Goal: Transaction & Acquisition: Purchase product/service

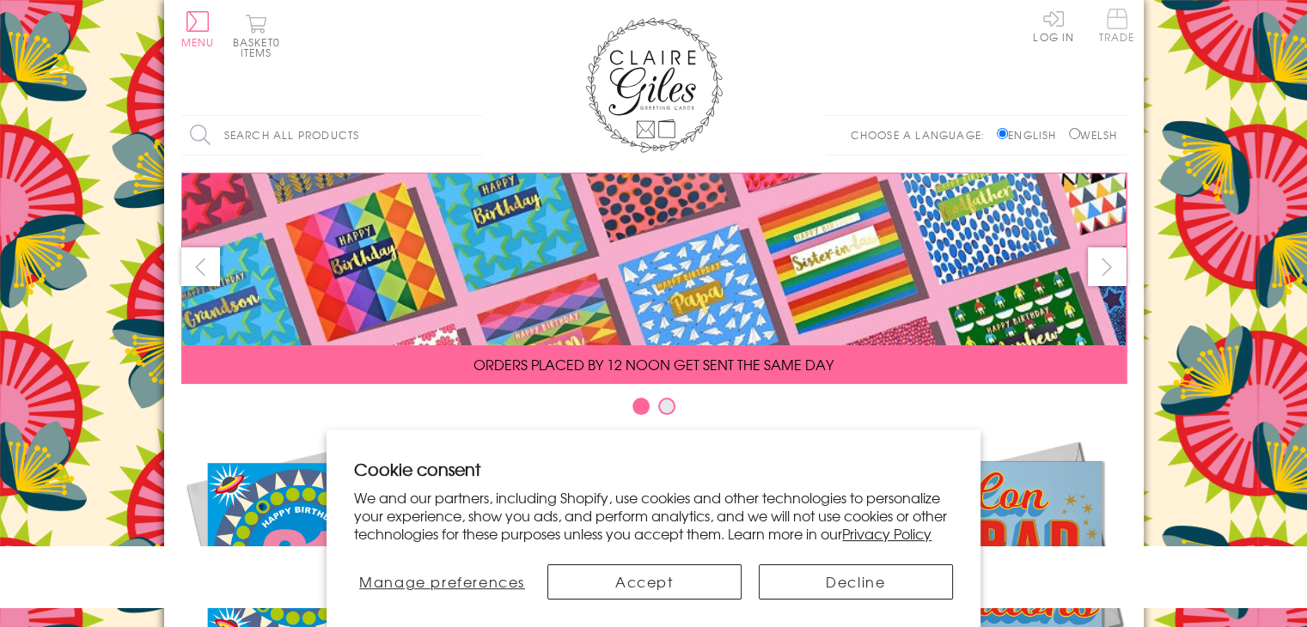
click at [1115, 39] on span "Trade" at bounding box center [1117, 26] width 36 height 34
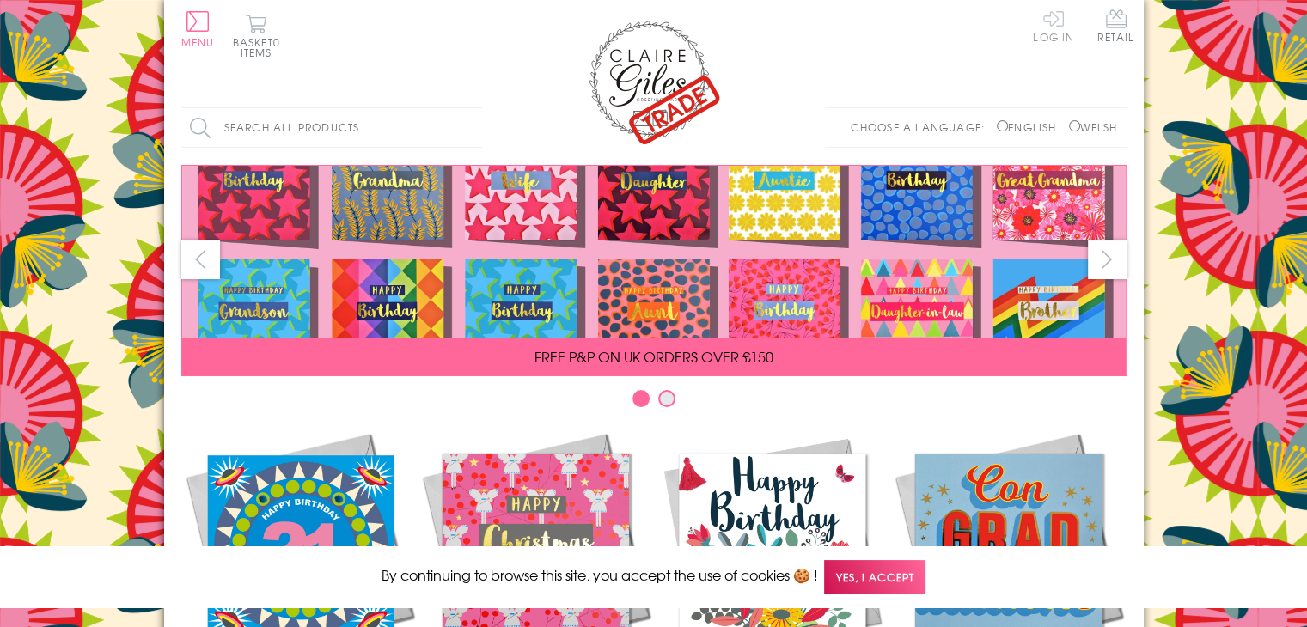
click at [1055, 31] on link "Log In" at bounding box center [1053, 26] width 41 height 34
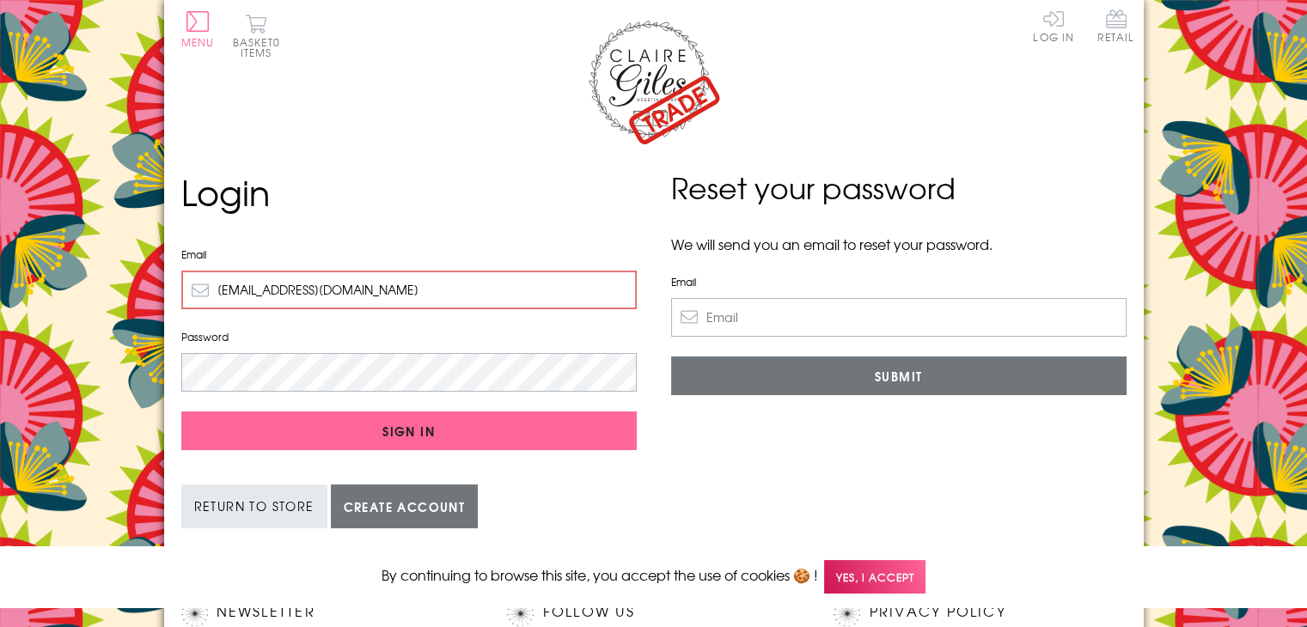
type input "non@noisynewtbooks.co.uk"
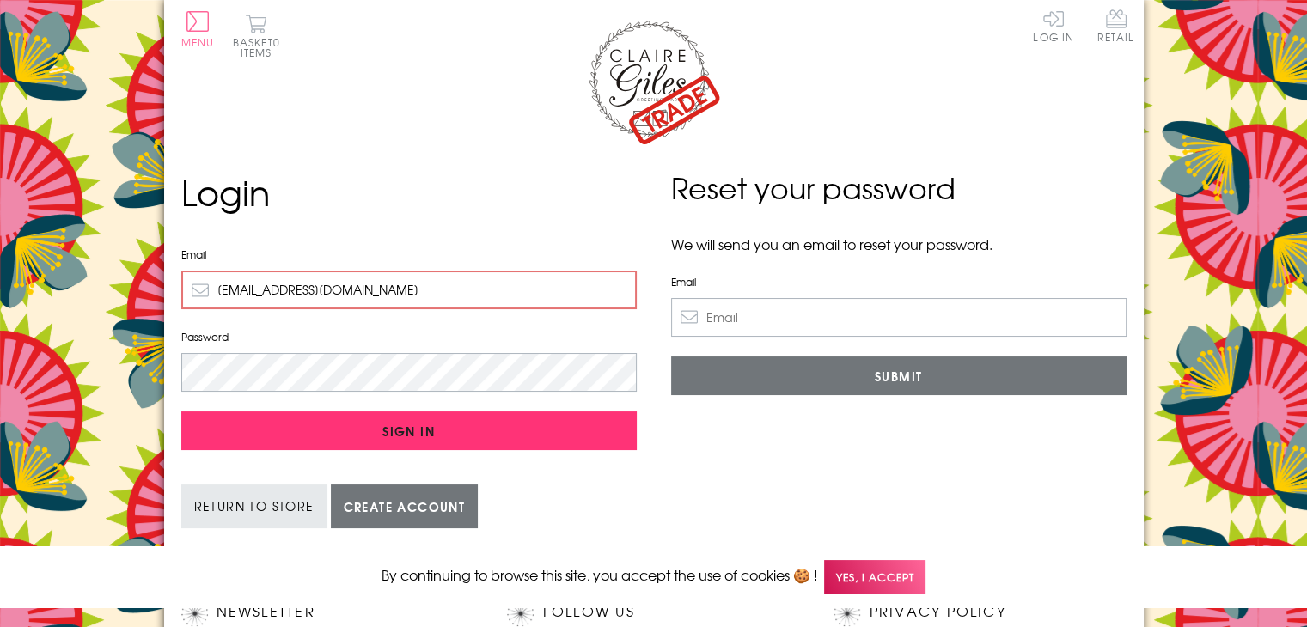
click at [456, 434] on input "Sign In" at bounding box center [408, 431] width 455 height 39
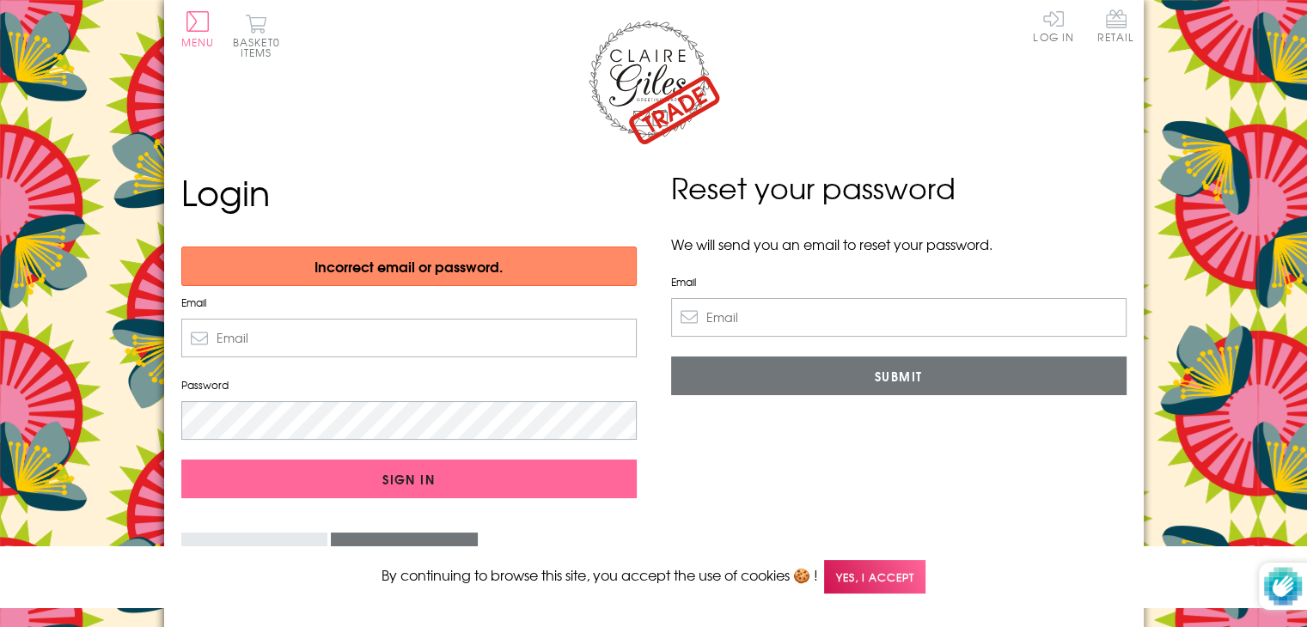
click at [732, 327] on input "Email" at bounding box center [898, 317] width 455 height 39
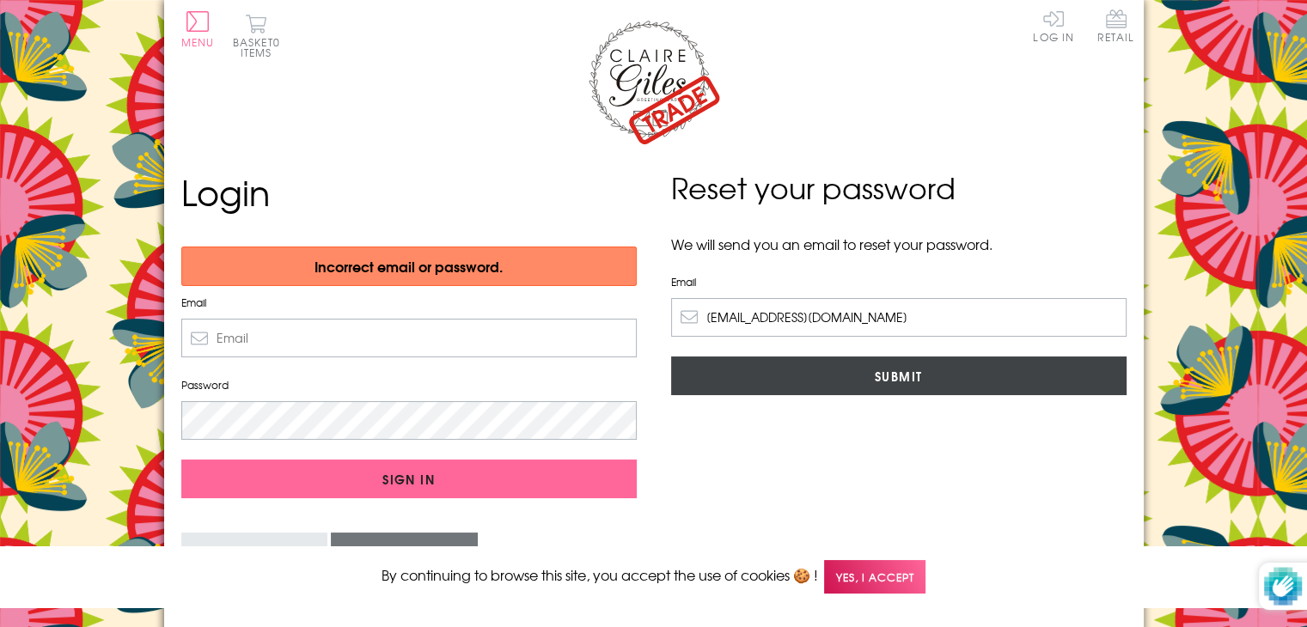
type input "[EMAIL_ADDRESS][DOMAIN_NAME]"
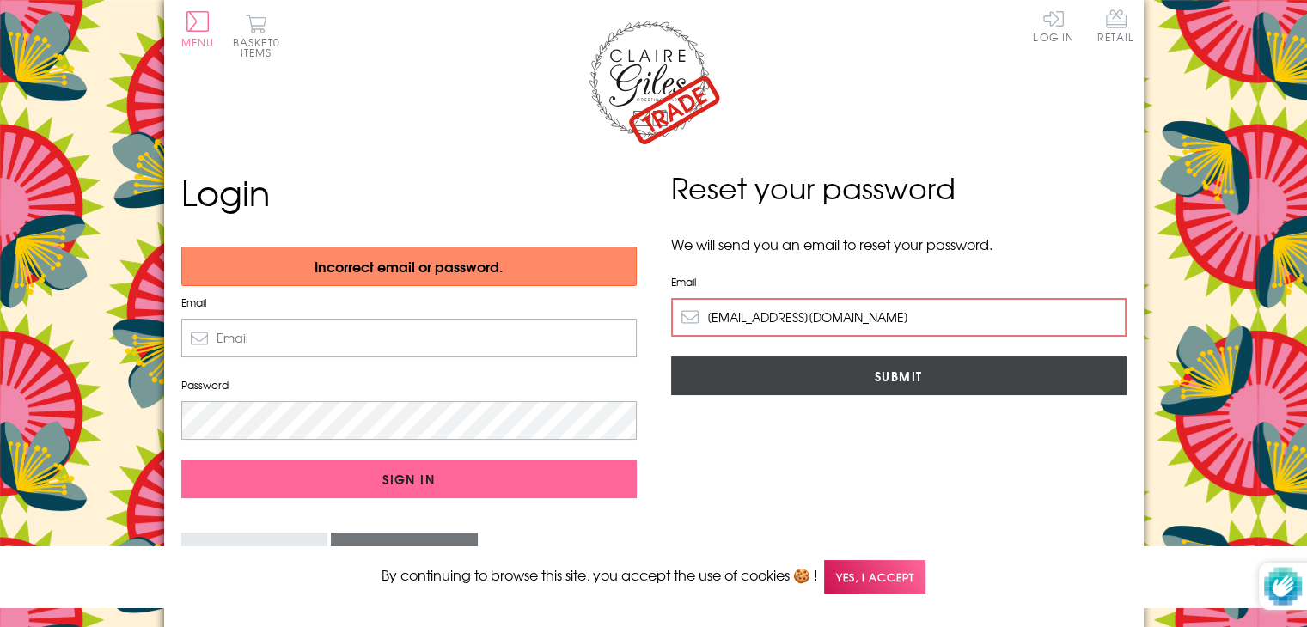
click at [790, 384] on input "Submit" at bounding box center [898, 376] width 455 height 39
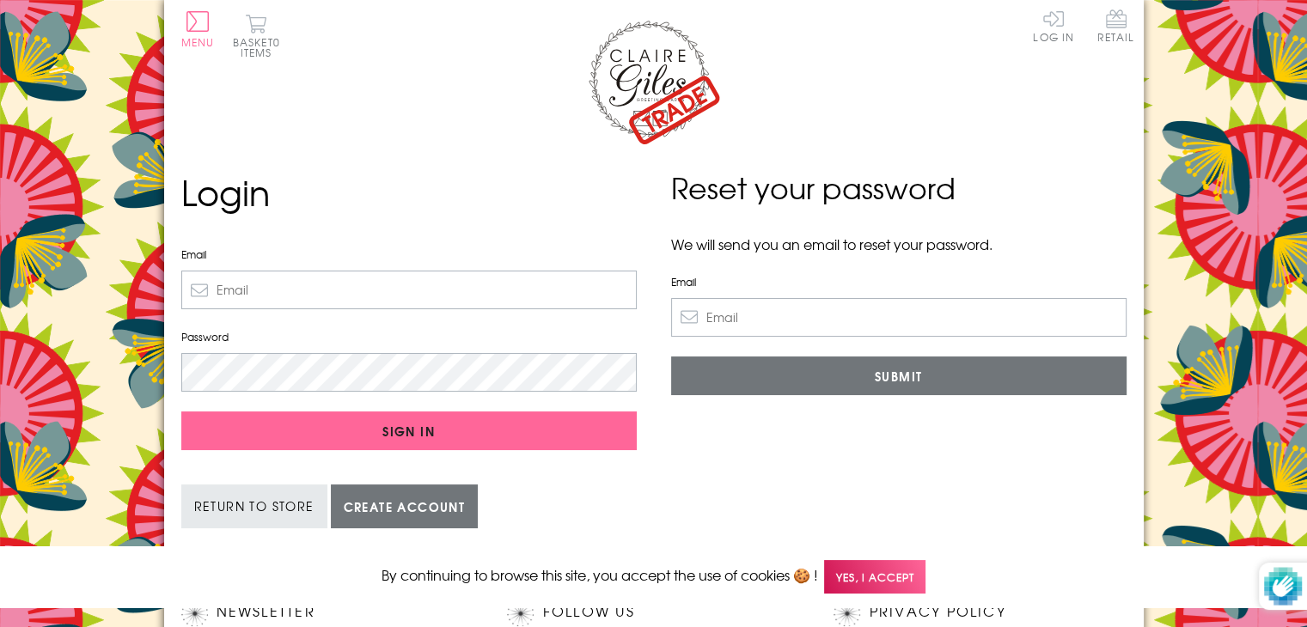
click at [412, 295] on input "Email" at bounding box center [408, 290] width 455 height 39
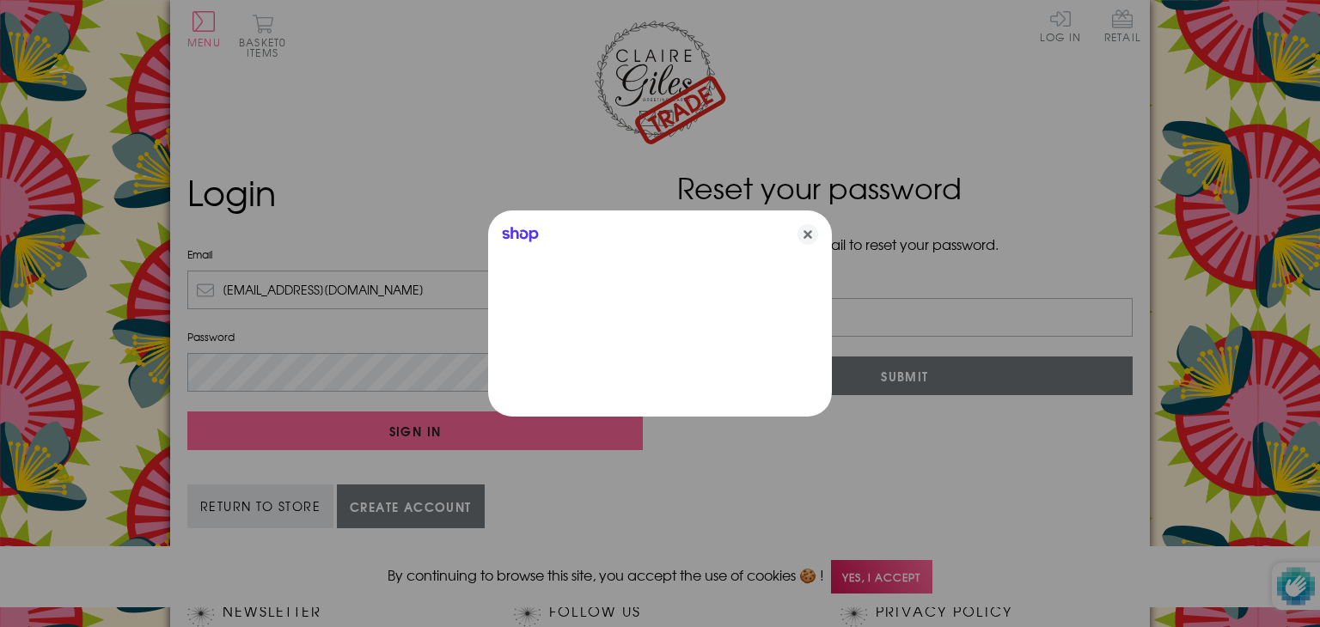
type input "[EMAIL_ADDRESS][DOMAIN_NAME]"
click at [801, 235] on icon "Close" at bounding box center [807, 234] width 21 height 21
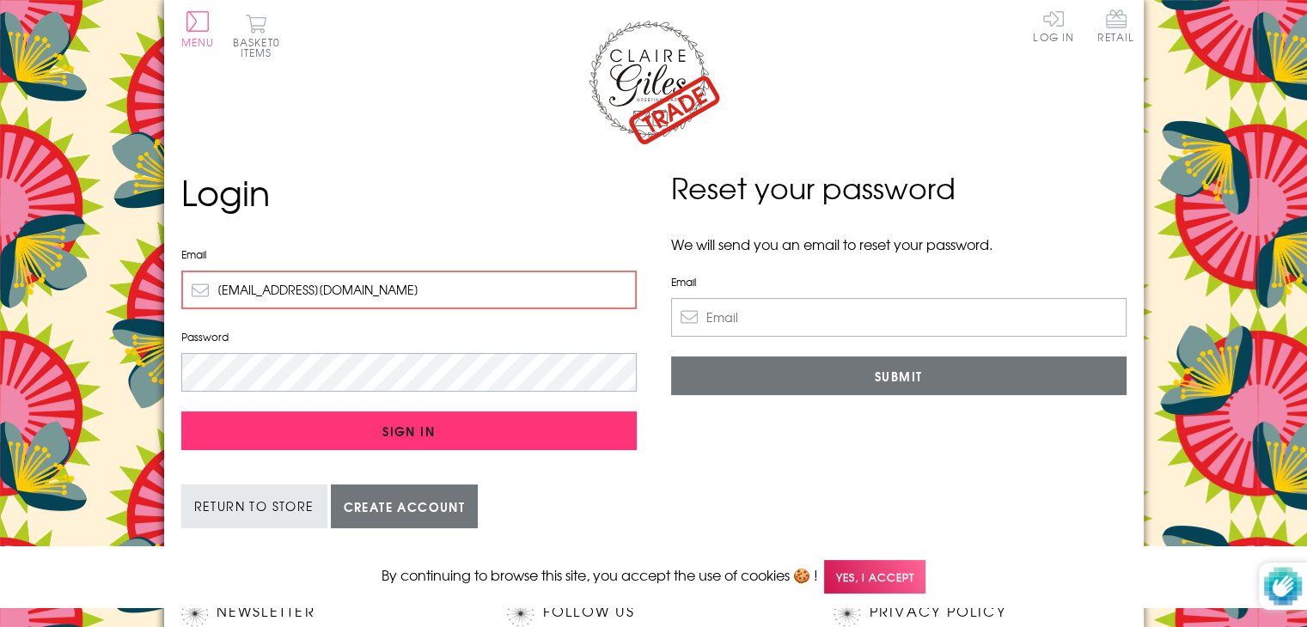
click at [400, 437] on input "Sign In" at bounding box center [408, 431] width 455 height 39
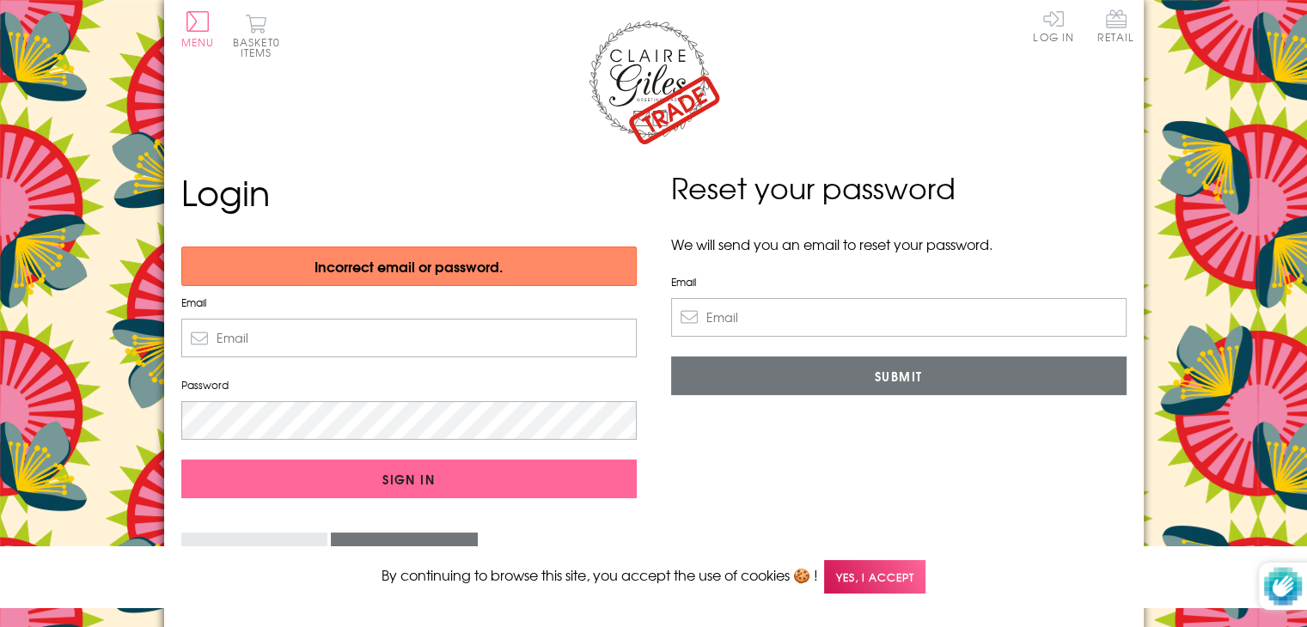
click at [810, 317] on input "Email" at bounding box center [898, 317] width 455 height 39
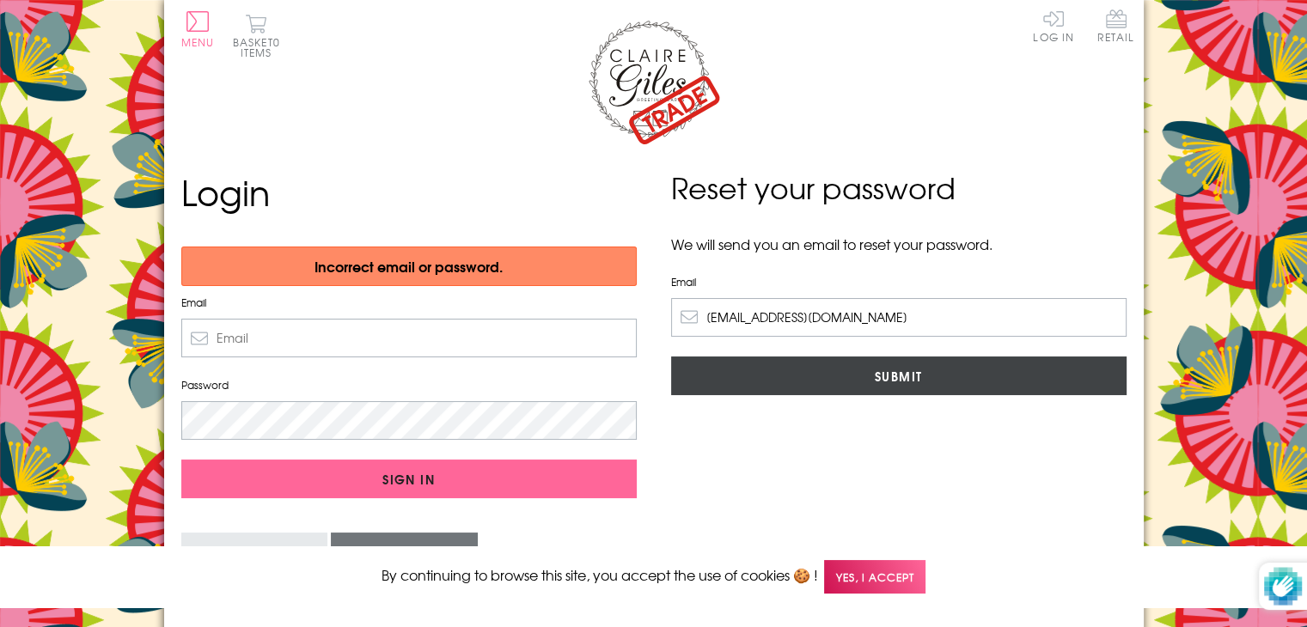
type input "[EMAIL_ADDRESS][DOMAIN_NAME]"
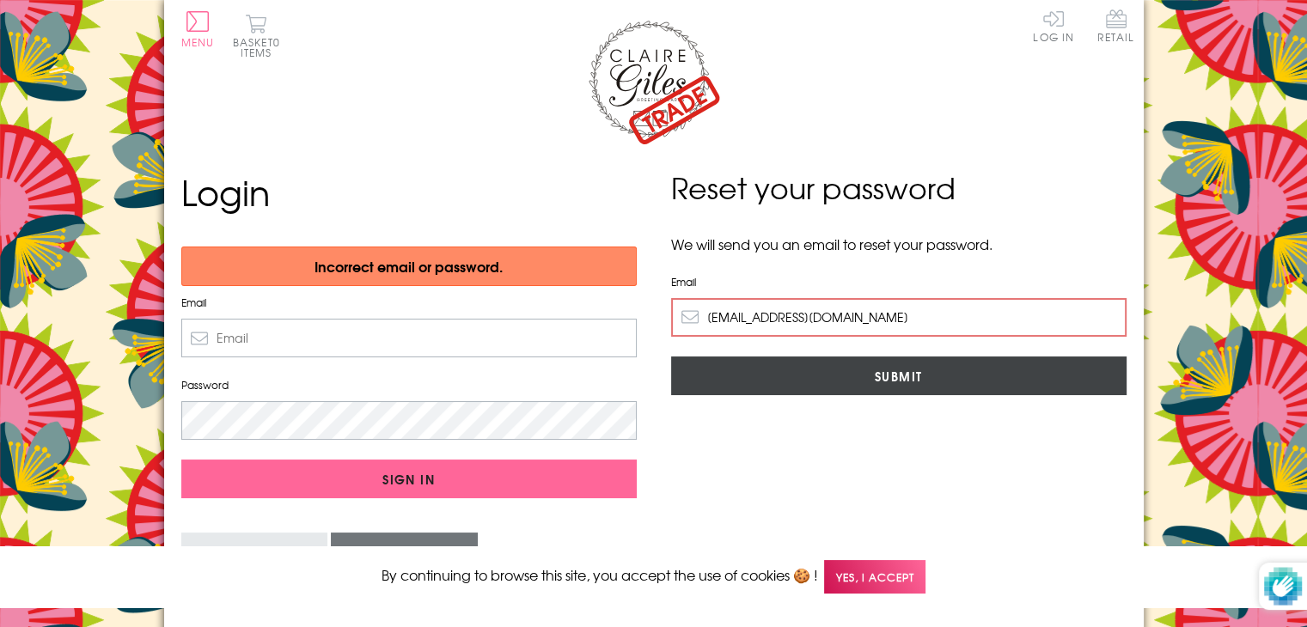
click at [847, 374] on input "Submit" at bounding box center [898, 376] width 455 height 39
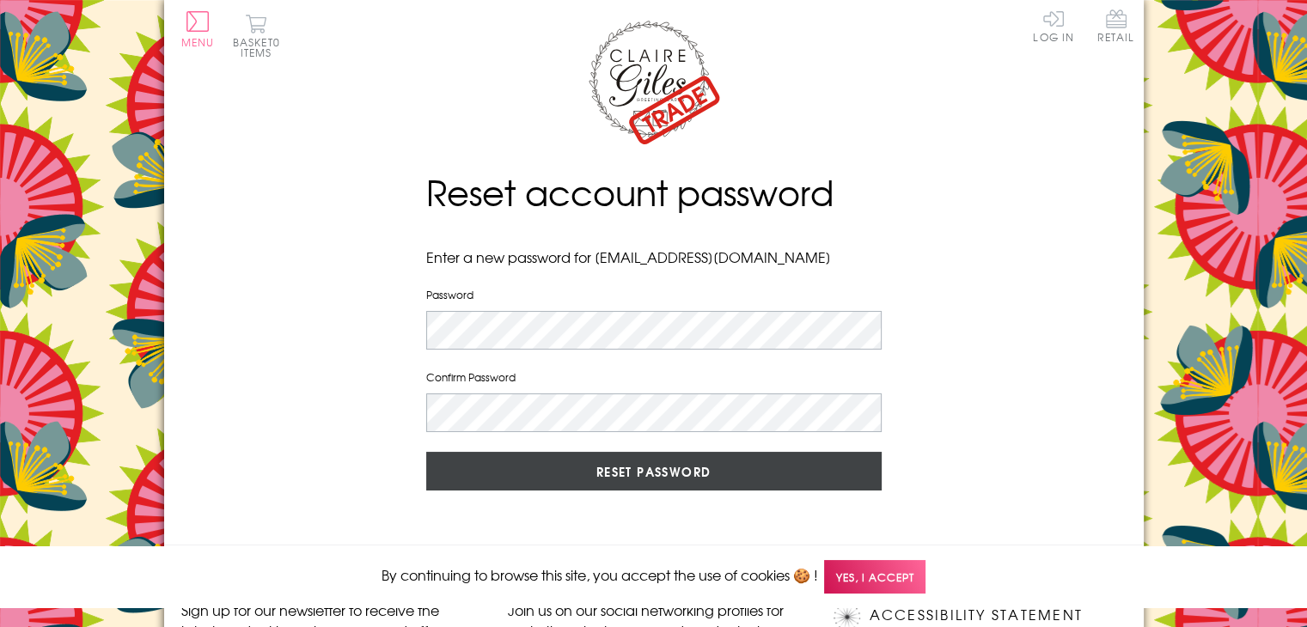
click at [663, 458] on input "Reset Password" at bounding box center [653, 471] width 455 height 39
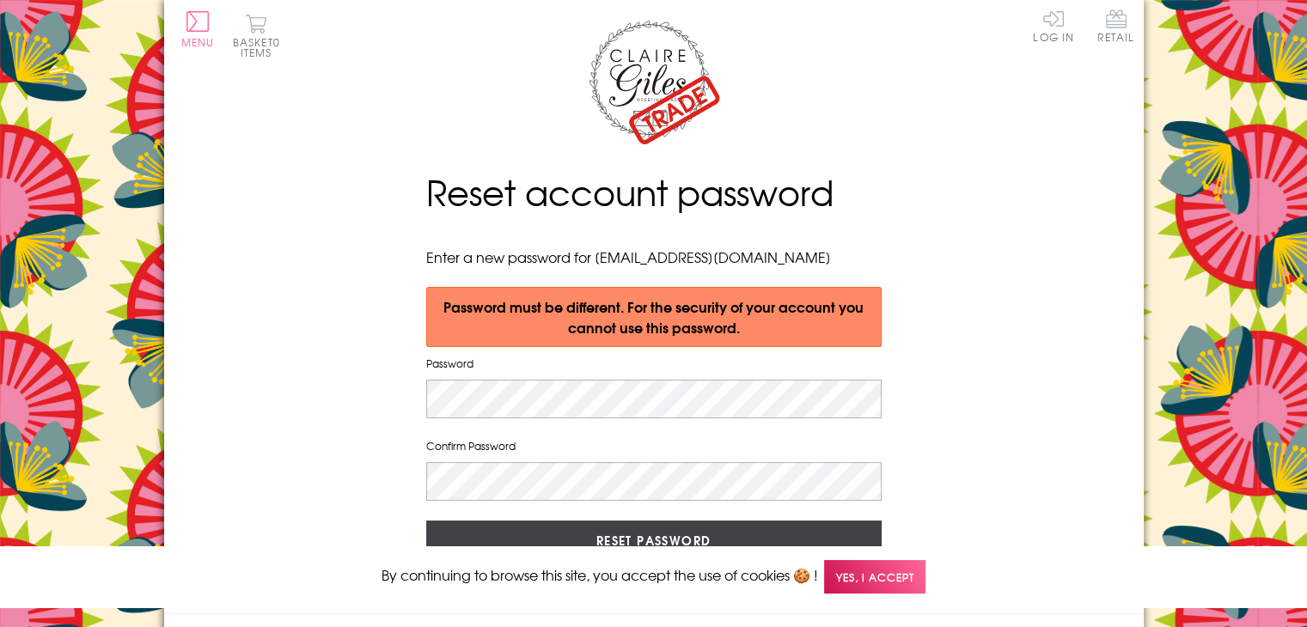
click at [754, 521] on input "Reset Password" at bounding box center [653, 540] width 455 height 39
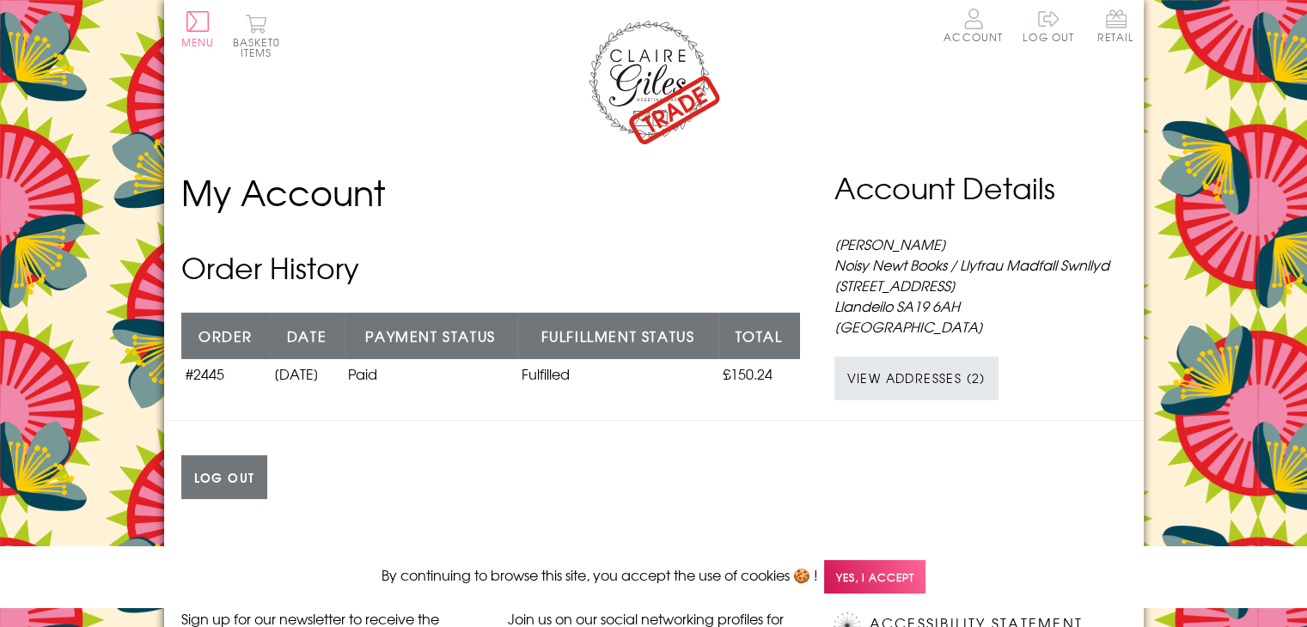
click at [871, 577] on span "Yes, I accept" at bounding box center [874, 577] width 101 height 34
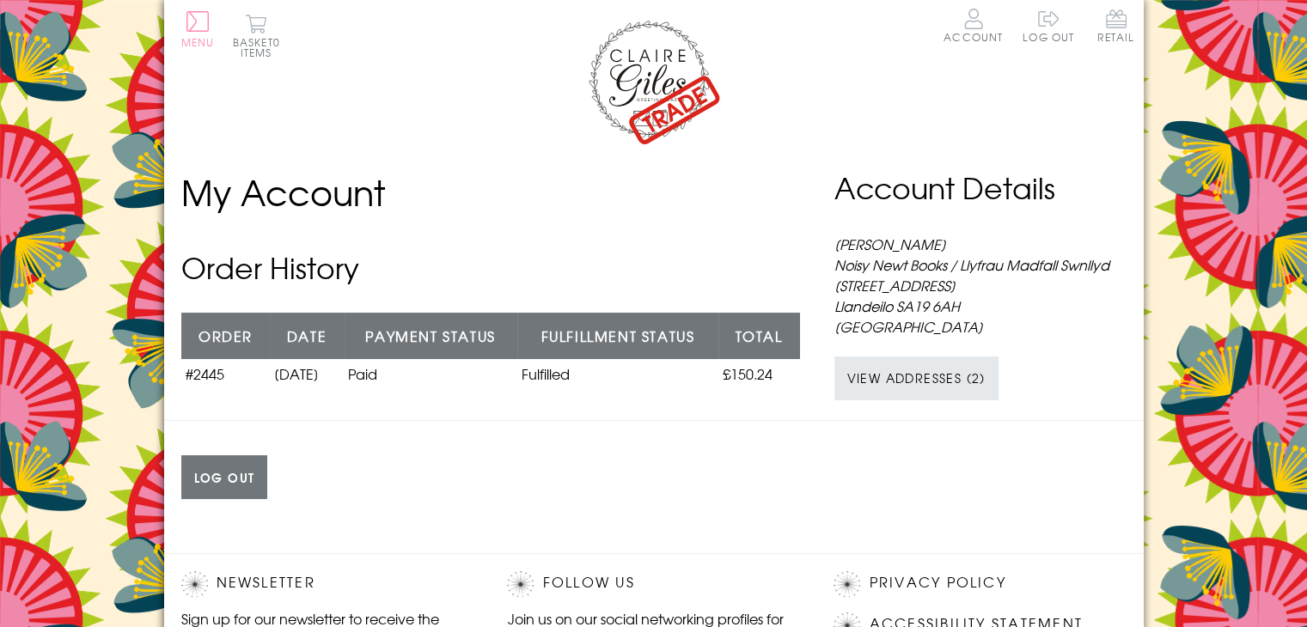
click at [205, 28] on button "Menu" at bounding box center [198, 29] width 34 height 36
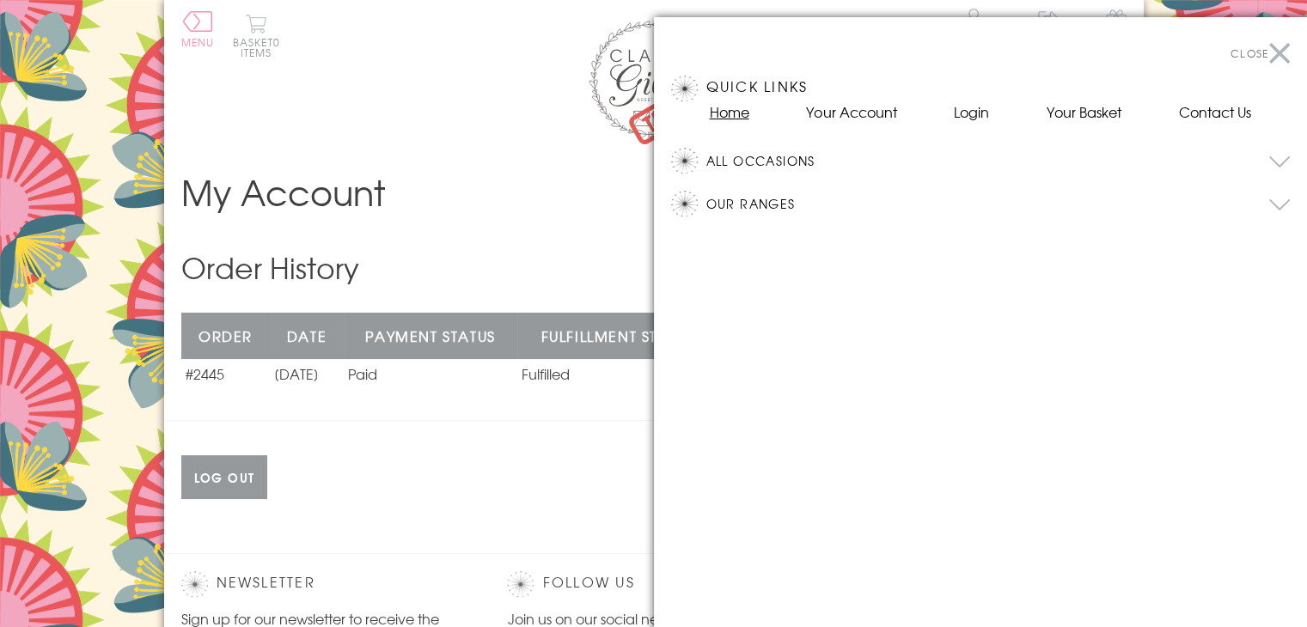
click at [719, 117] on link "Home" at bounding box center [730, 111] width 40 height 21
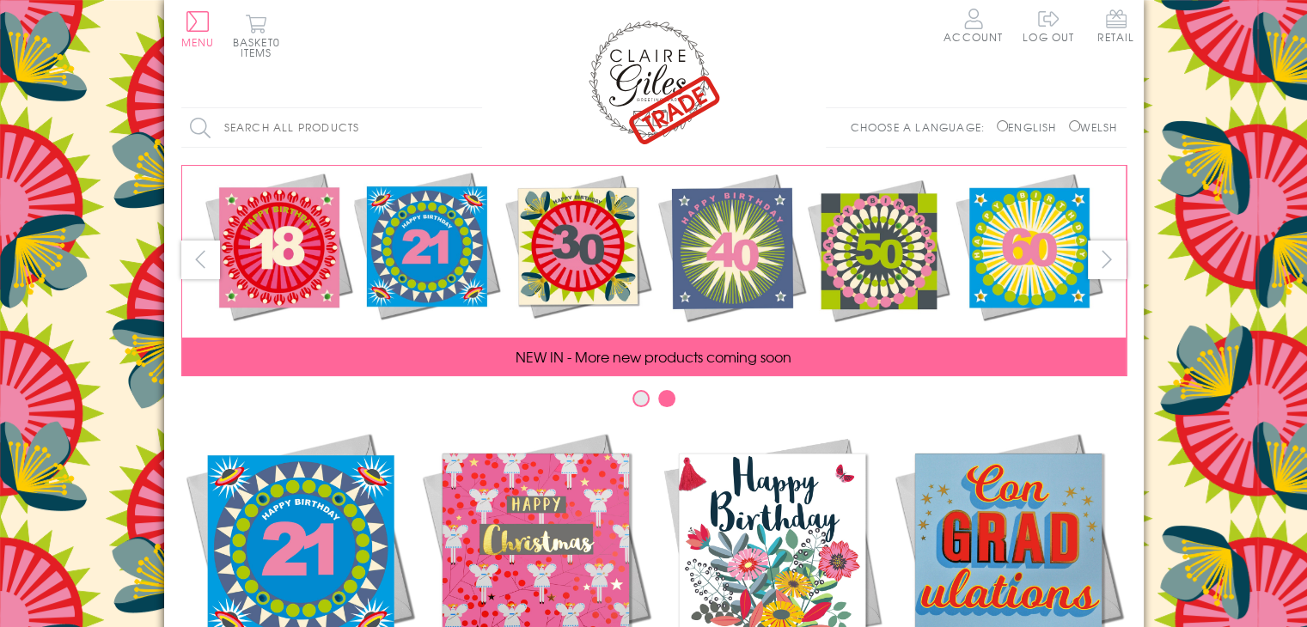
click at [1072, 123] on input "Welsh" at bounding box center [1074, 125] width 11 height 11
radio input "true"
click at [1069, 128] on input "Welsh" at bounding box center [1074, 125] width 11 height 11
radio input "true"
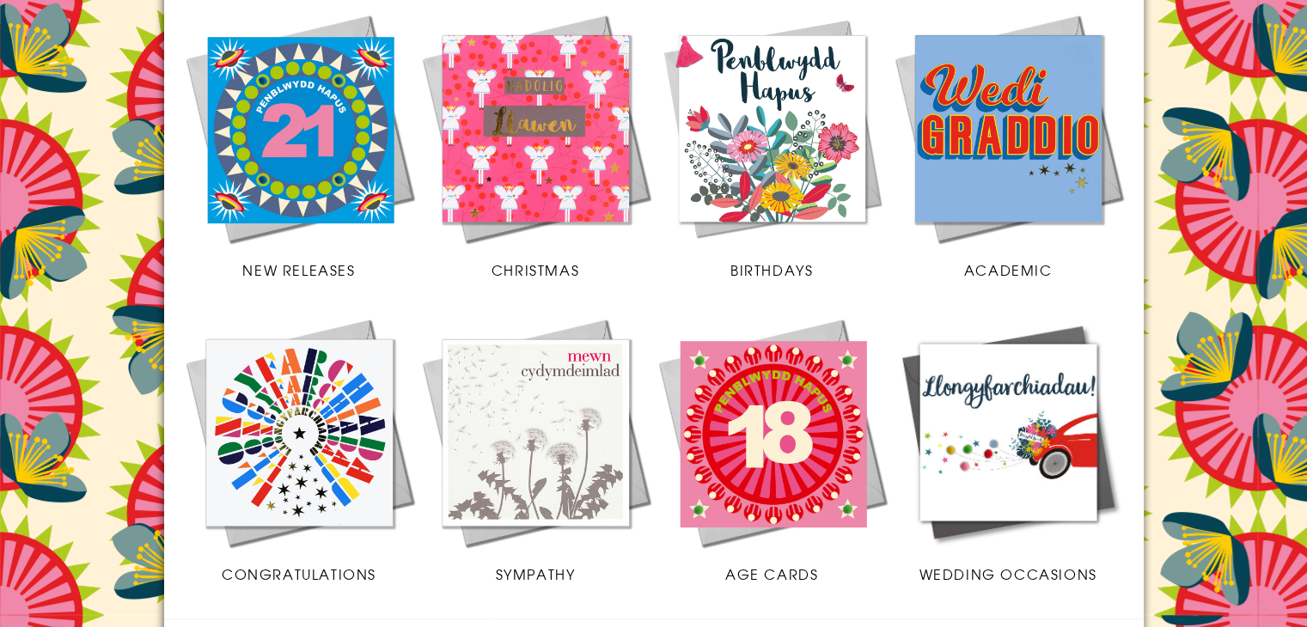
scroll to position [430, 0]
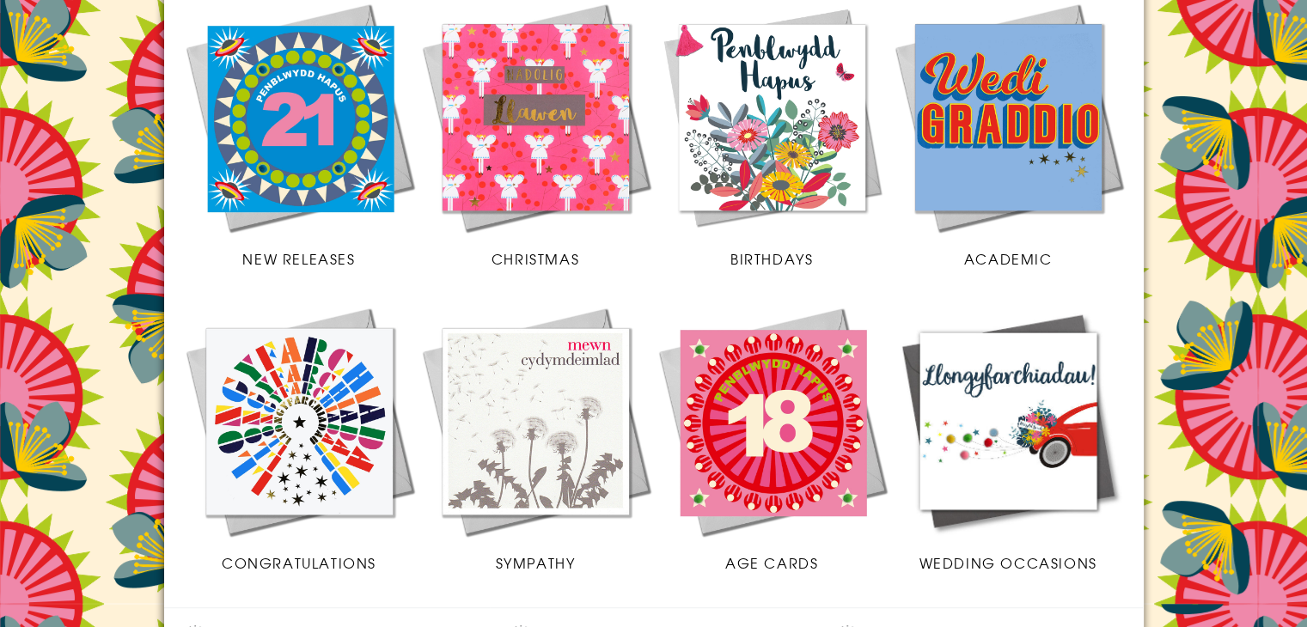
click at [584, 424] on img at bounding box center [536, 421] width 236 height 236
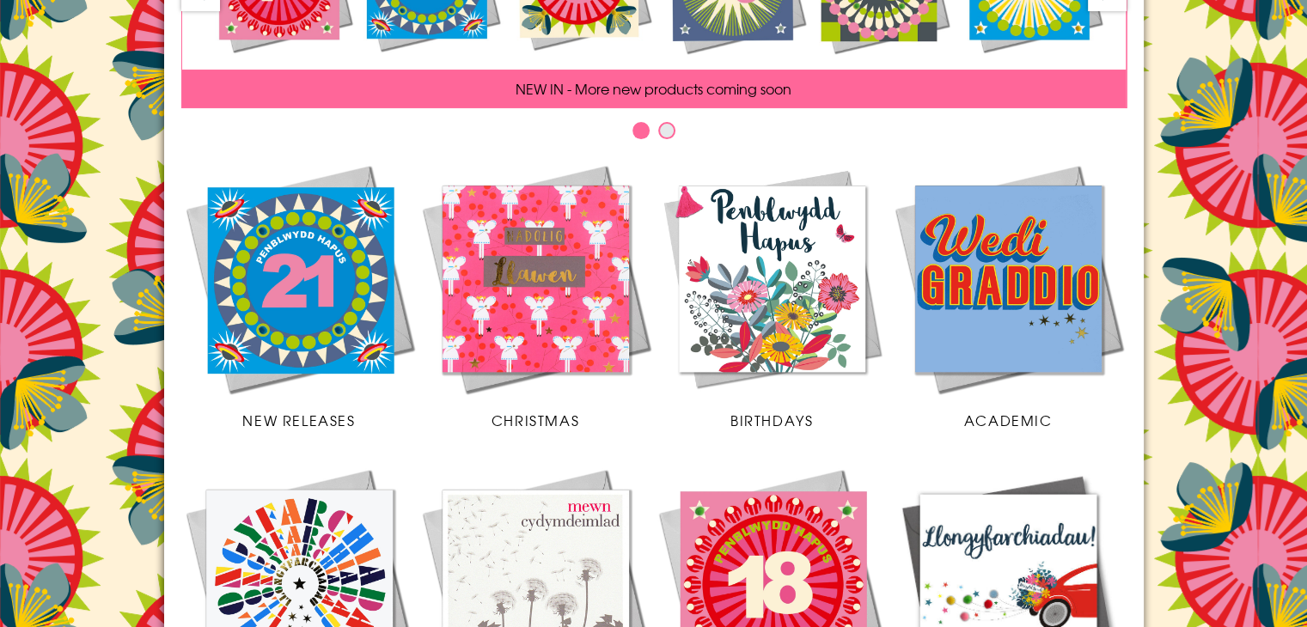
scroll to position [258, 0]
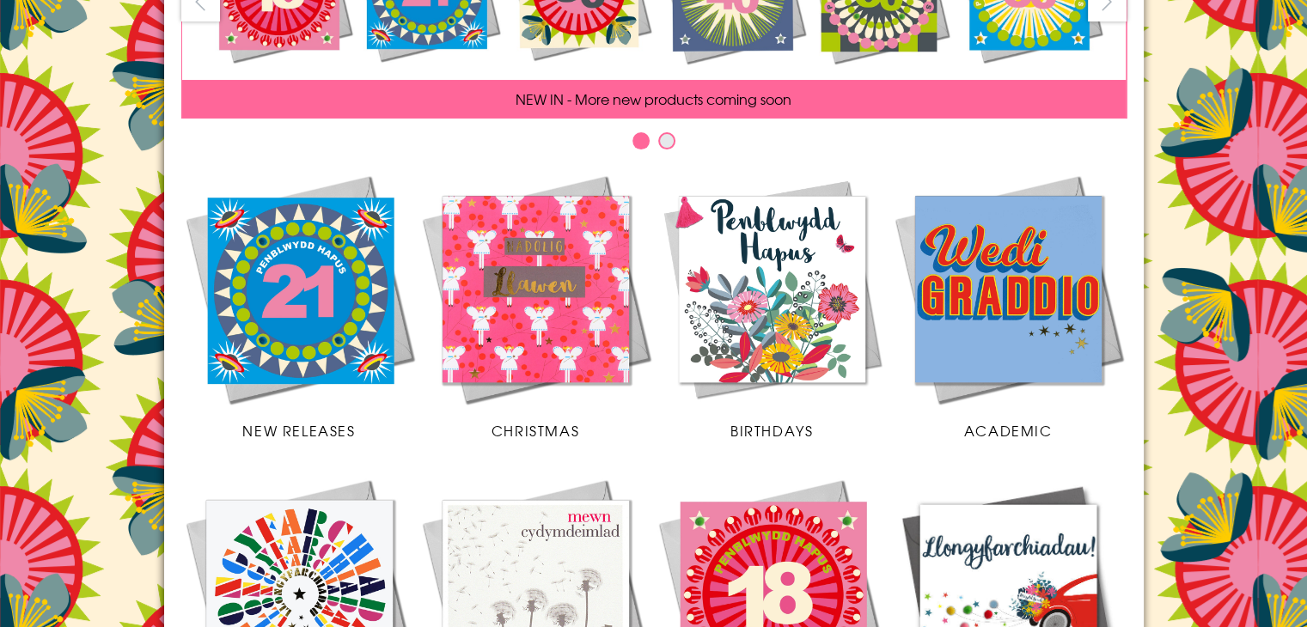
click at [791, 421] on span "Birthdays" at bounding box center [771, 430] width 82 height 21
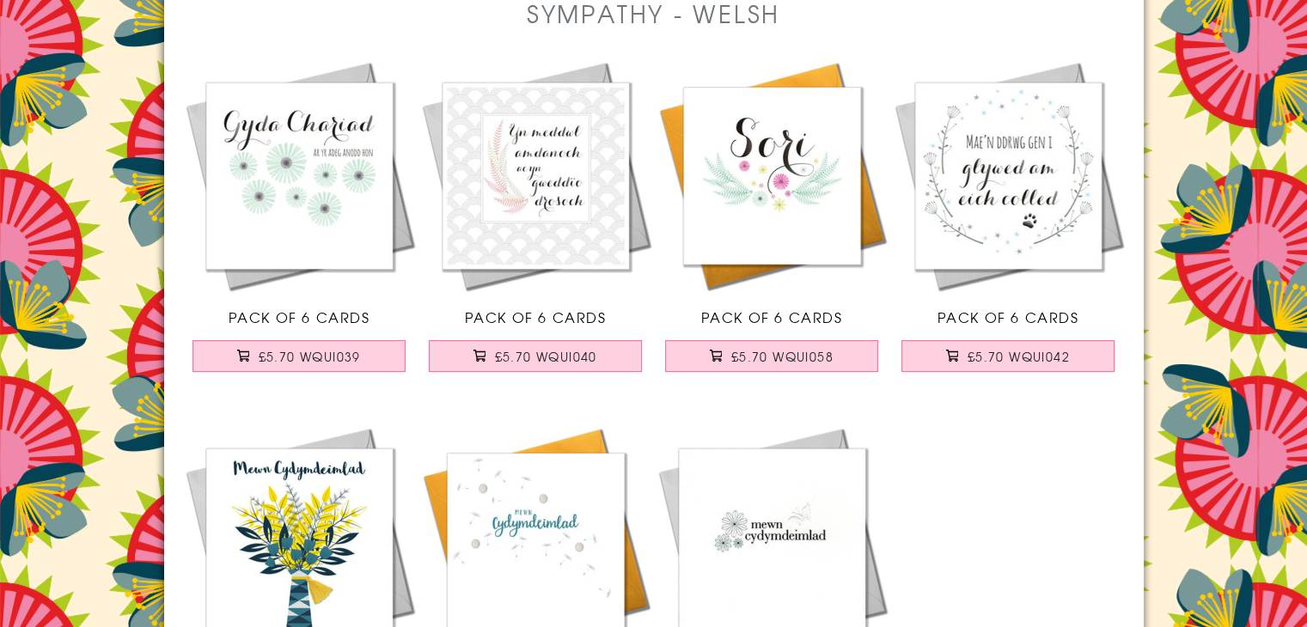
scroll to position [86, 0]
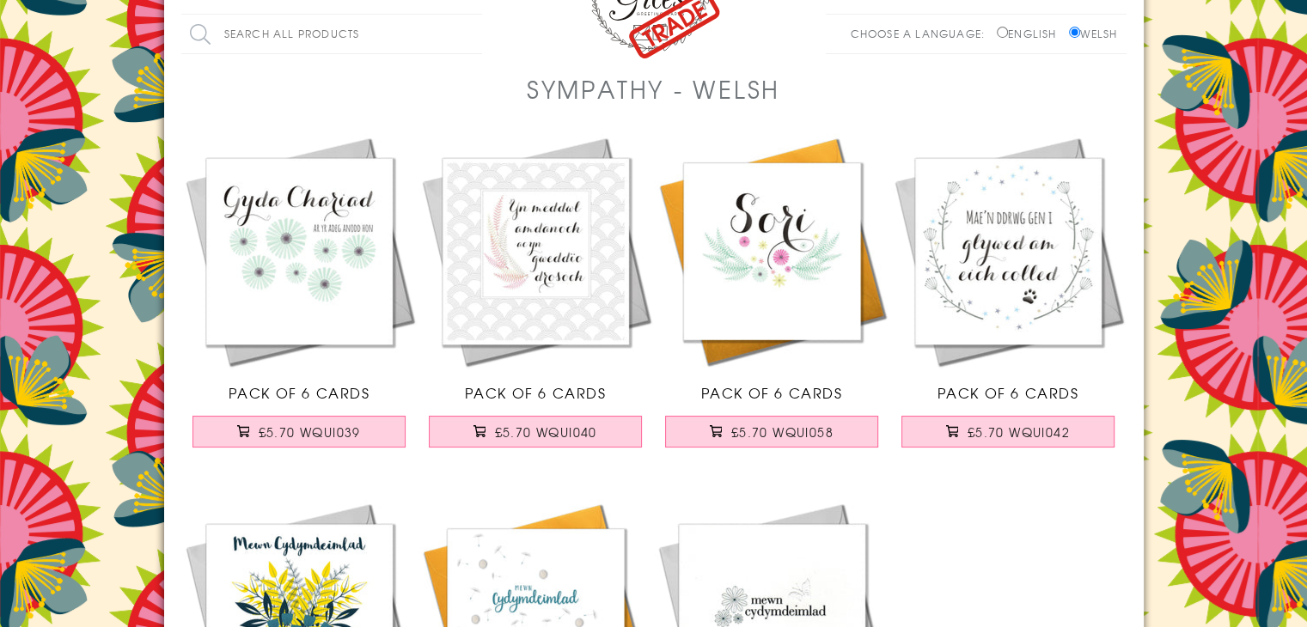
click at [1028, 285] on img at bounding box center [1008, 251] width 236 height 236
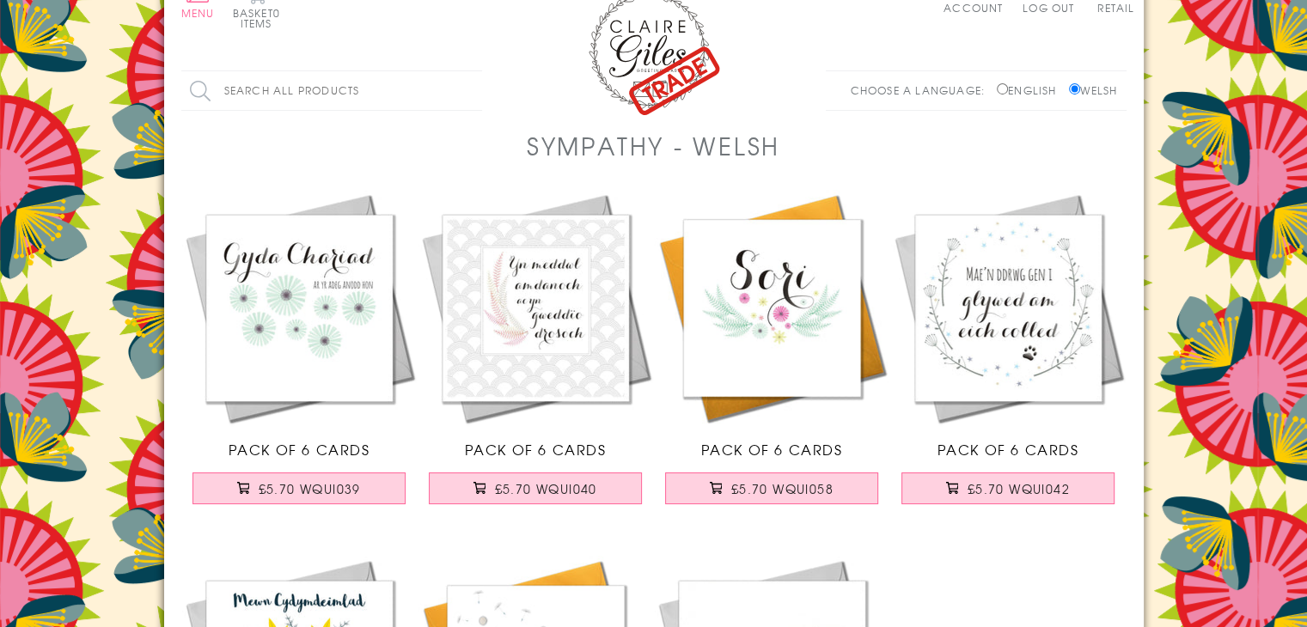
scroll to position [0, 0]
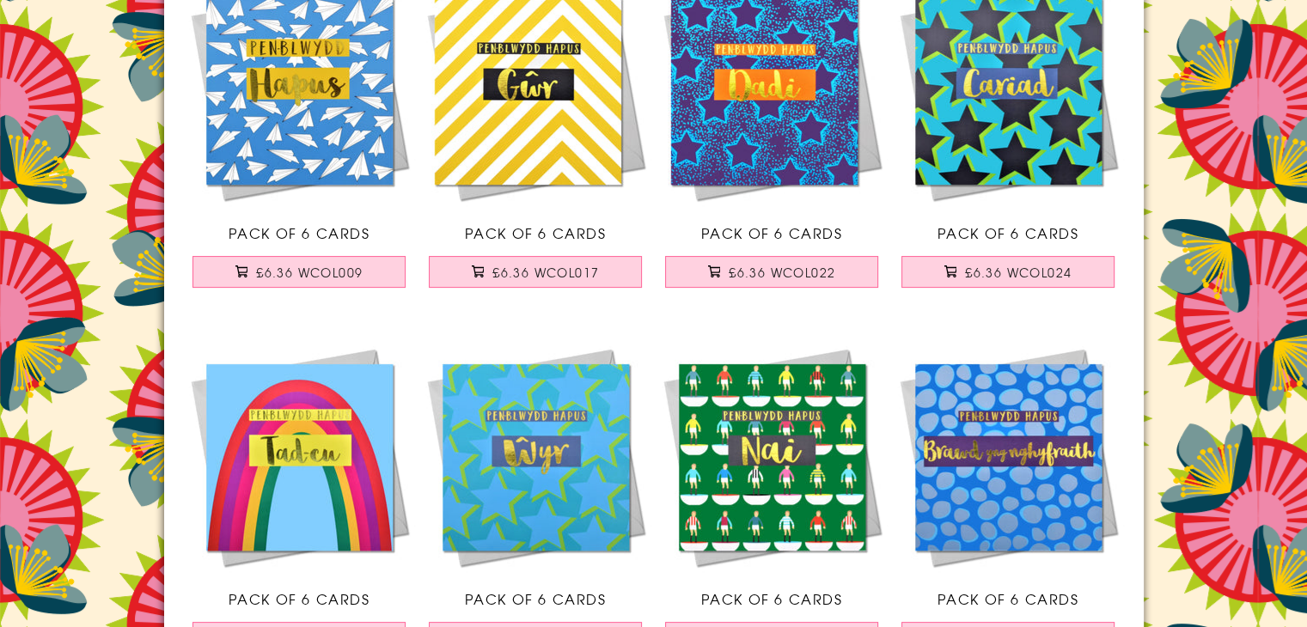
scroll to position [172, 0]
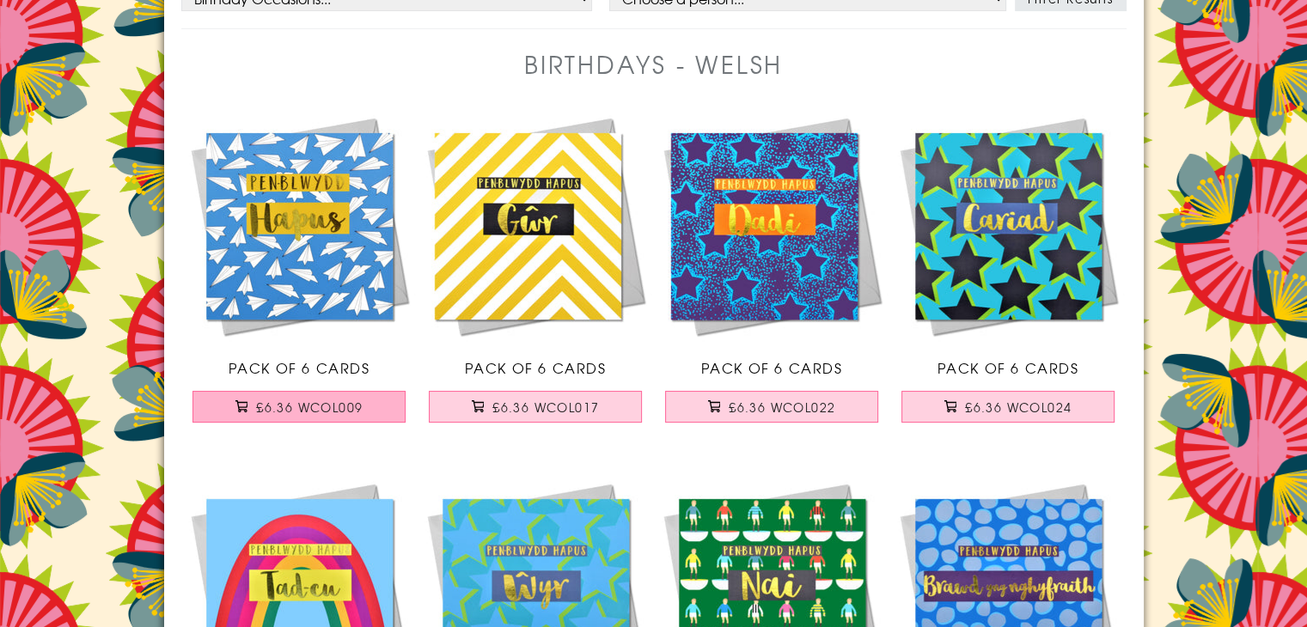
click at [345, 405] on span "£6.36 WCOL009" at bounding box center [309, 407] width 107 height 17
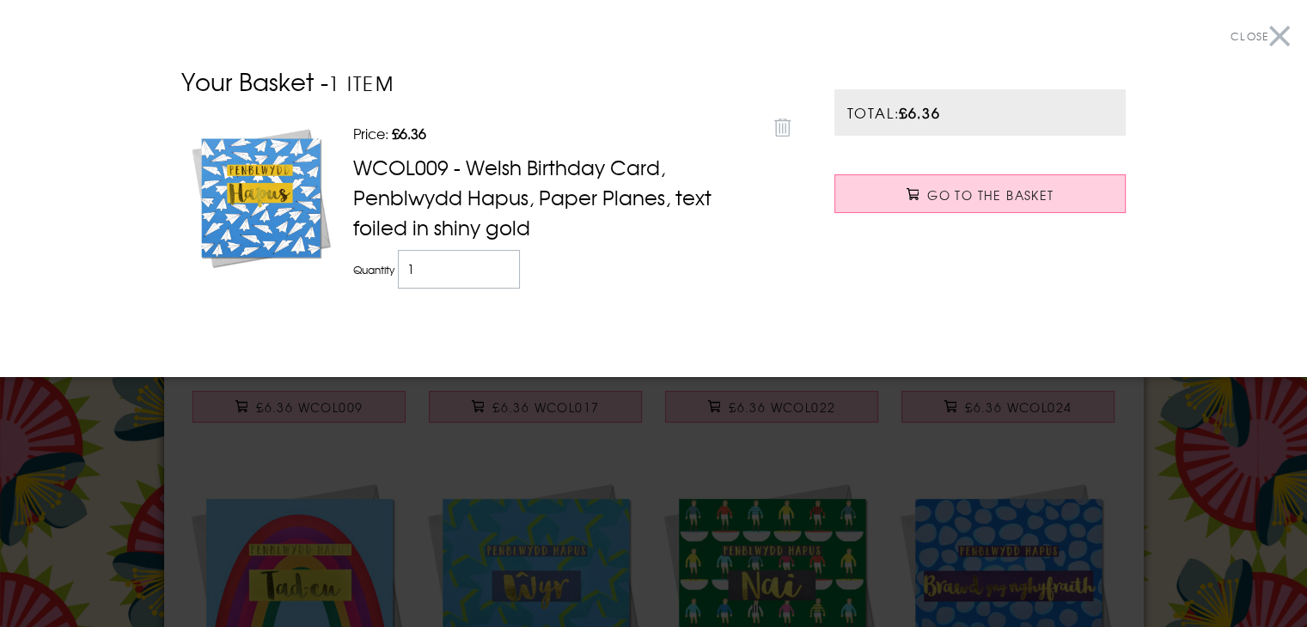
click at [1267, 31] on button "Close" at bounding box center [1260, 36] width 59 height 39
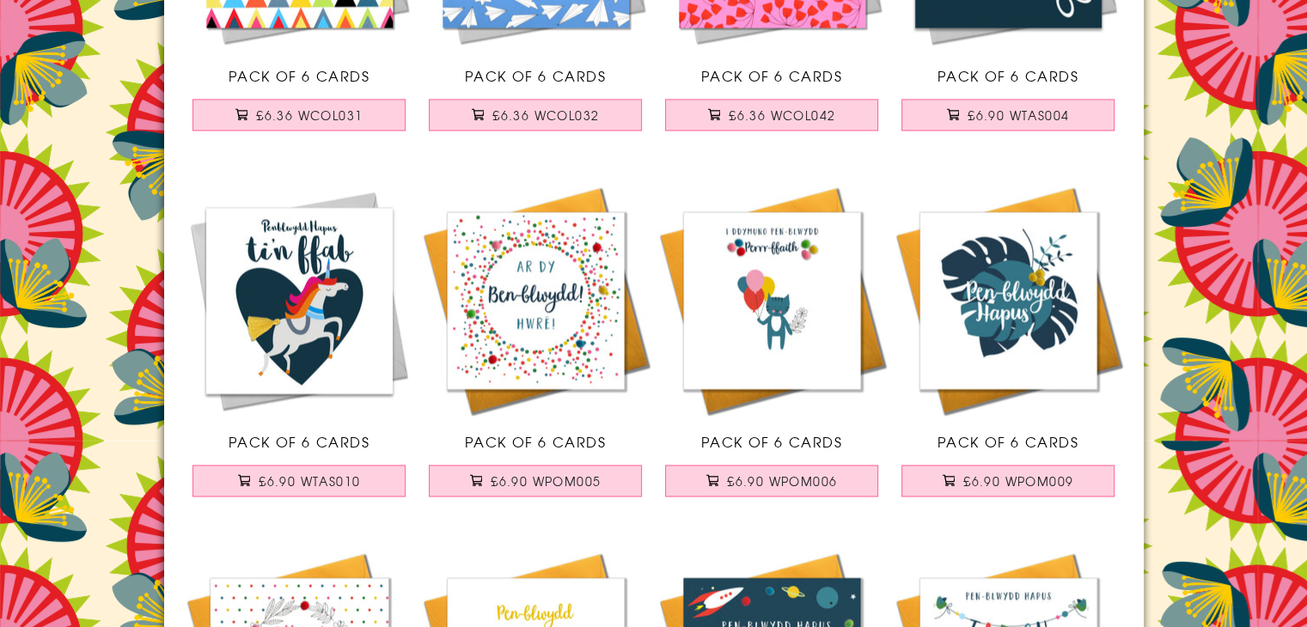
scroll to position [2664, 0]
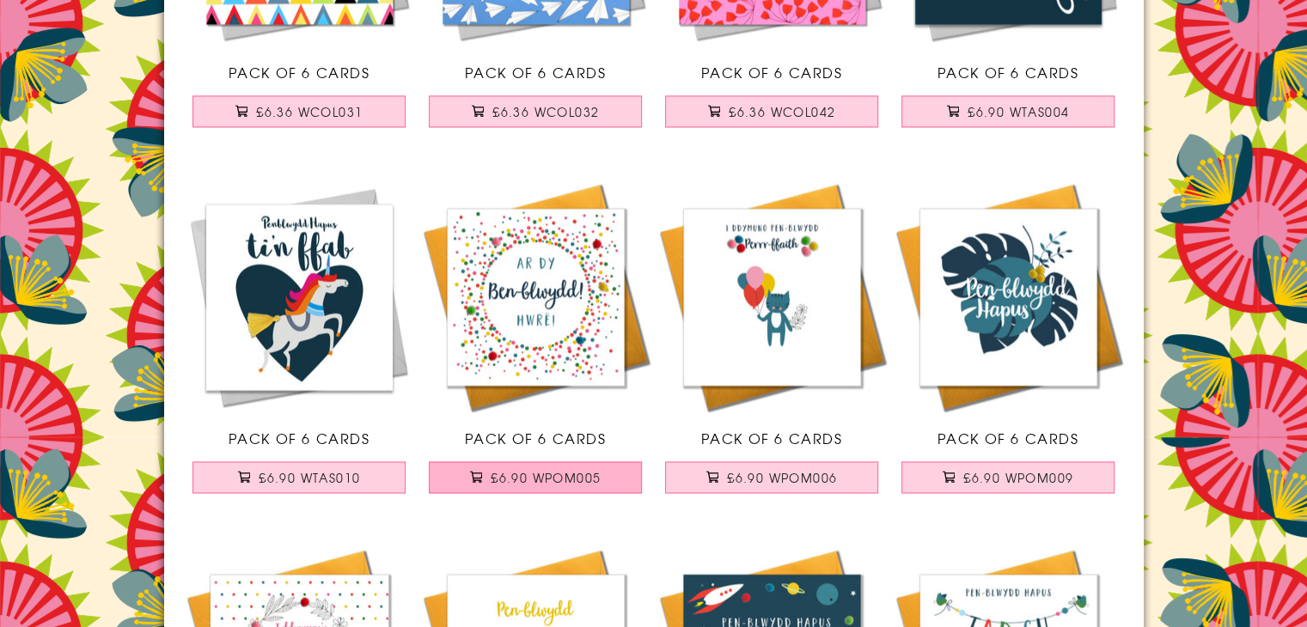
click at [587, 478] on span "£6.90 WPOM005" at bounding box center [546, 477] width 110 height 17
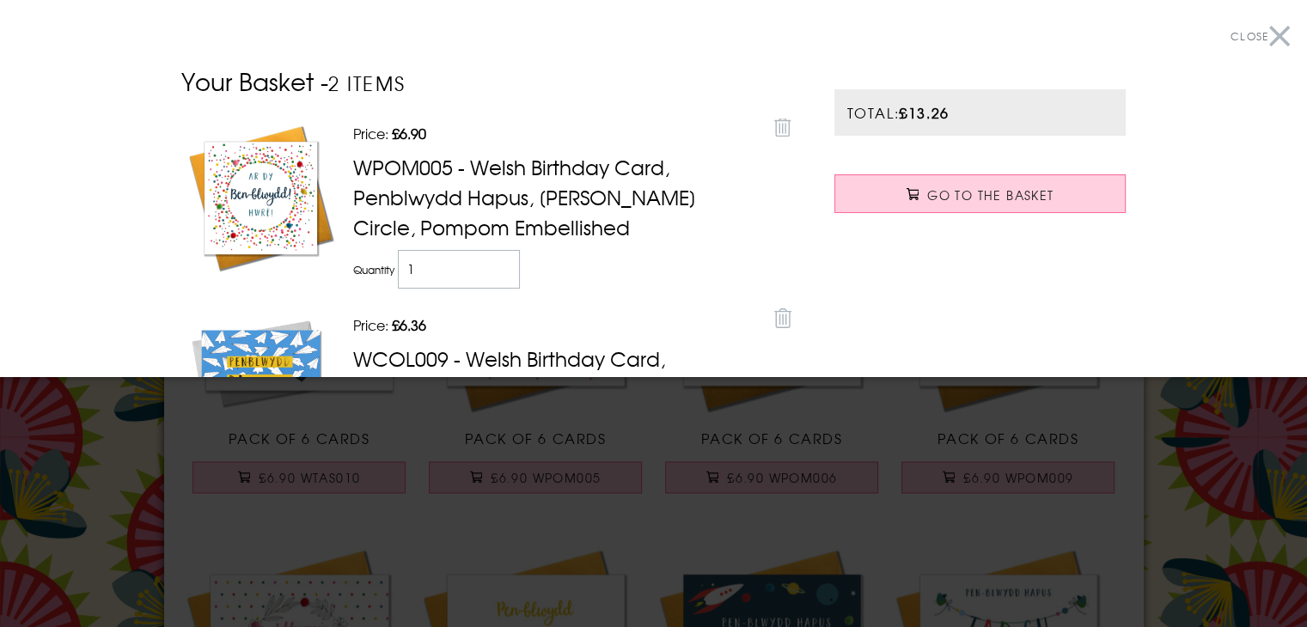
click at [1264, 32] on button "Close" at bounding box center [1260, 36] width 59 height 39
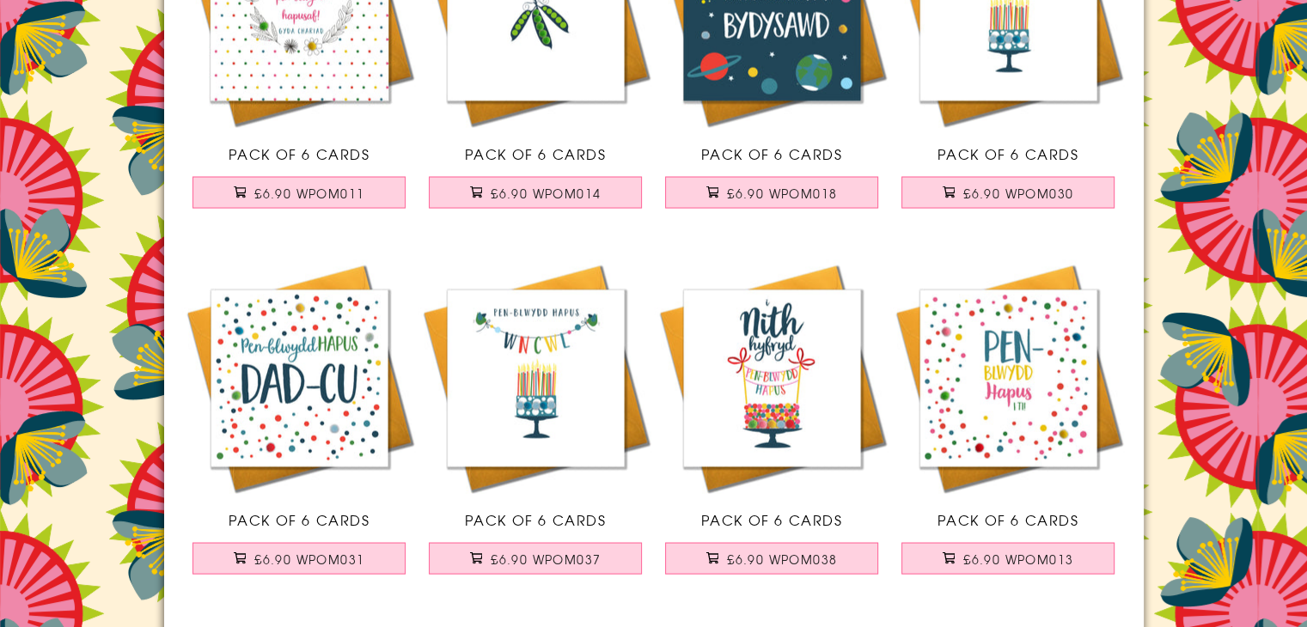
scroll to position [3351, 0]
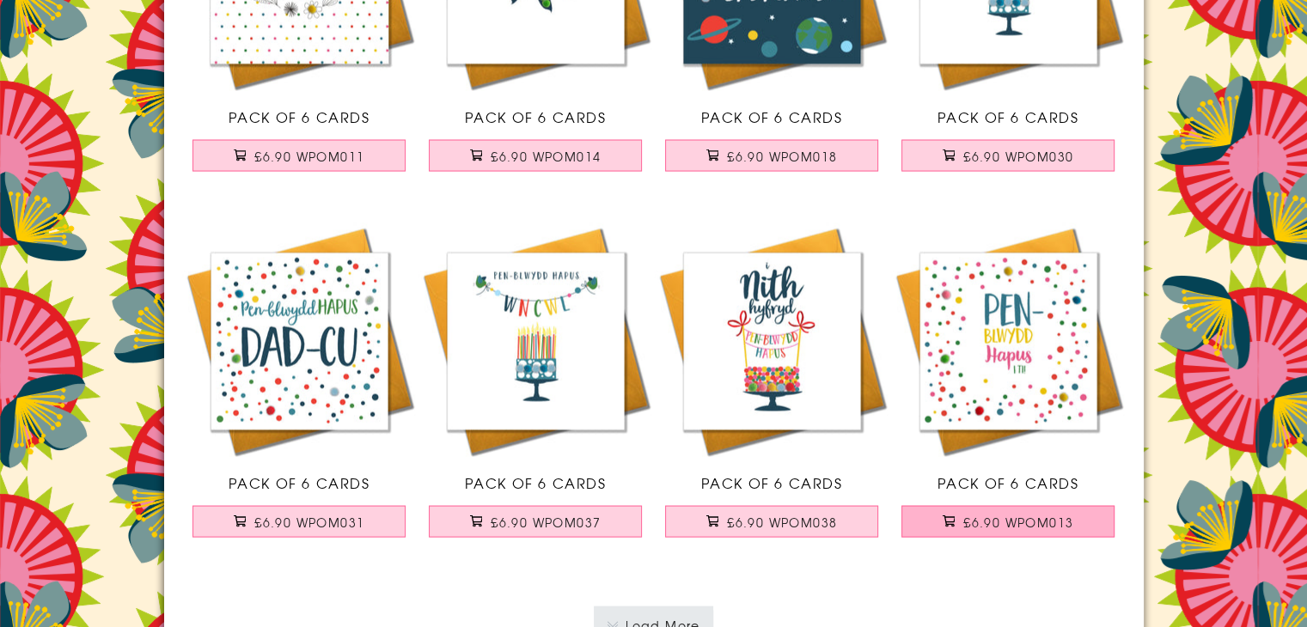
click at [1035, 516] on span "£6.90 WPOM013" at bounding box center [1018, 522] width 110 height 17
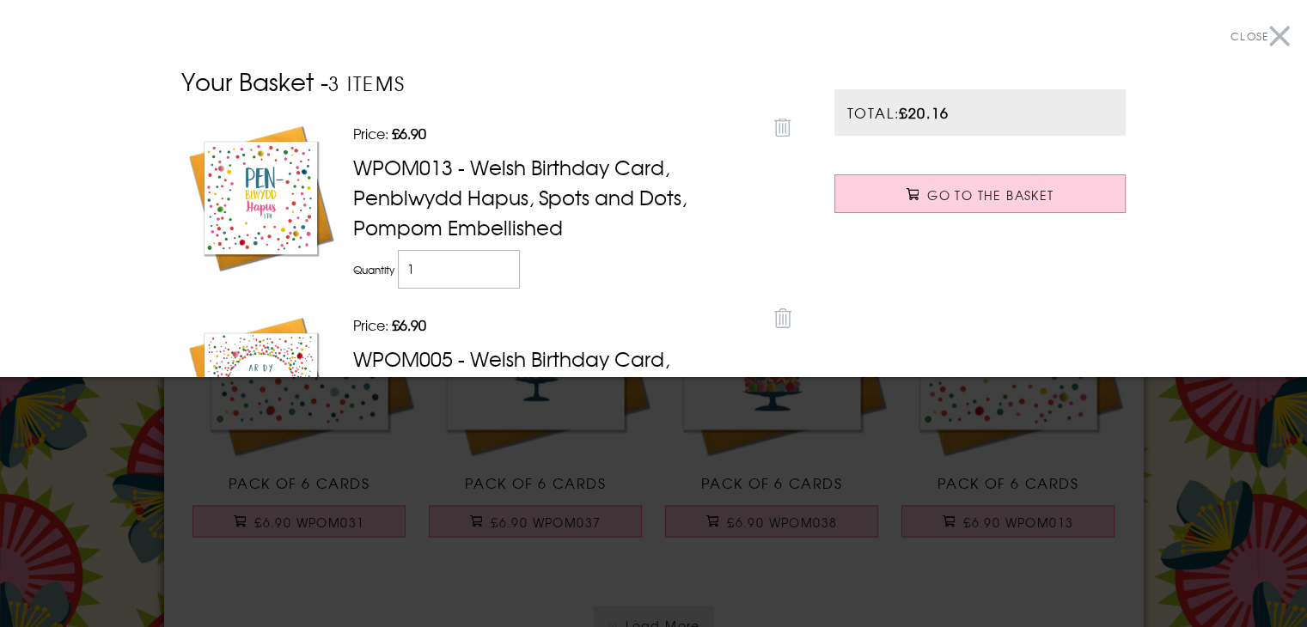
click at [1268, 42] on button "Close" at bounding box center [1260, 36] width 59 height 39
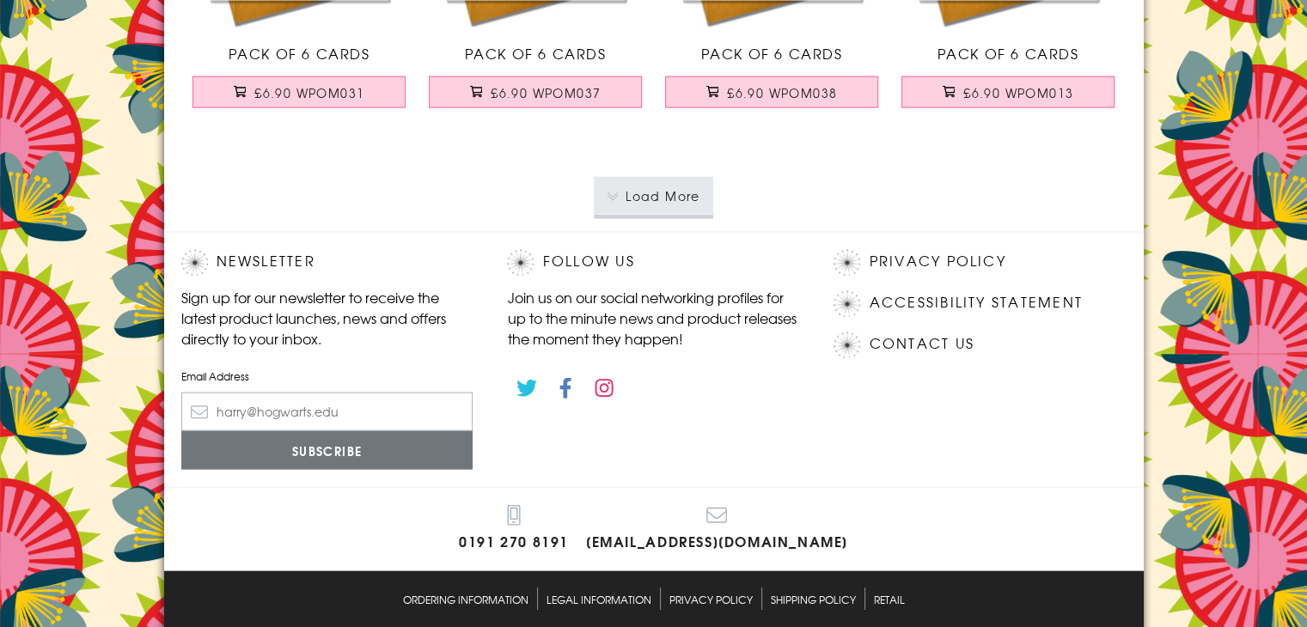
scroll to position [3609, 0]
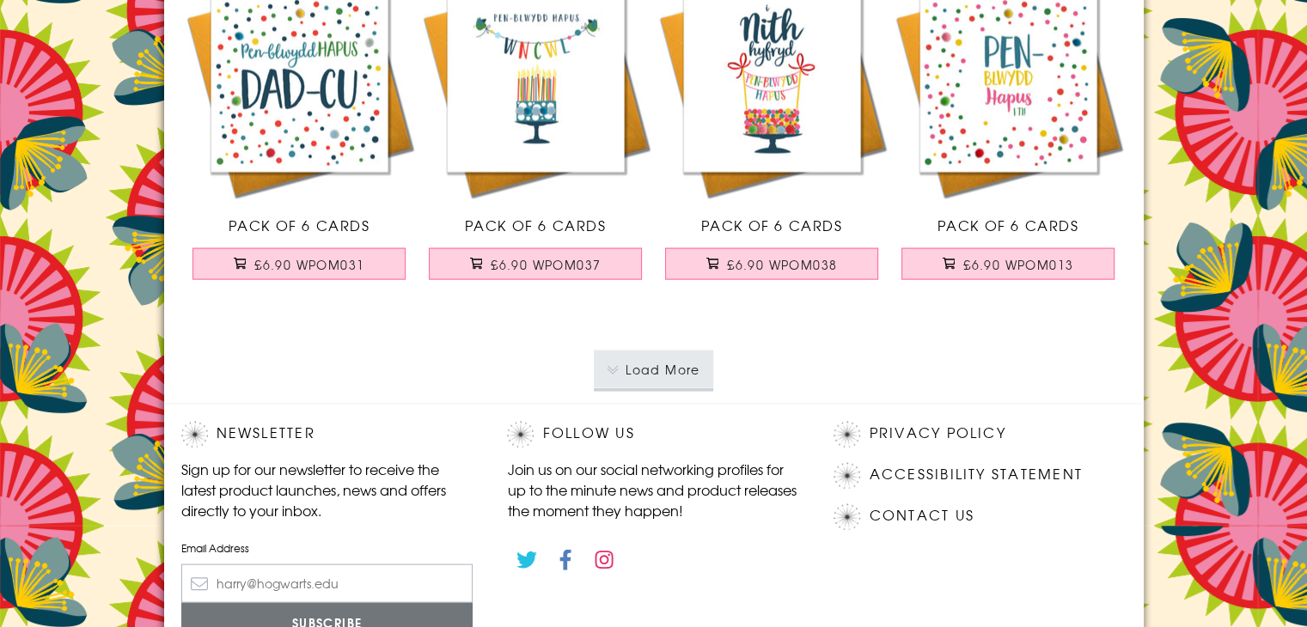
click at [686, 376] on button "Load More" at bounding box center [653, 370] width 119 height 38
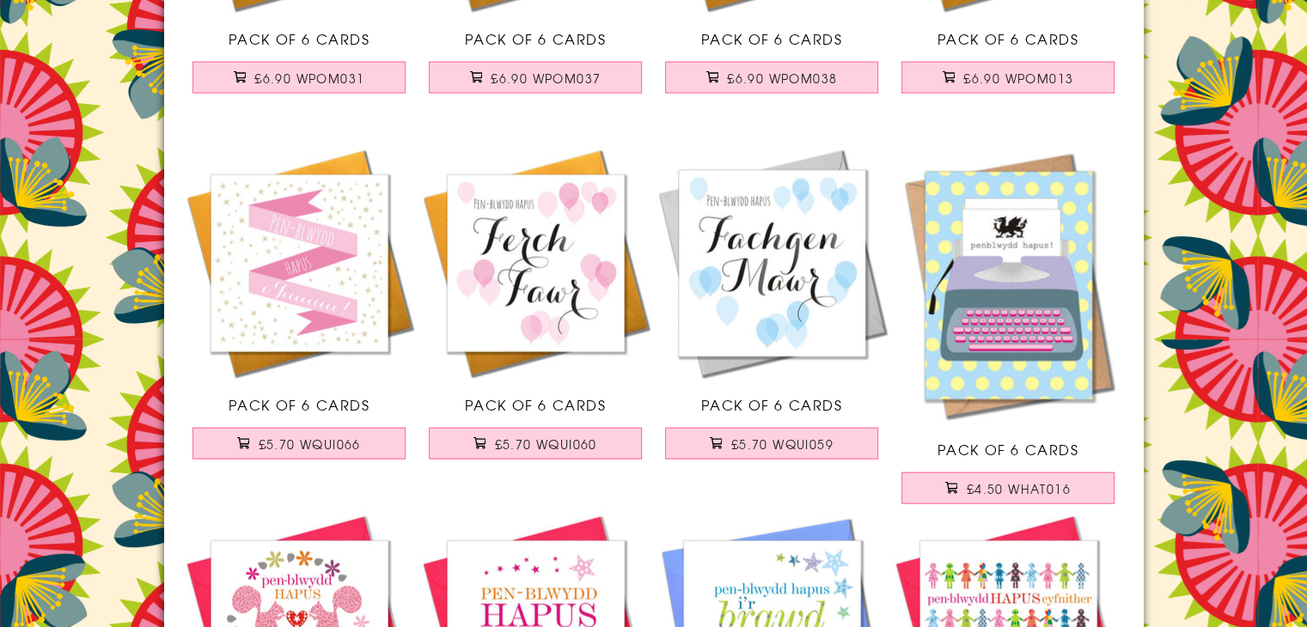
scroll to position [3867, 0]
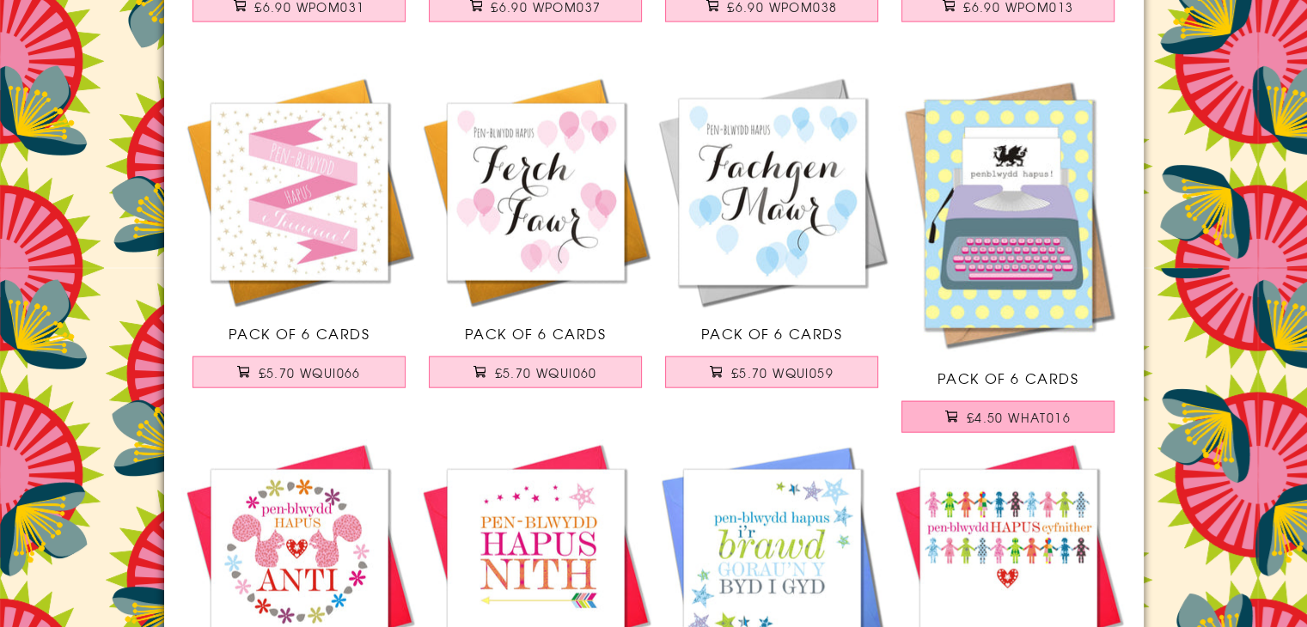
click at [1069, 421] on span "£4.50 WHAT016" at bounding box center [1019, 417] width 104 height 17
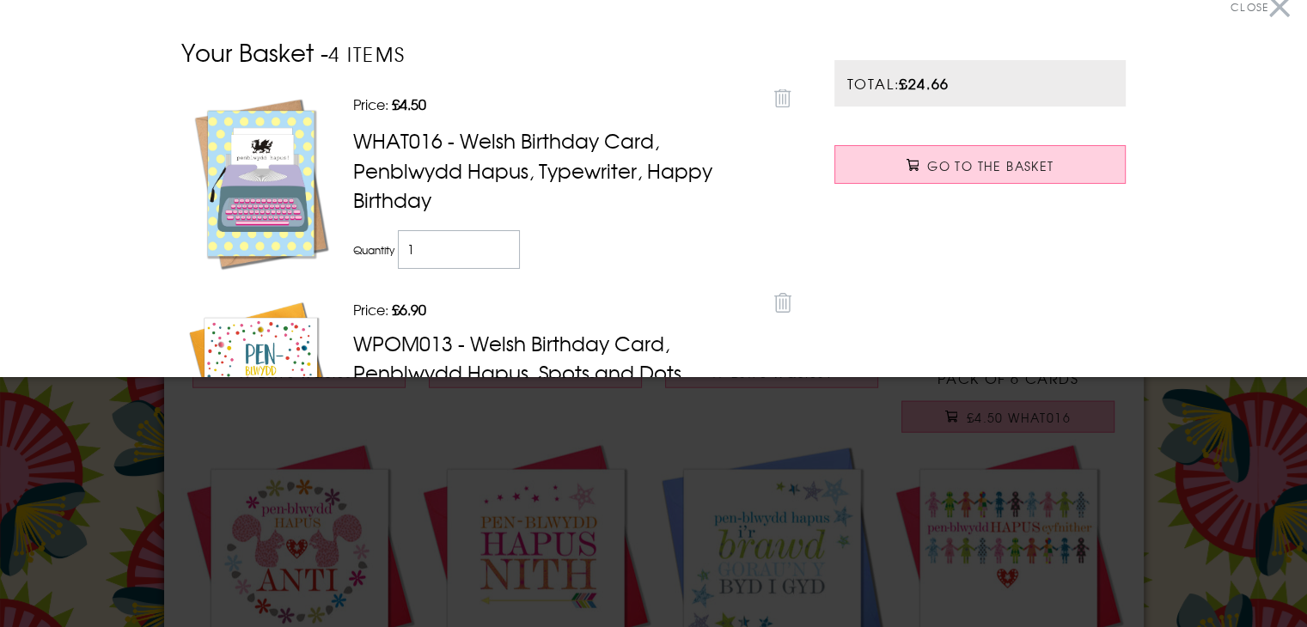
scroll to position [0, 0]
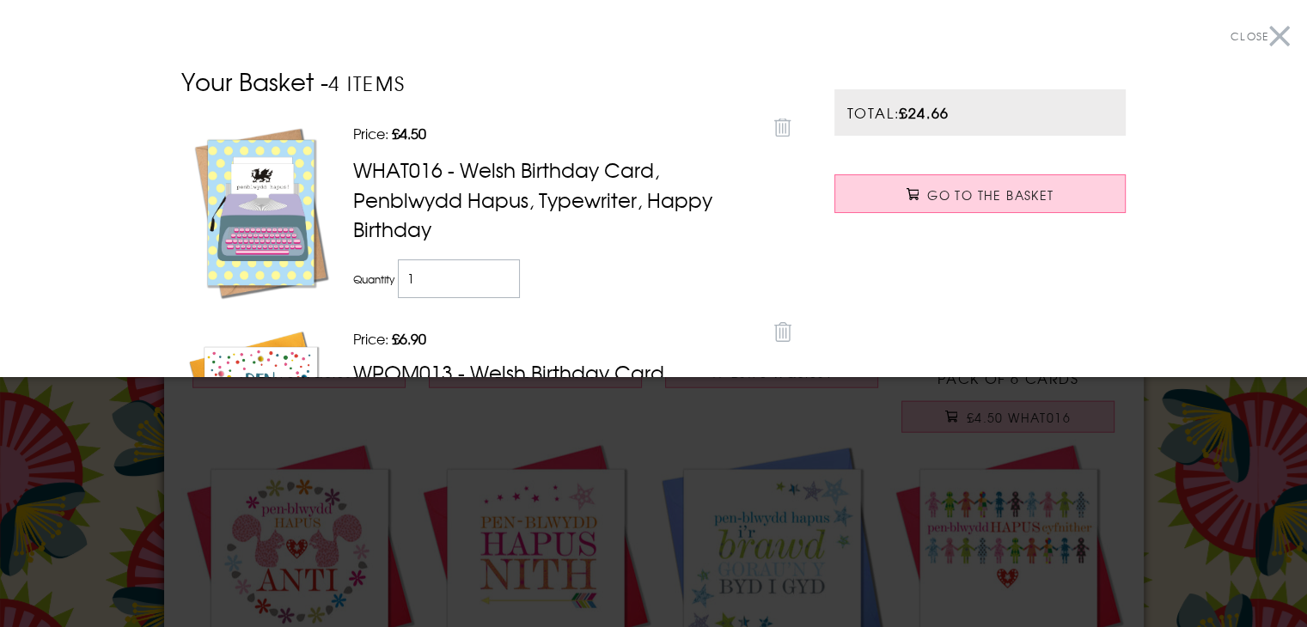
click at [1269, 34] on button "Close" at bounding box center [1260, 36] width 59 height 39
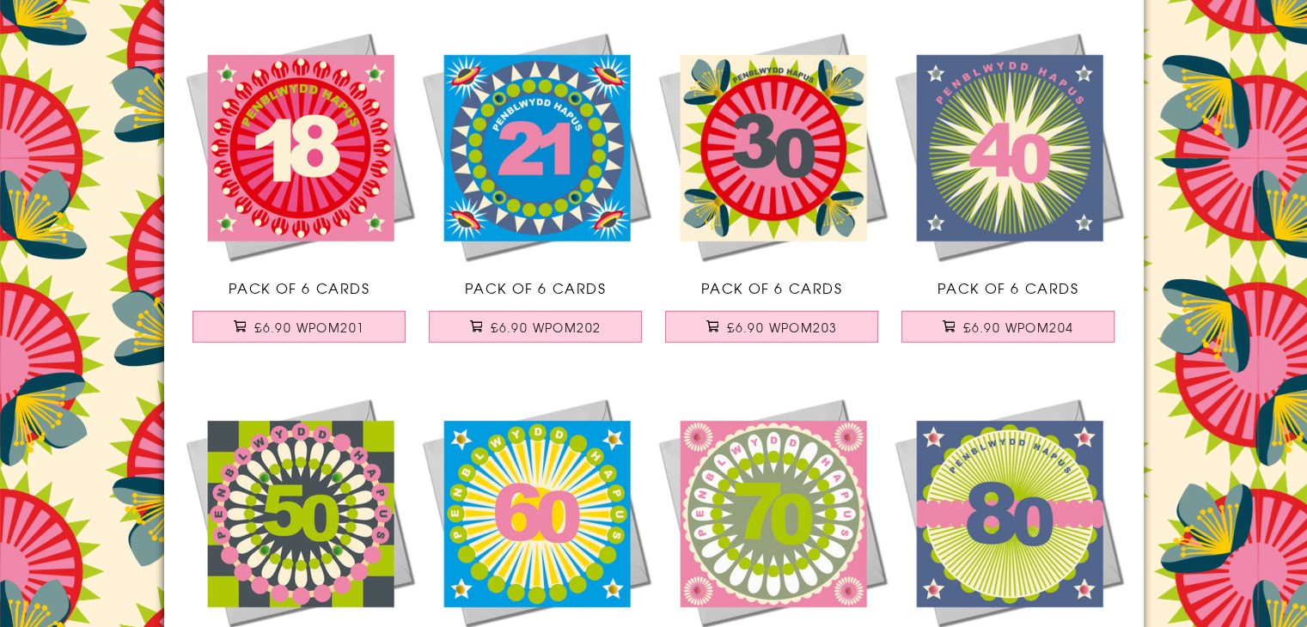
scroll to position [4984, 0]
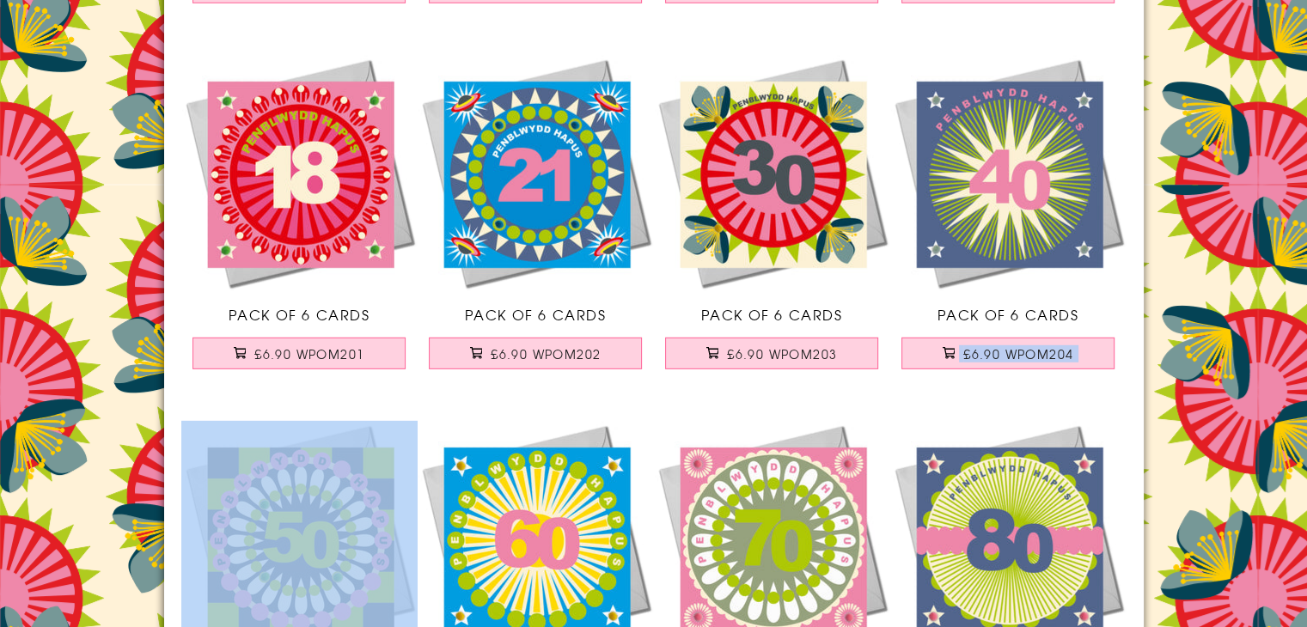
click at [681, 376] on link "Pack of 6 Cards £6.90 WPOM203" at bounding box center [772, 221] width 236 height 332
click at [296, 193] on img at bounding box center [299, 173] width 236 height 236
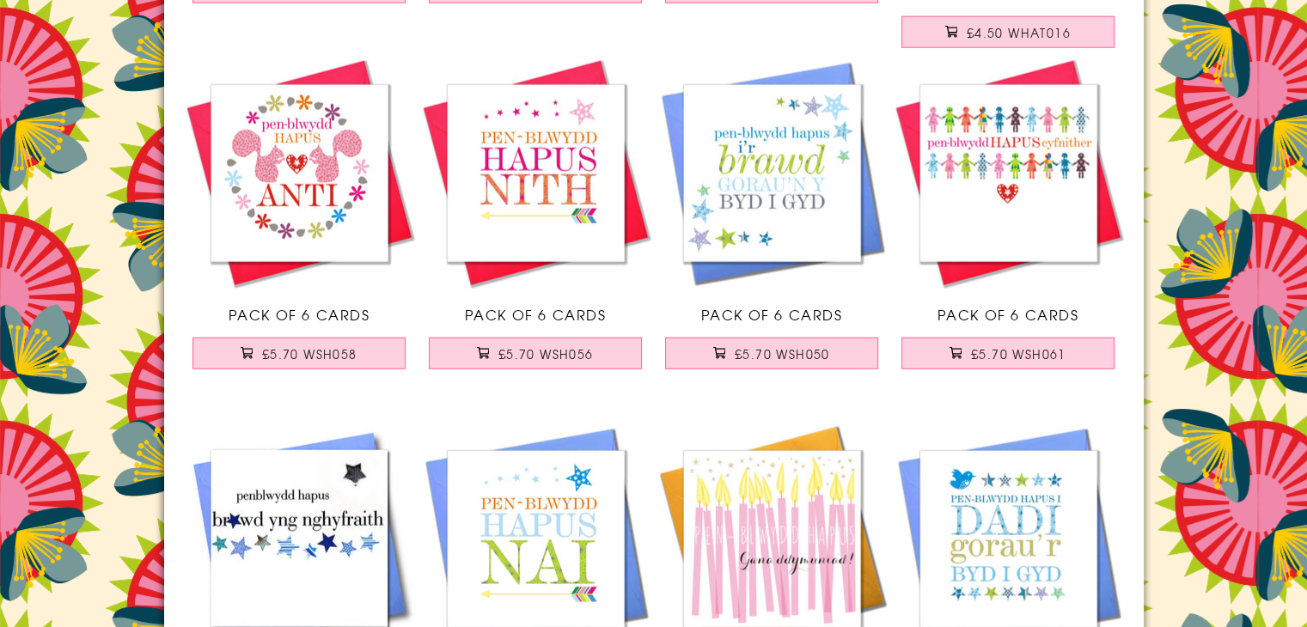
scroll to position [4211, 0]
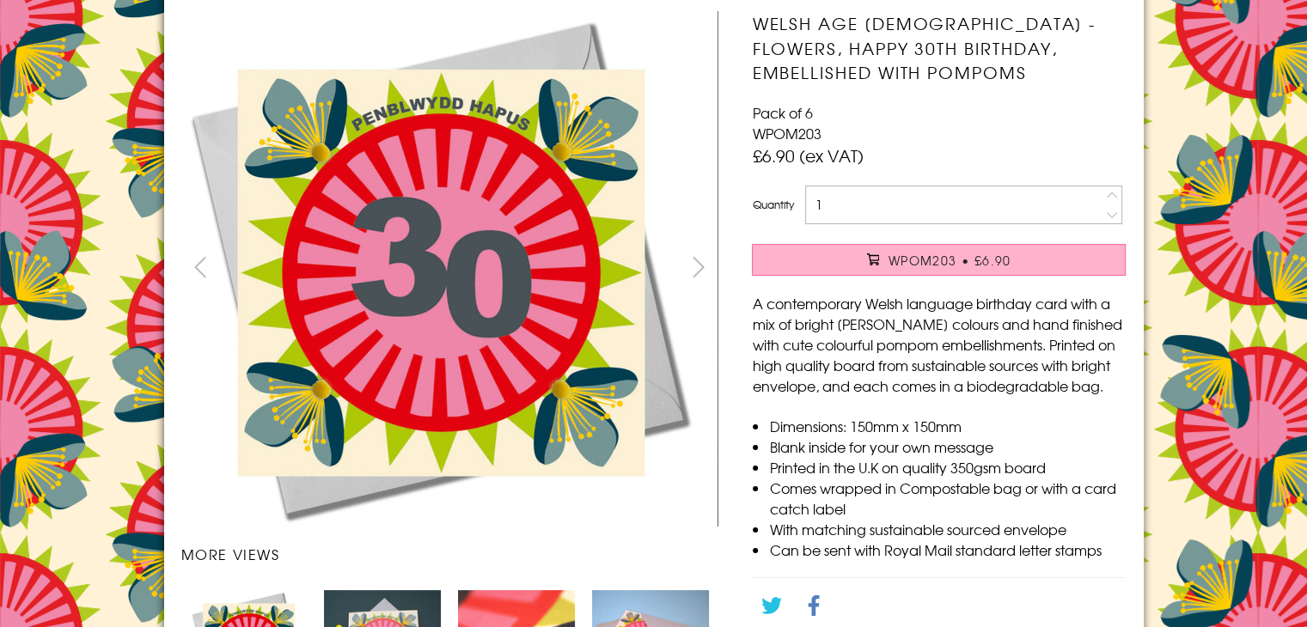
scroll to position [172, 0]
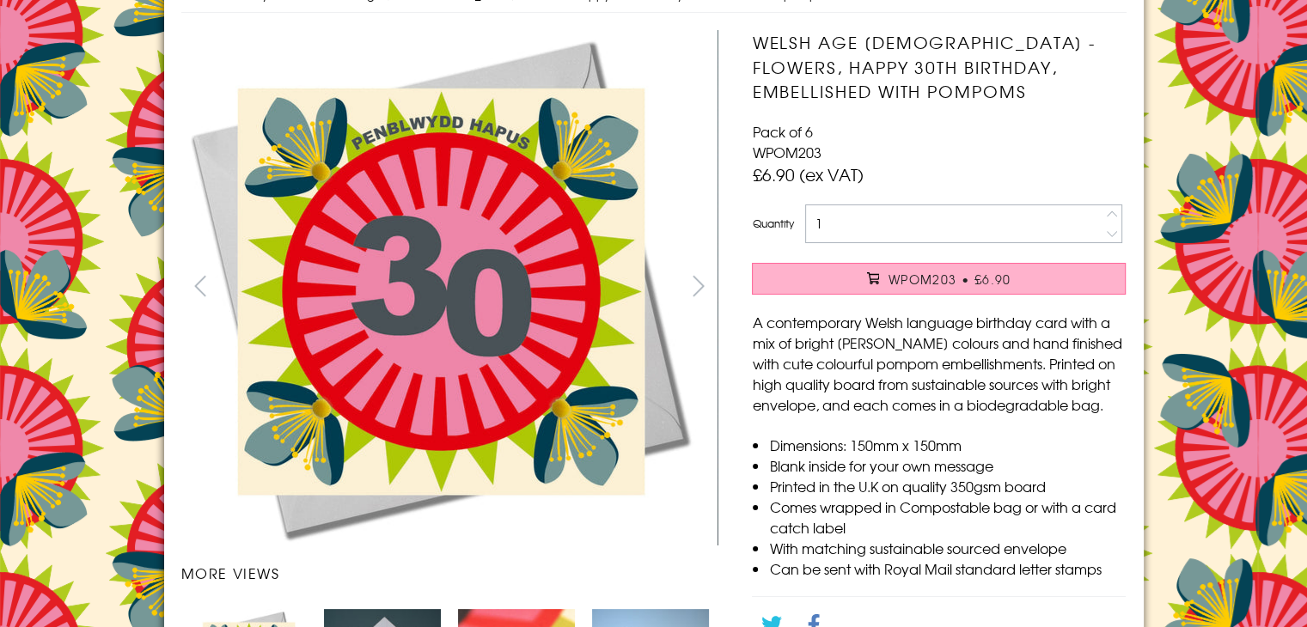
click at [1004, 269] on button "WPOM203 • £6.90" at bounding box center [939, 279] width 374 height 32
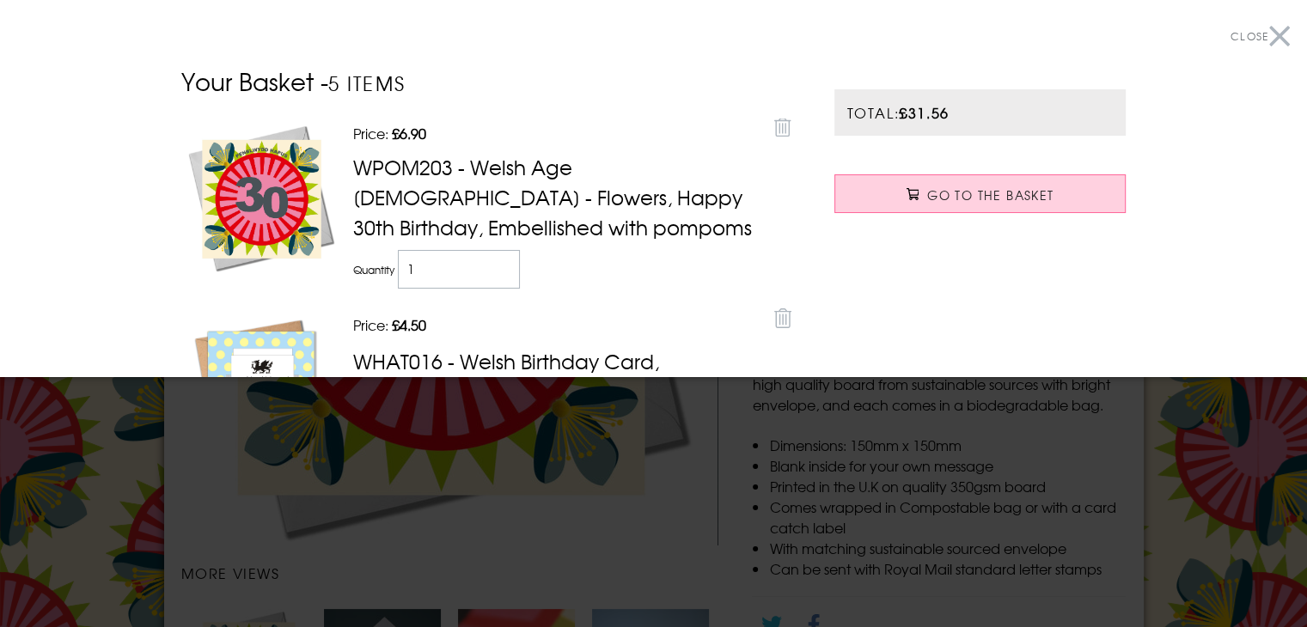
drag, startPoint x: 1261, startPoint y: 38, endPoint x: 1183, endPoint y: 51, distance: 79.3
click at [1261, 37] on button "Close" at bounding box center [1260, 36] width 59 height 39
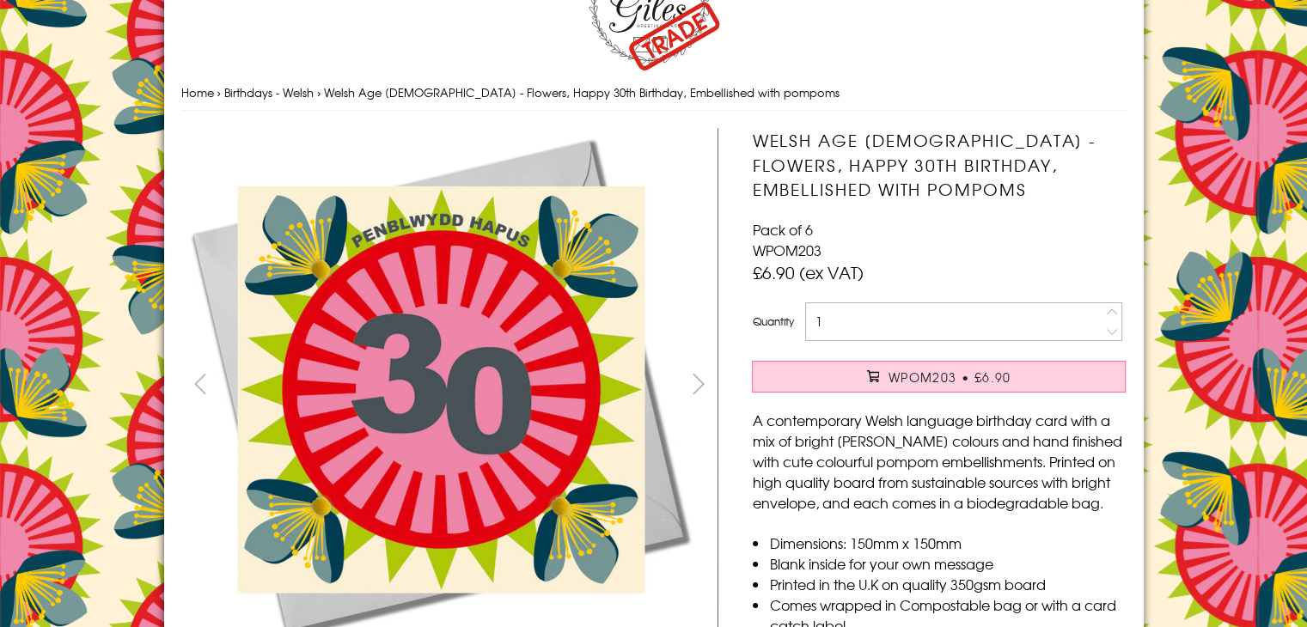
scroll to position [0, 0]
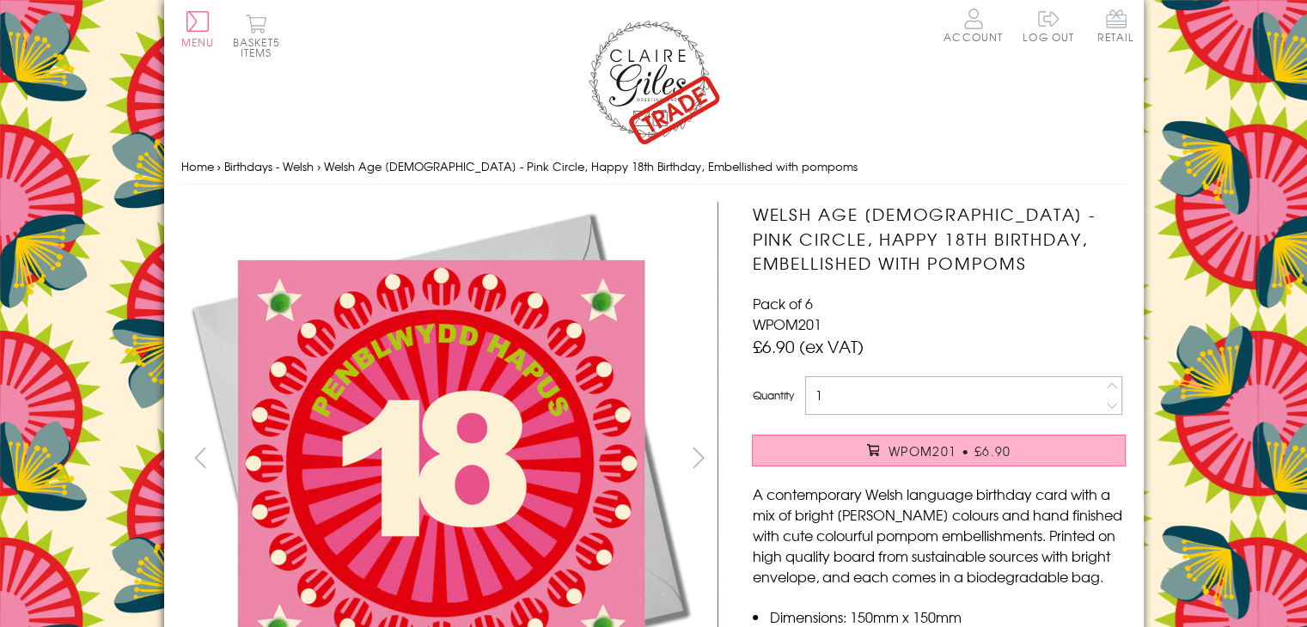
click at [922, 456] on span "WPOM201 • £6.90" at bounding box center [950, 451] width 123 height 17
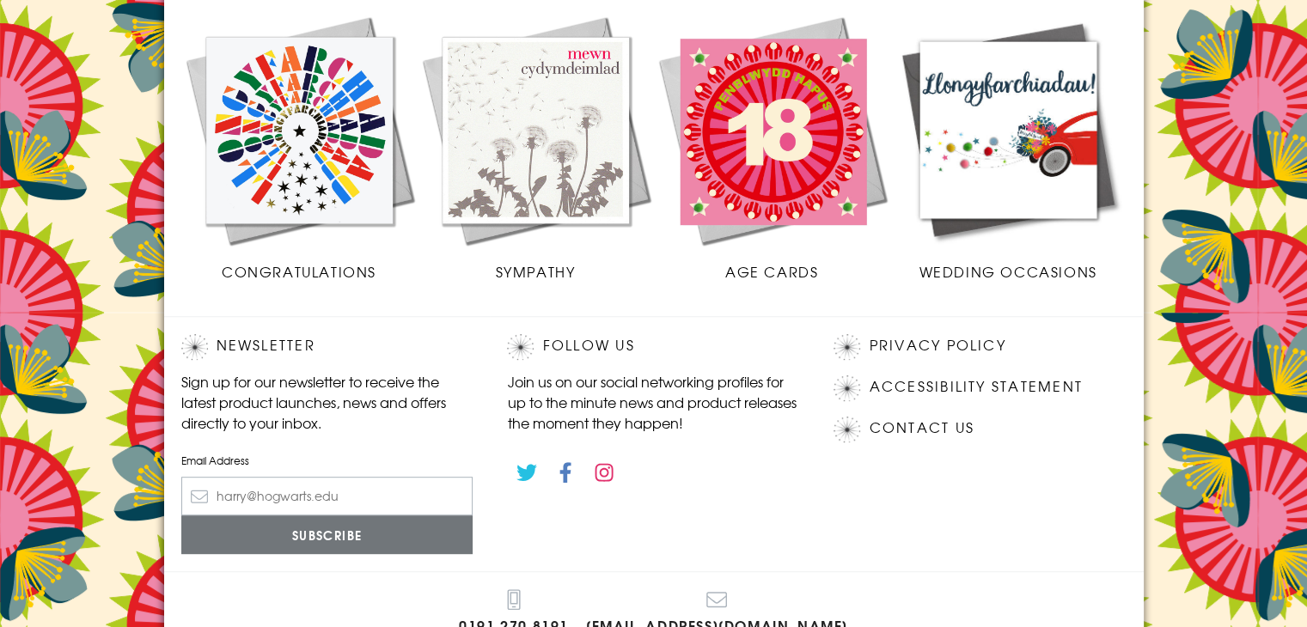
scroll to position [773, 0]
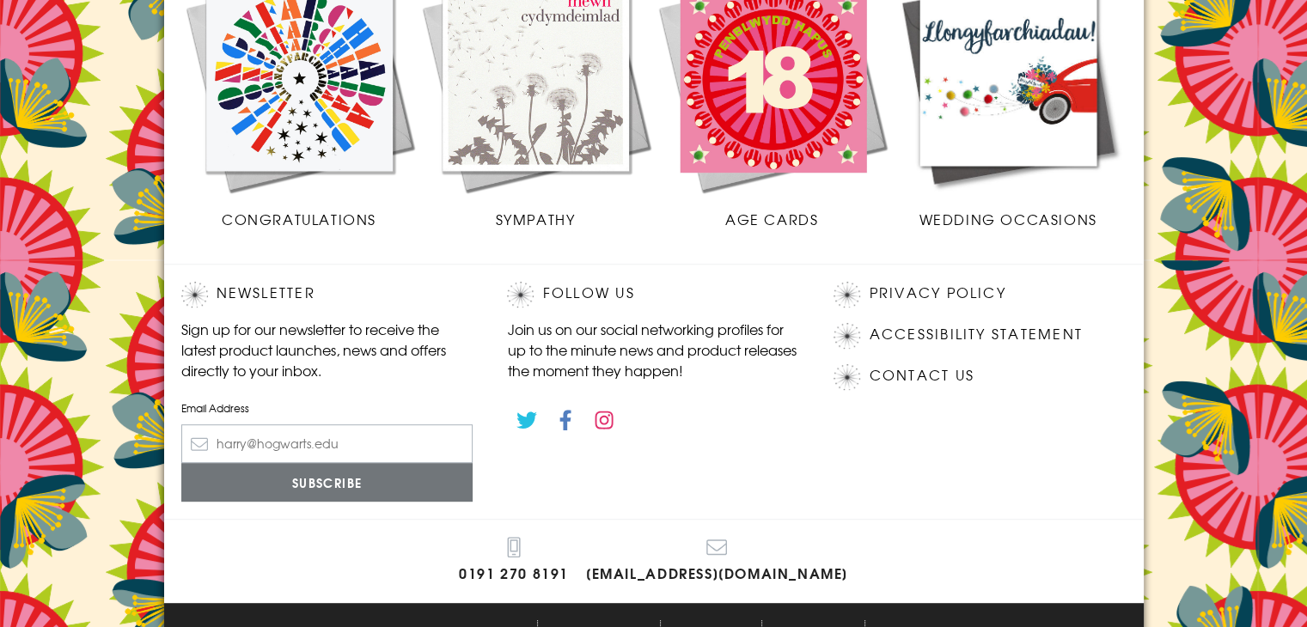
click at [341, 132] on img at bounding box center [299, 78] width 236 height 236
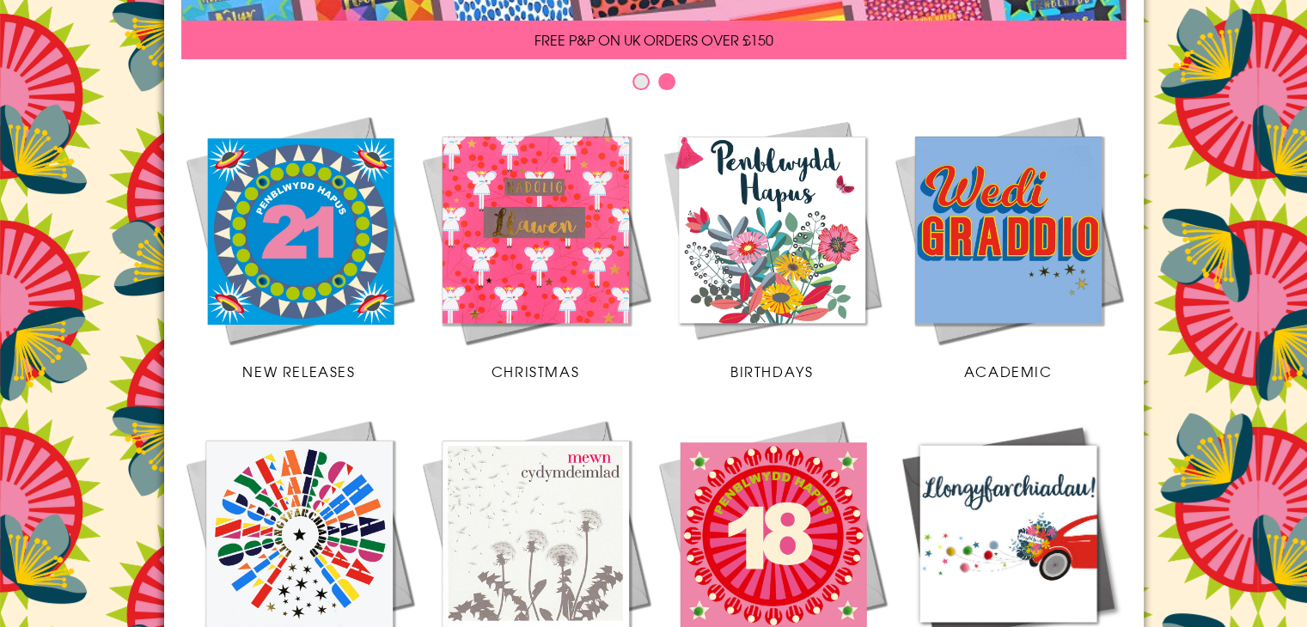
scroll to position [0, 0]
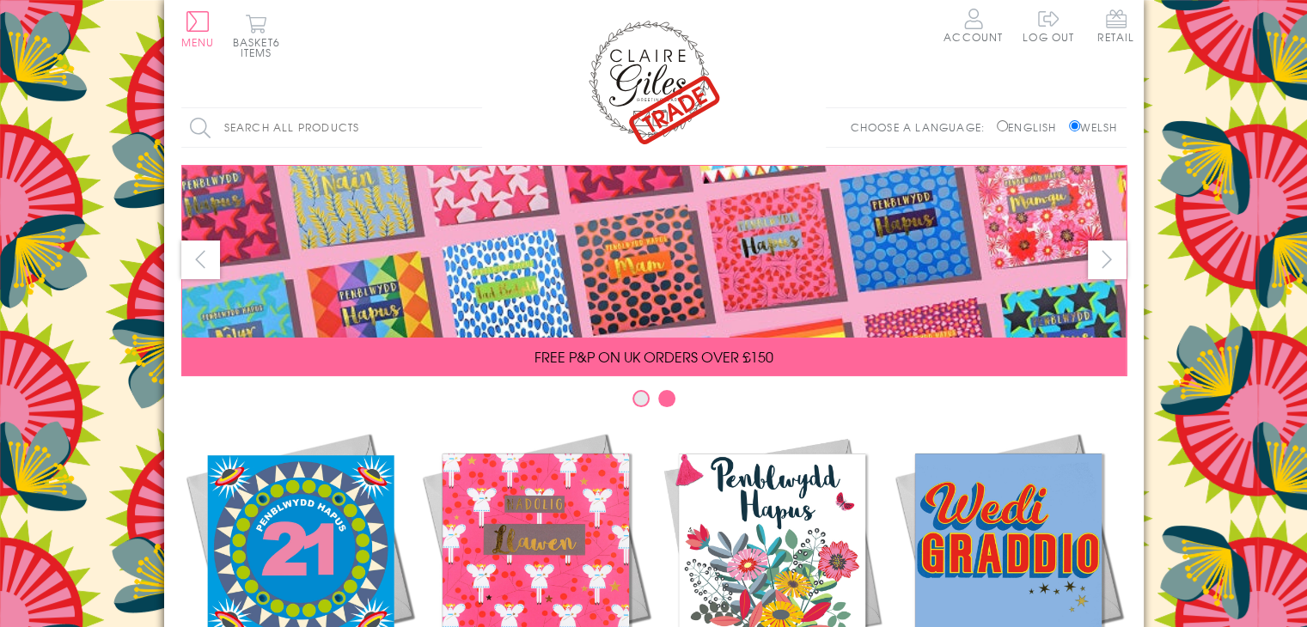
click at [997, 127] on input "English" at bounding box center [1002, 125] width 11 height 11
radio input "true"
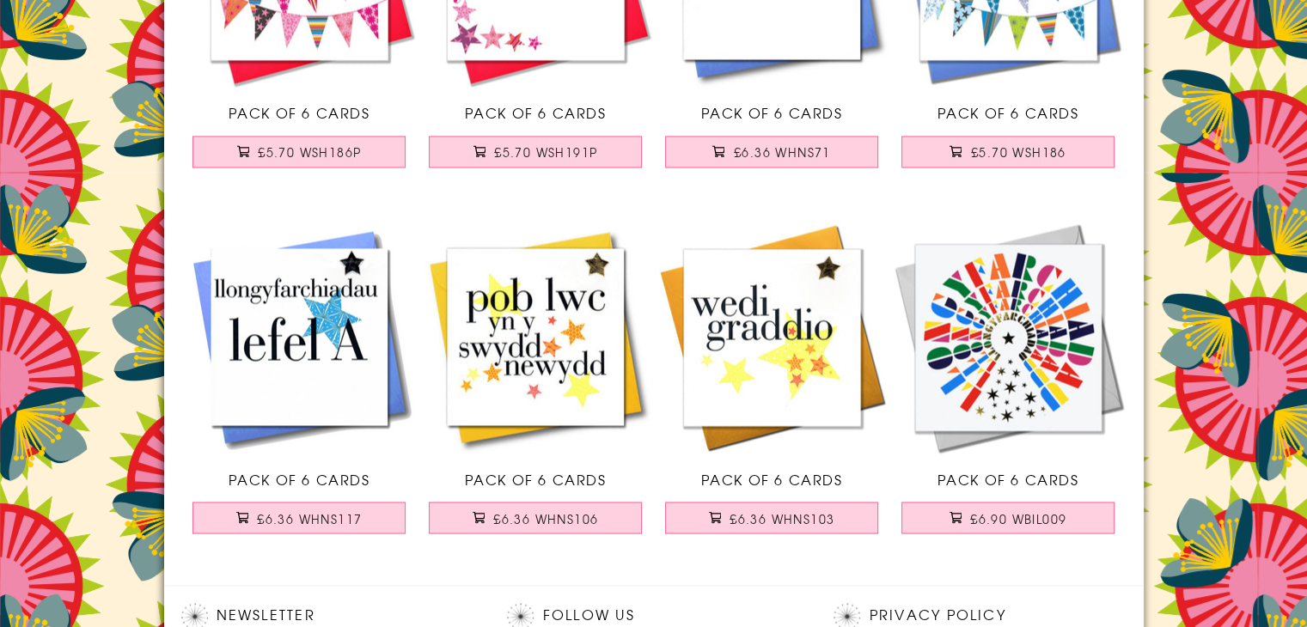
scroll to position [3008, 0]
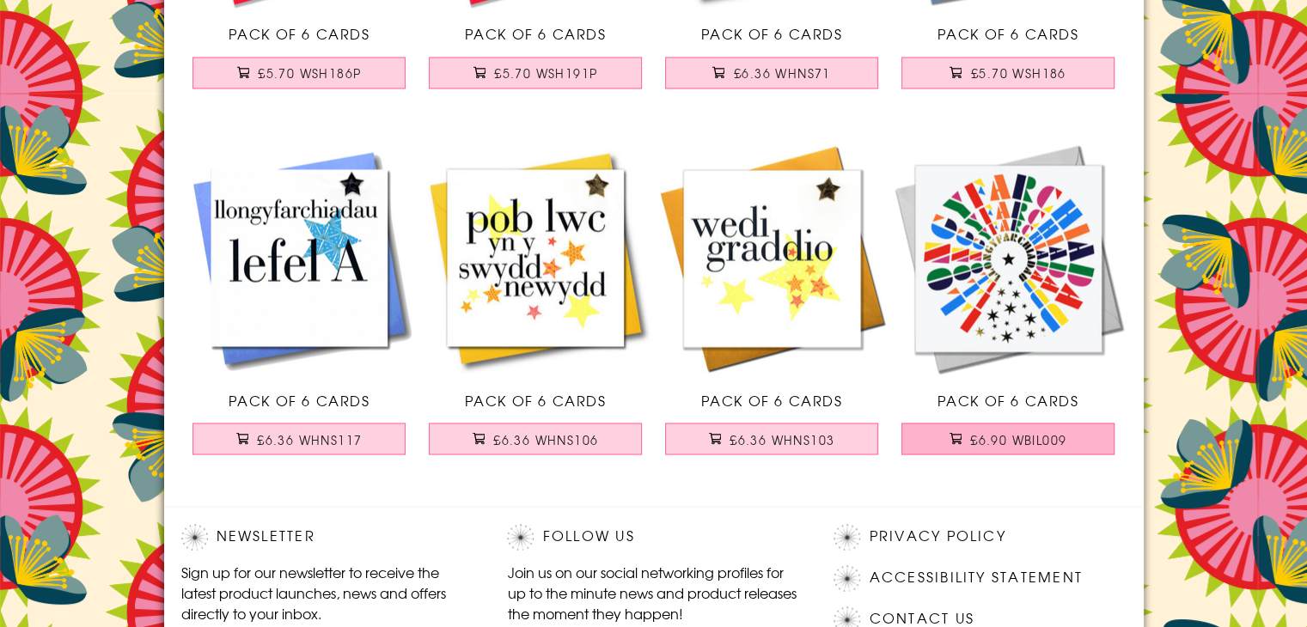
click at [994, 441] on span "£6.90 WBIL009" at bounding box center [1018, 439] width 96 height 17
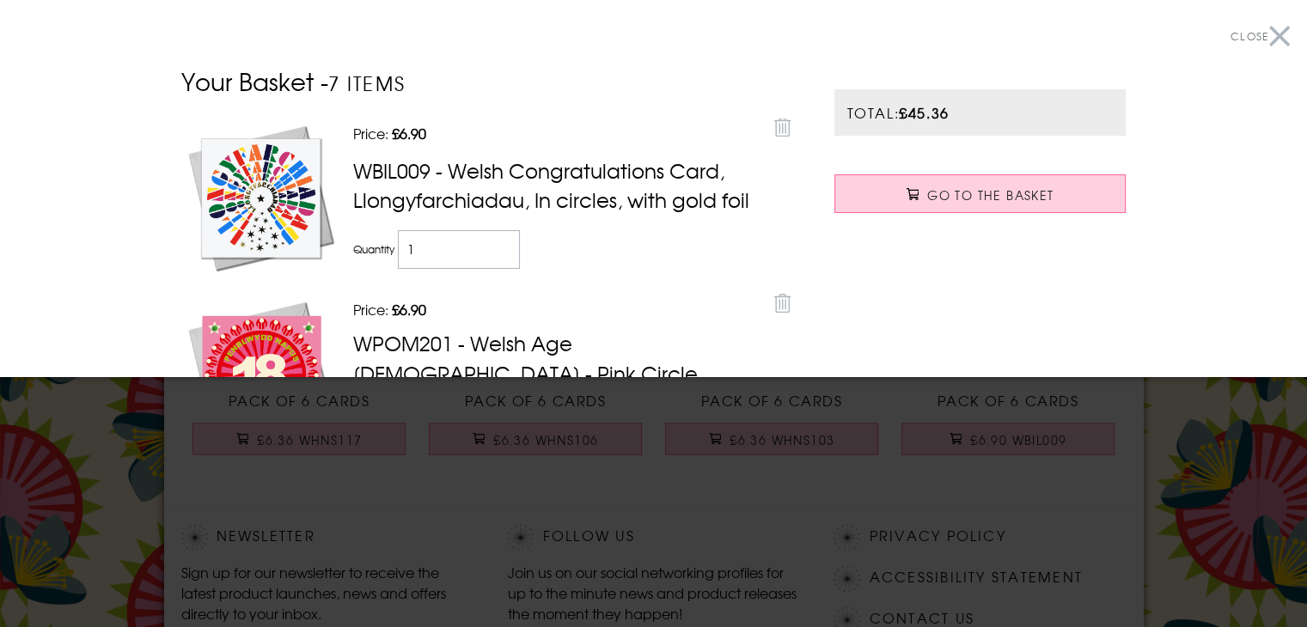
click at [1271, 35] on button "Close" at bounding box center [1260, 36] width 59 height 39
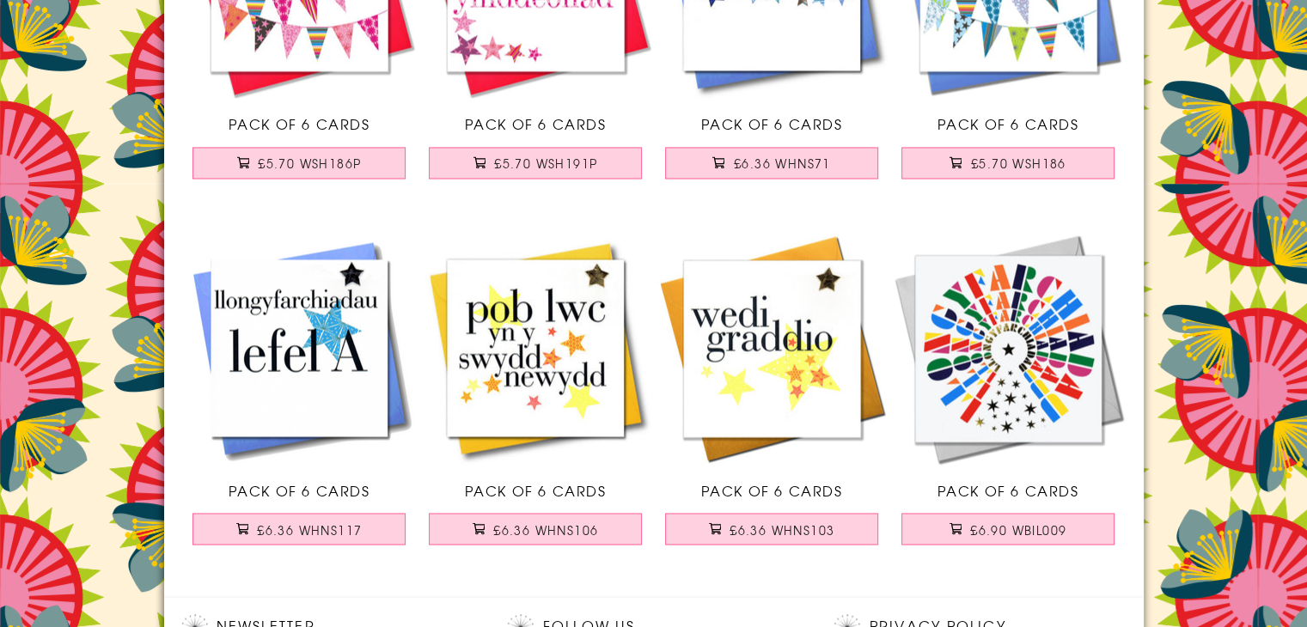
scroll to position [2750, 0]
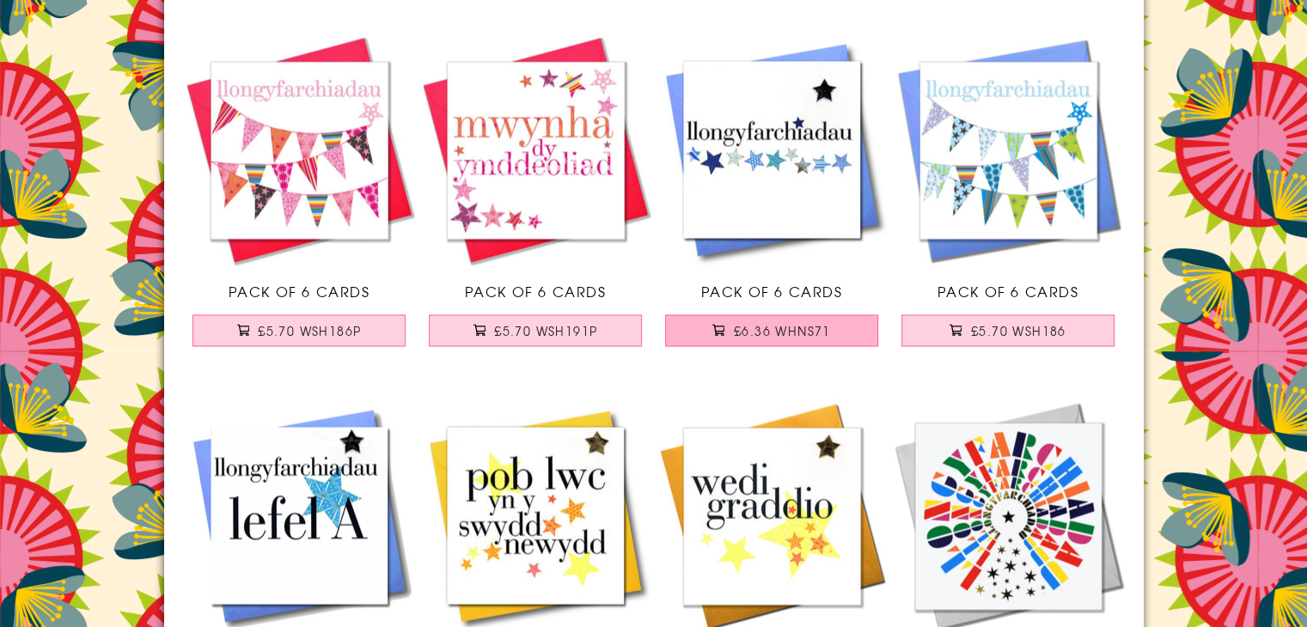
click at [796, 338] on button "£6.36 WHNS71" at bounding box center [771, 331] width 213 height 32
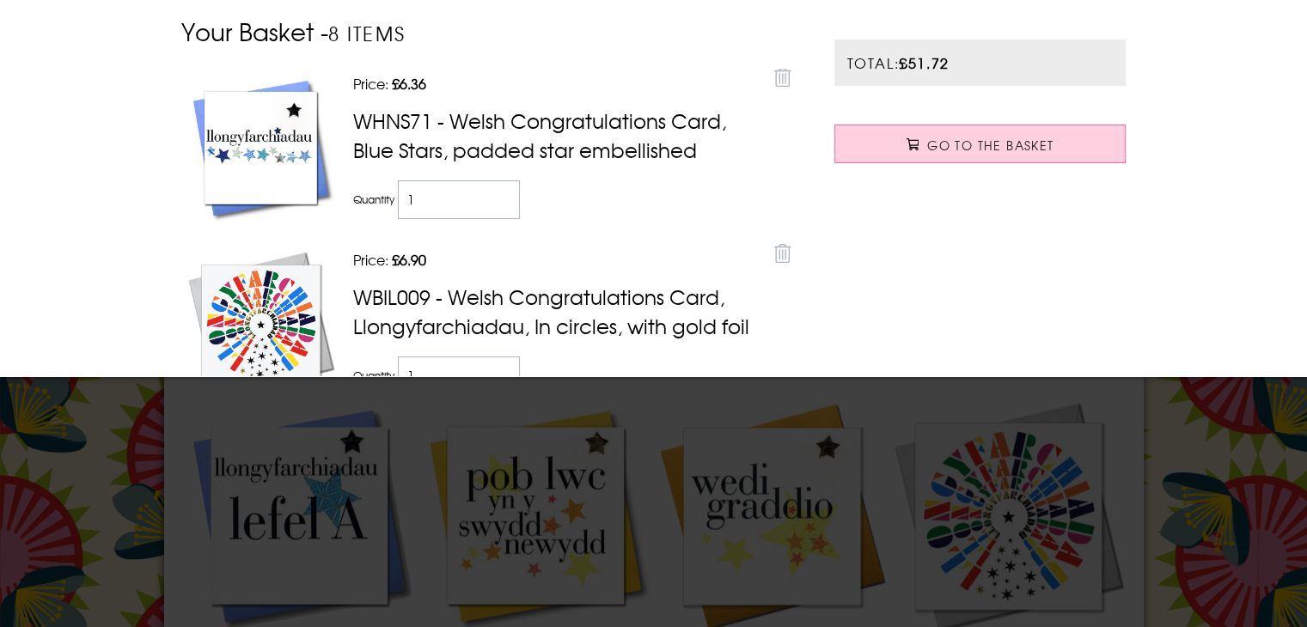
scroll to position [0, 0]
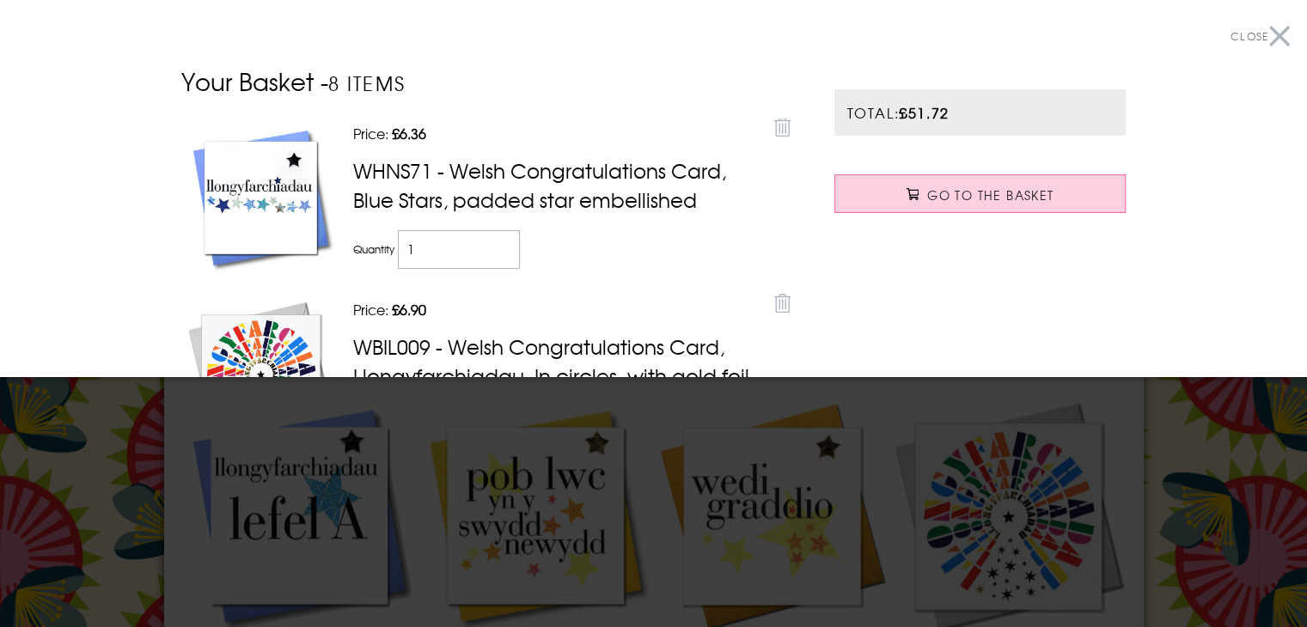
click at [1269, 41] on button "Close" at bounding box center [1260, 36] width 59 height 39
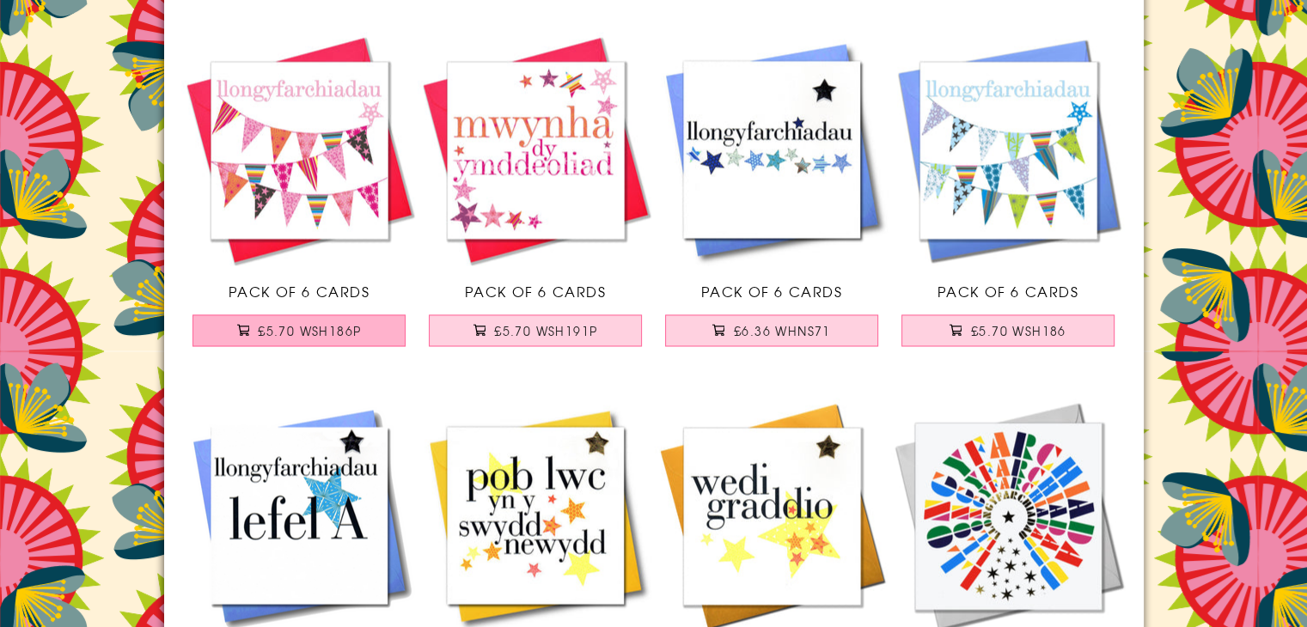
click at [339, 332] on span "£5.70 WSH186P" at bounding box center [309, 330] width 103 height 17
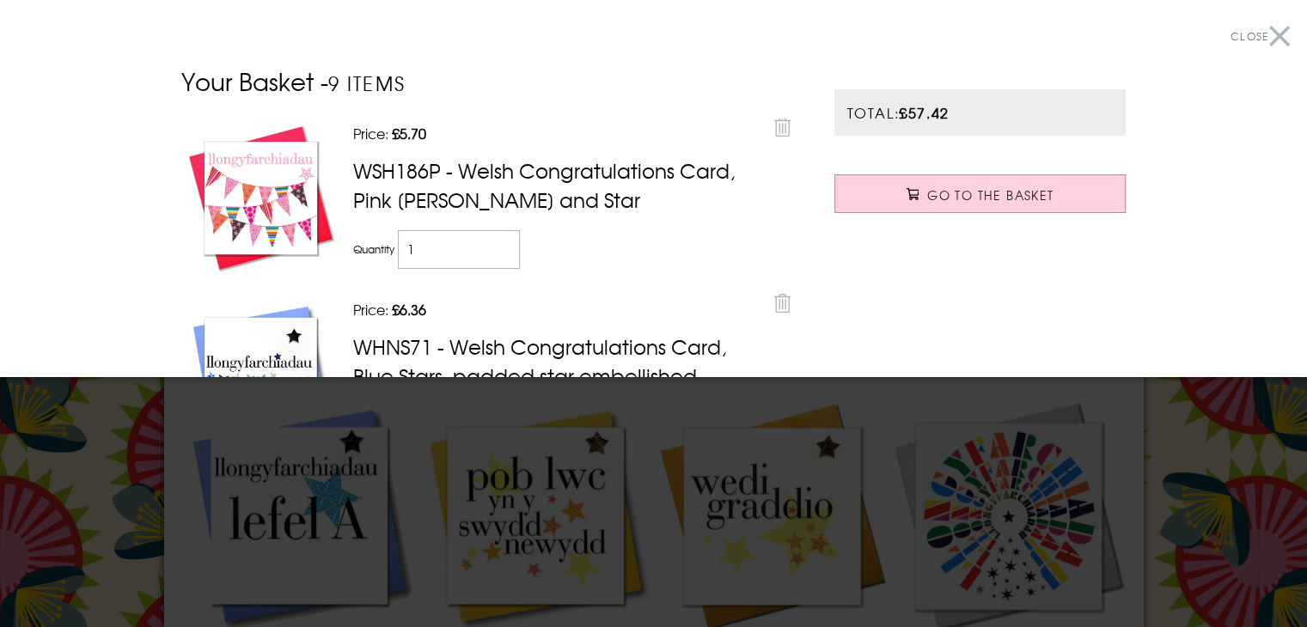
click at [1269, 39] on button "Close" at bounding box center [1260, 36] width 59 height 39
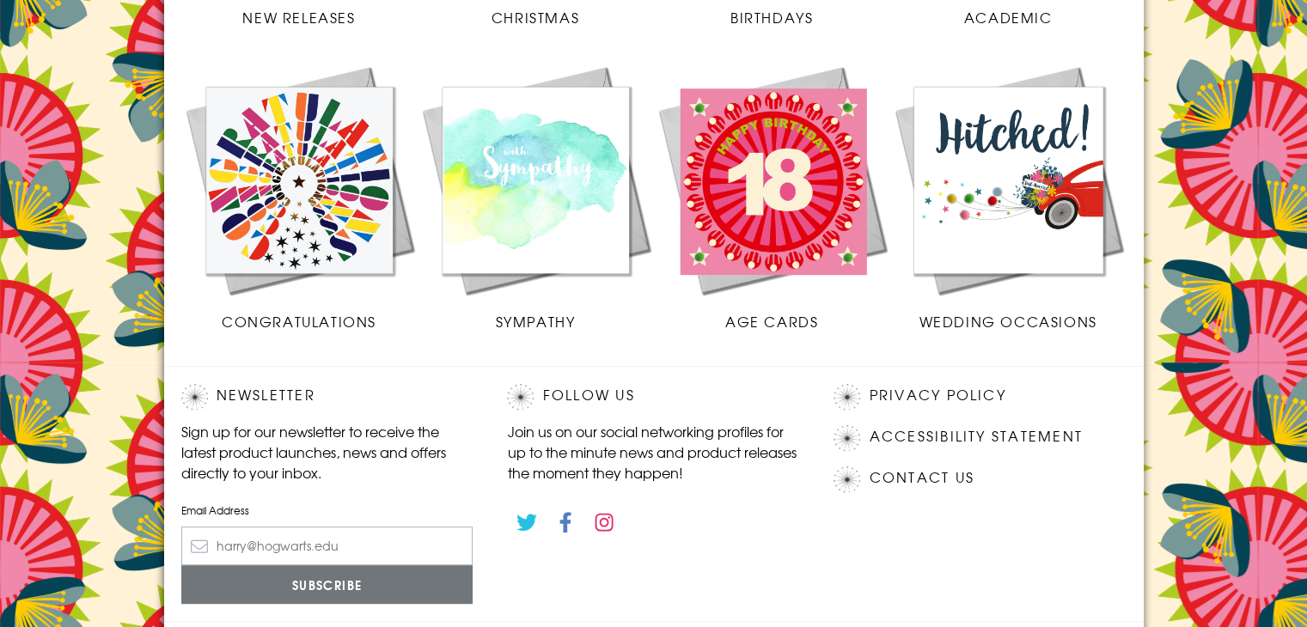
scroll to position [687, 0]
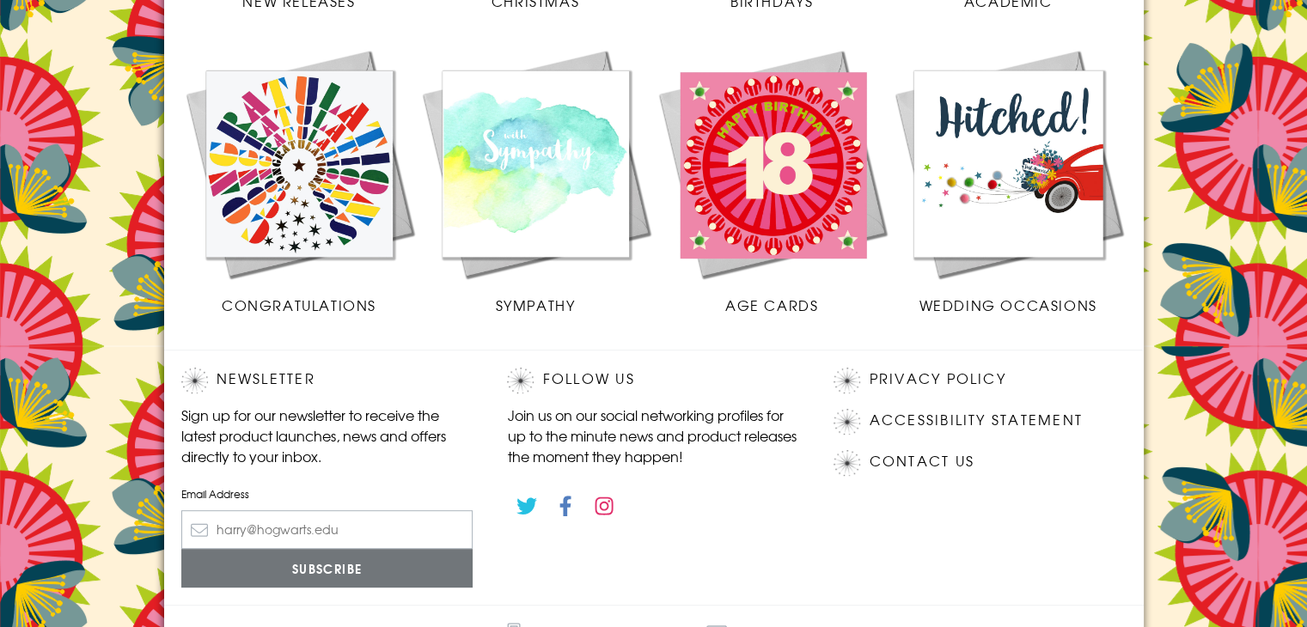
click at [296, 203] on img at bounding box center [299, 164] width 236 height 236
click at [774, 225] on img at bounding box center [772, 164] width 236 height 236
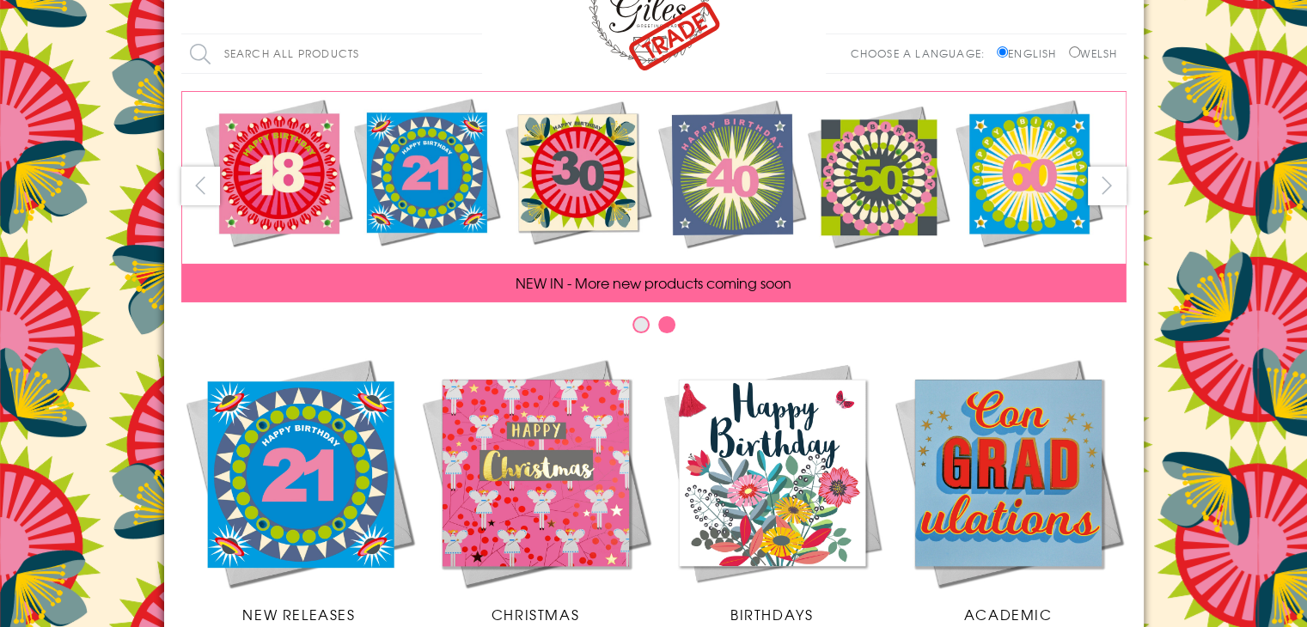
scroll to position [0, 0]
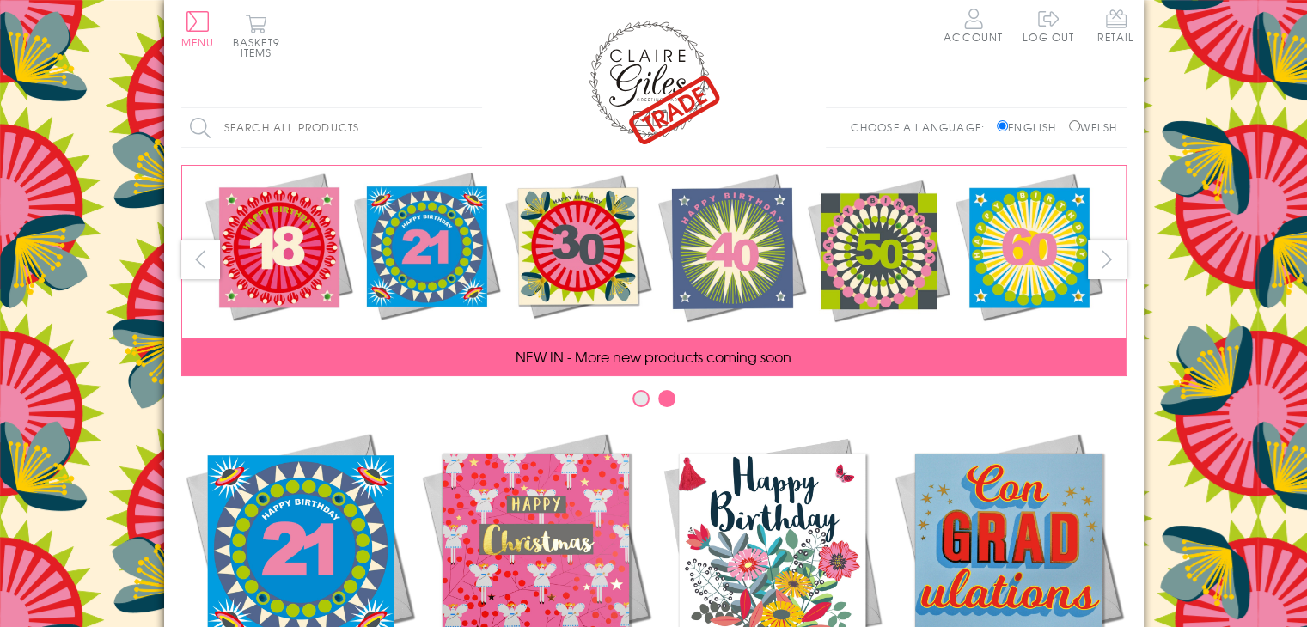
click at [1069, 121] on input "Welsh" at bounding box center [1074, 125] width 11 height 11
radio input "true"
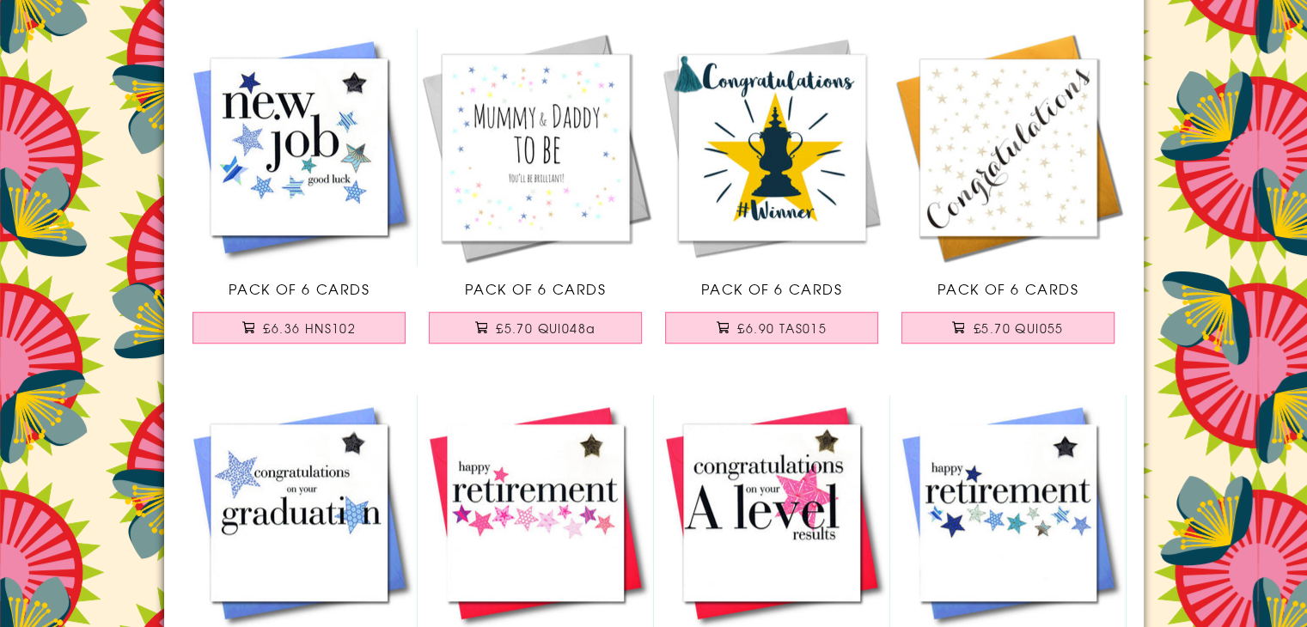
scroll to position [1289, 0]
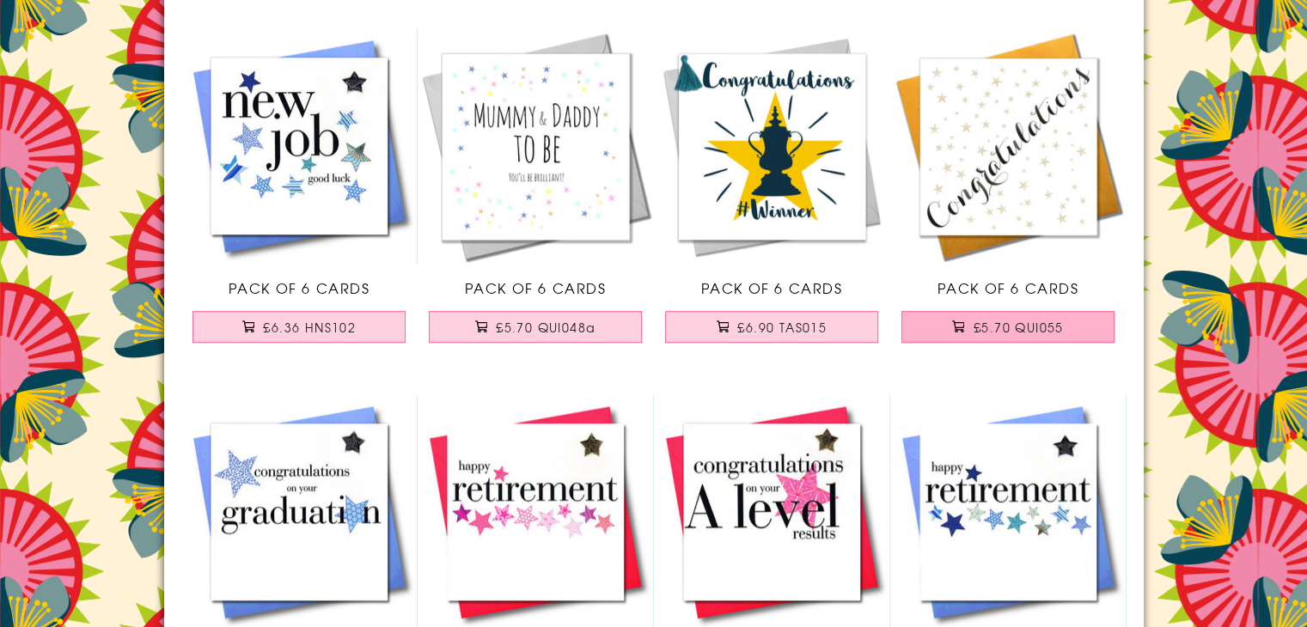
click at [942, 331] on button "£5.70 QUI055" at bounding box center [1007, 327] width 213 height 32
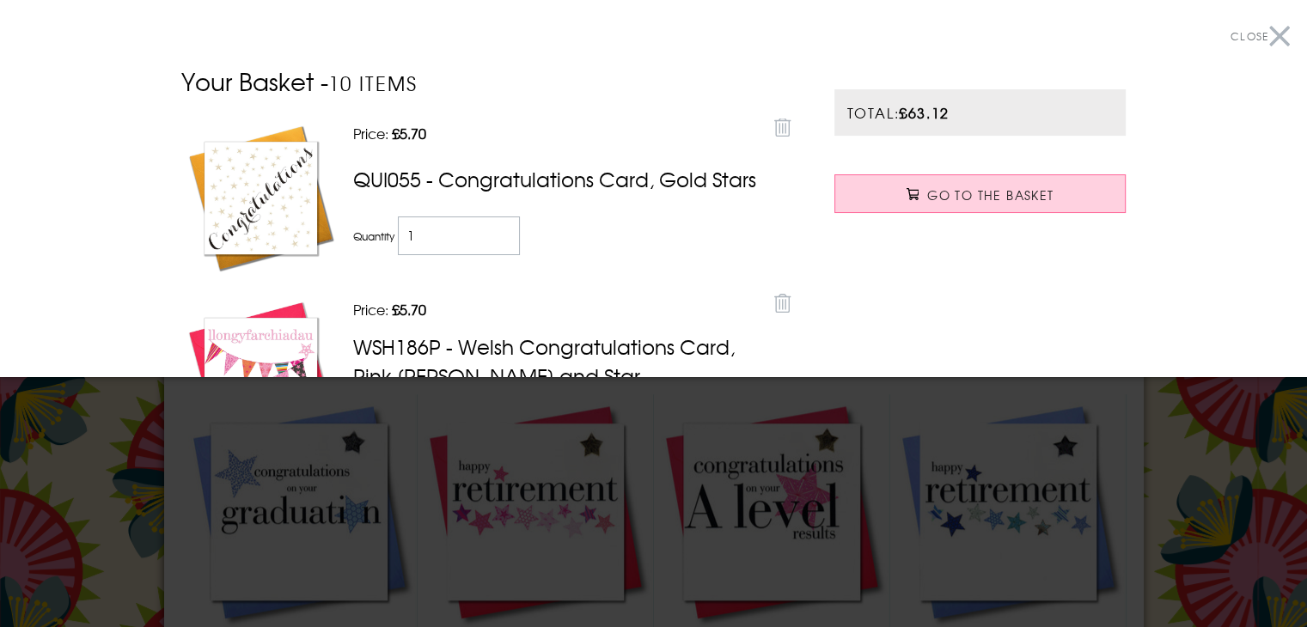
click at [1263, 35] on button "Close" at bounding box center [1260, 36] width 59 height 39
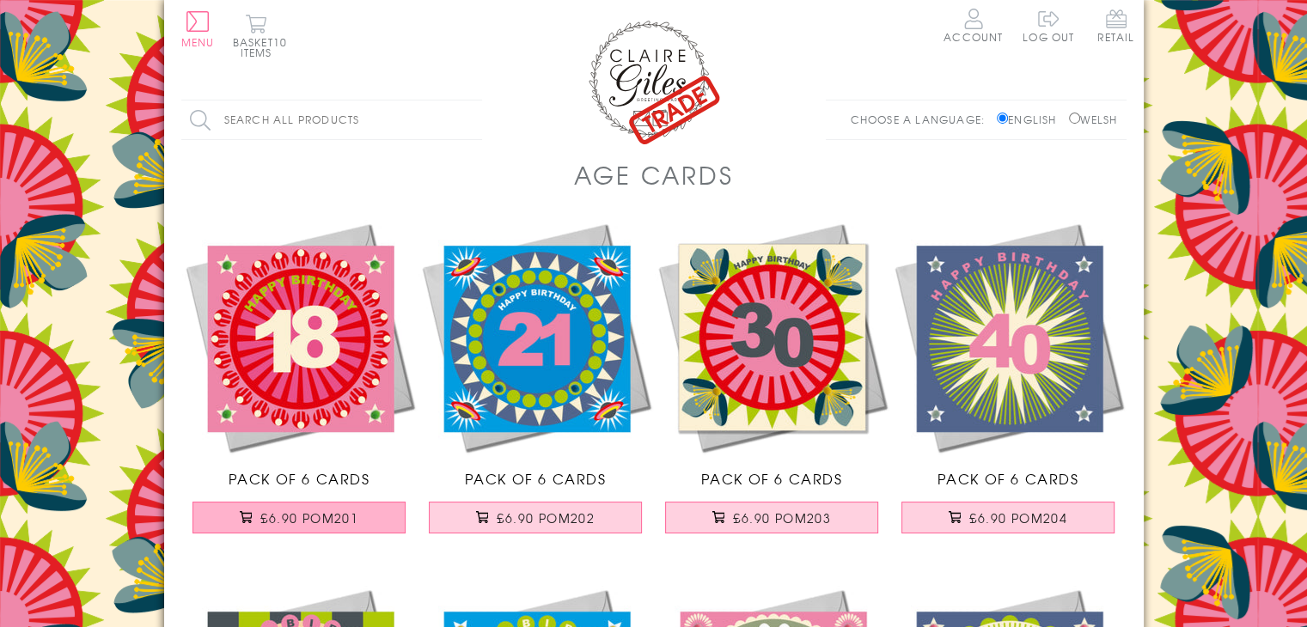
click at [328, 514] on span "£6.90 POM201" at bounding box center [309, 518] width 98 height 17
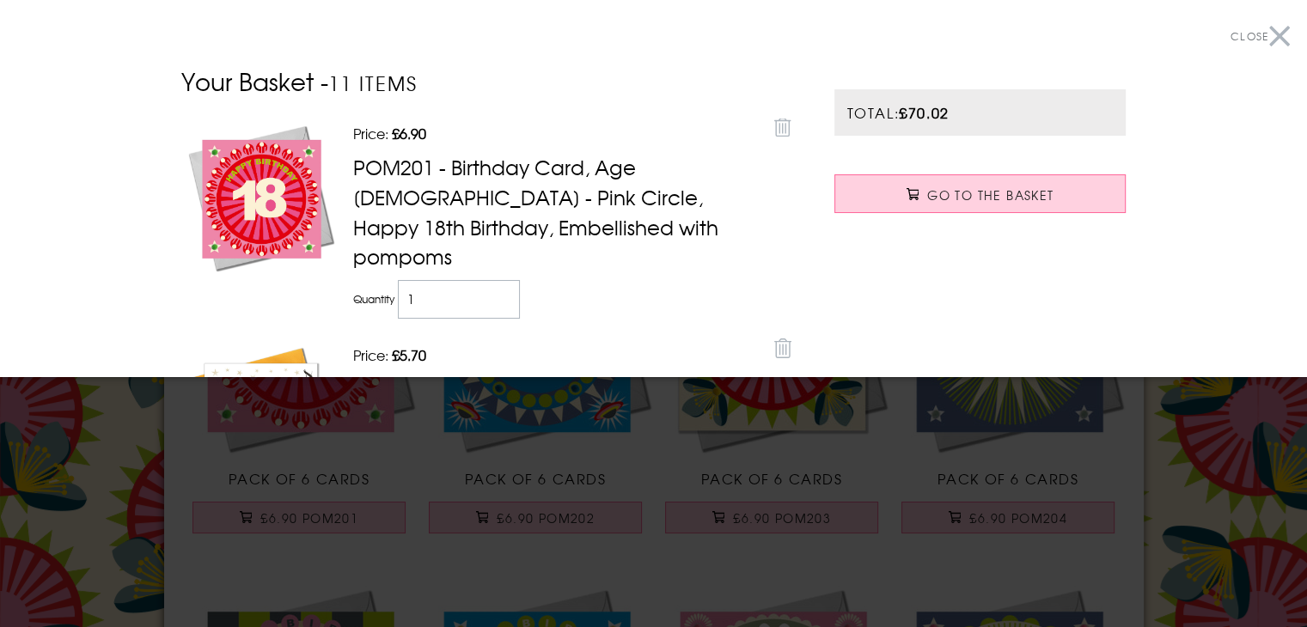
click at [1267, 30] on button "Close" at bounding box center [1260, 36] width 59 height 39
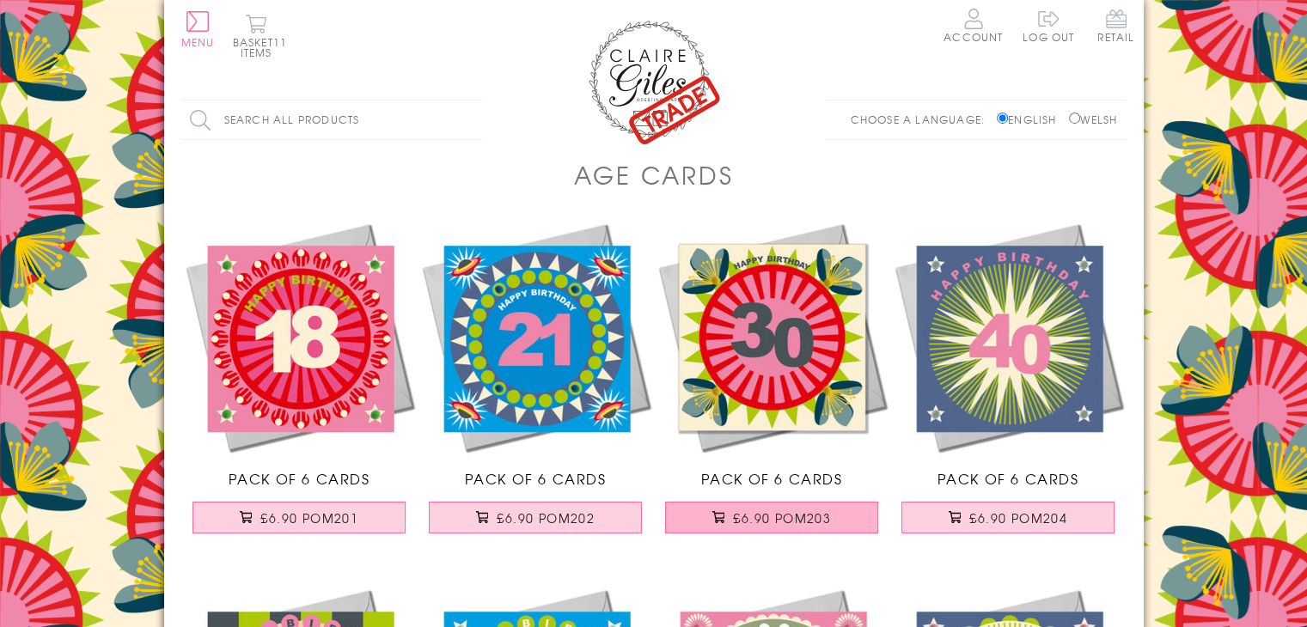
click at [721, 515] on span at bounding box center [718, 517] width 12 height 12
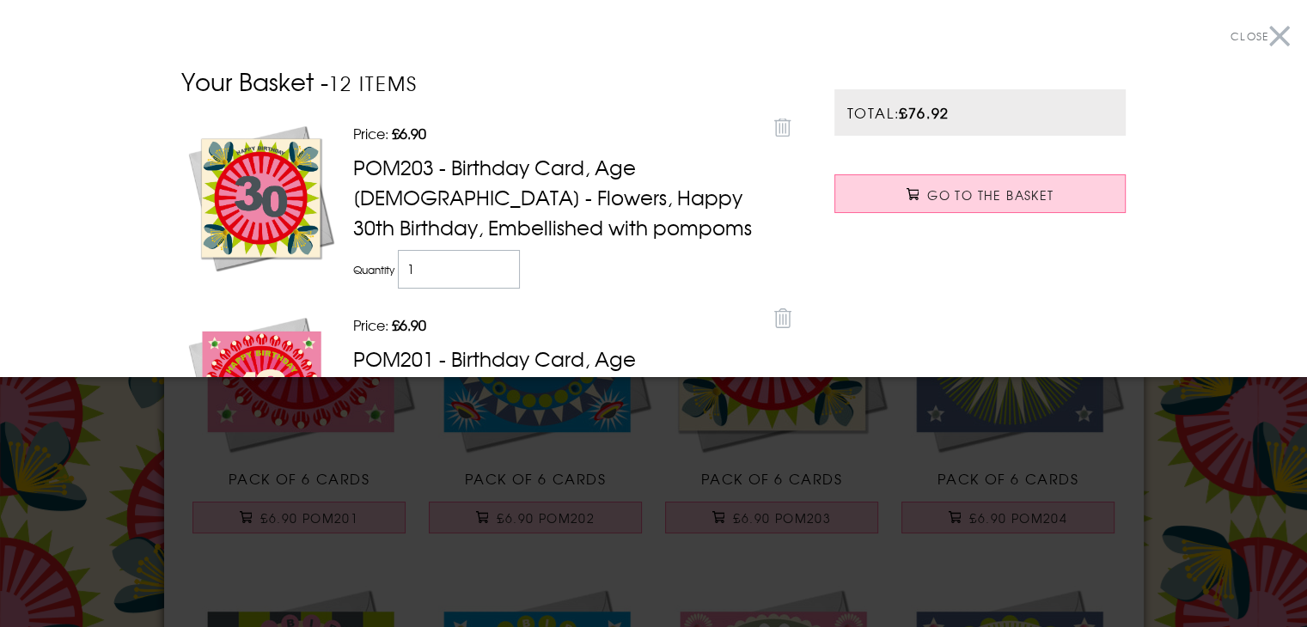
click at [1265, 30] on button "Close" at bounding box center [1260, 36] width 59 height 39
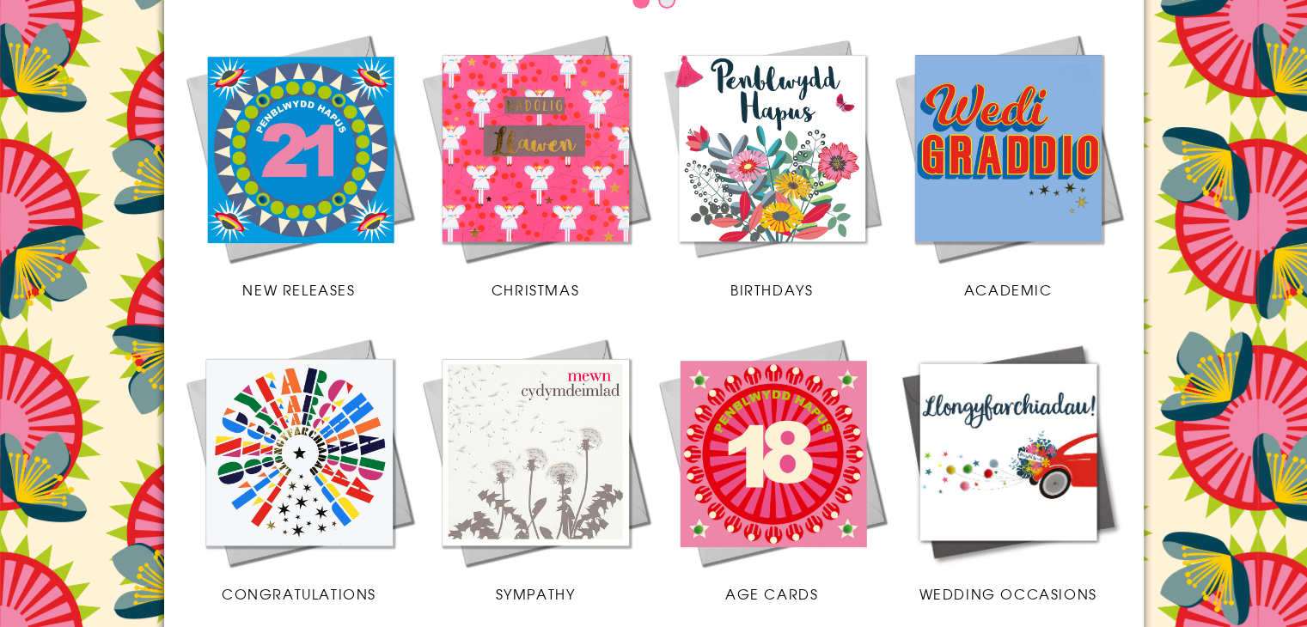
scroll to position [430, 0]
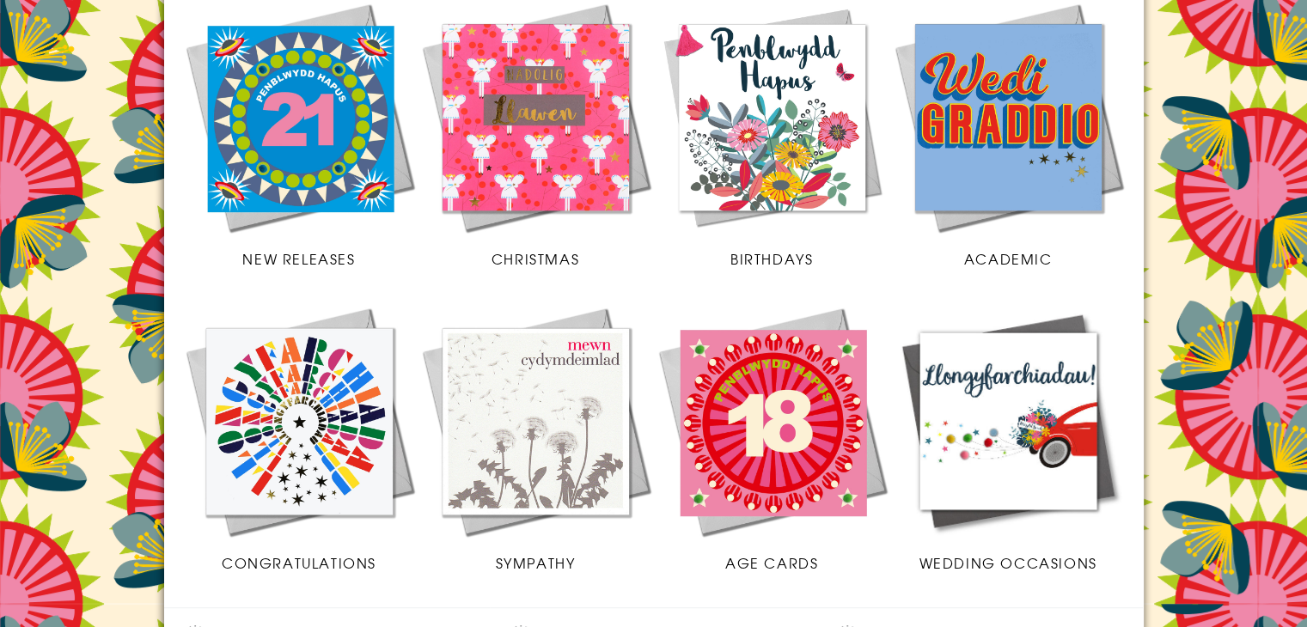
click at [773, 106] on img at bounding box center [772, 117] width 236 height 236
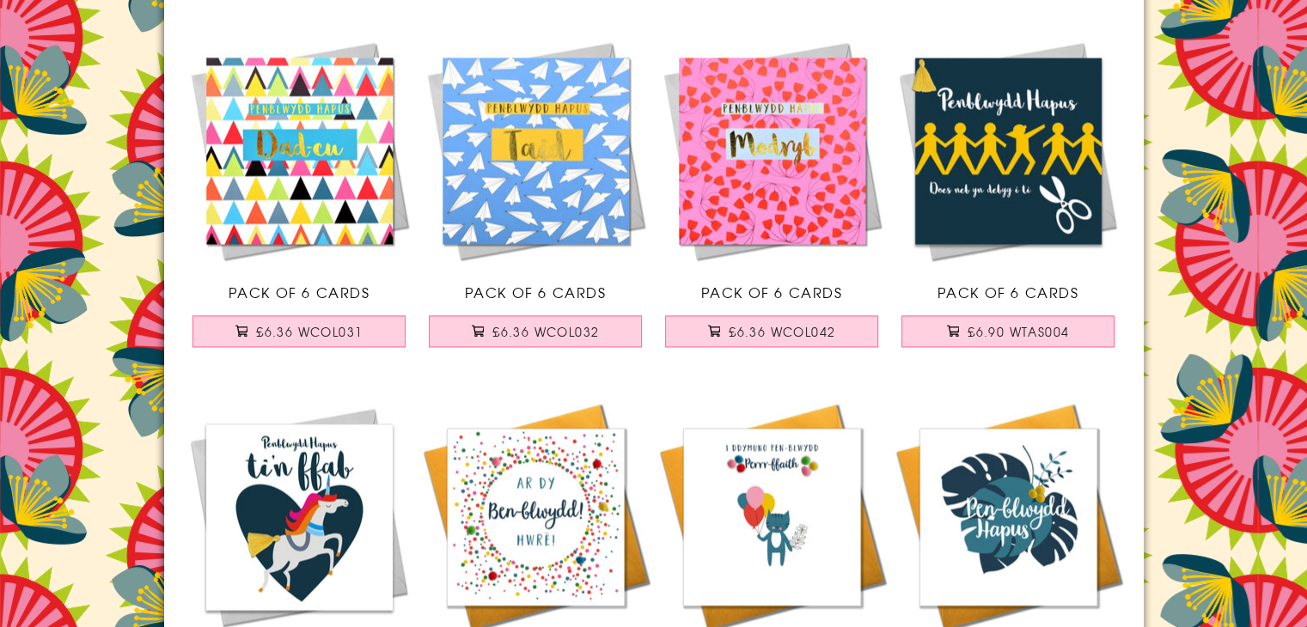
scroll to position [2492, 0]
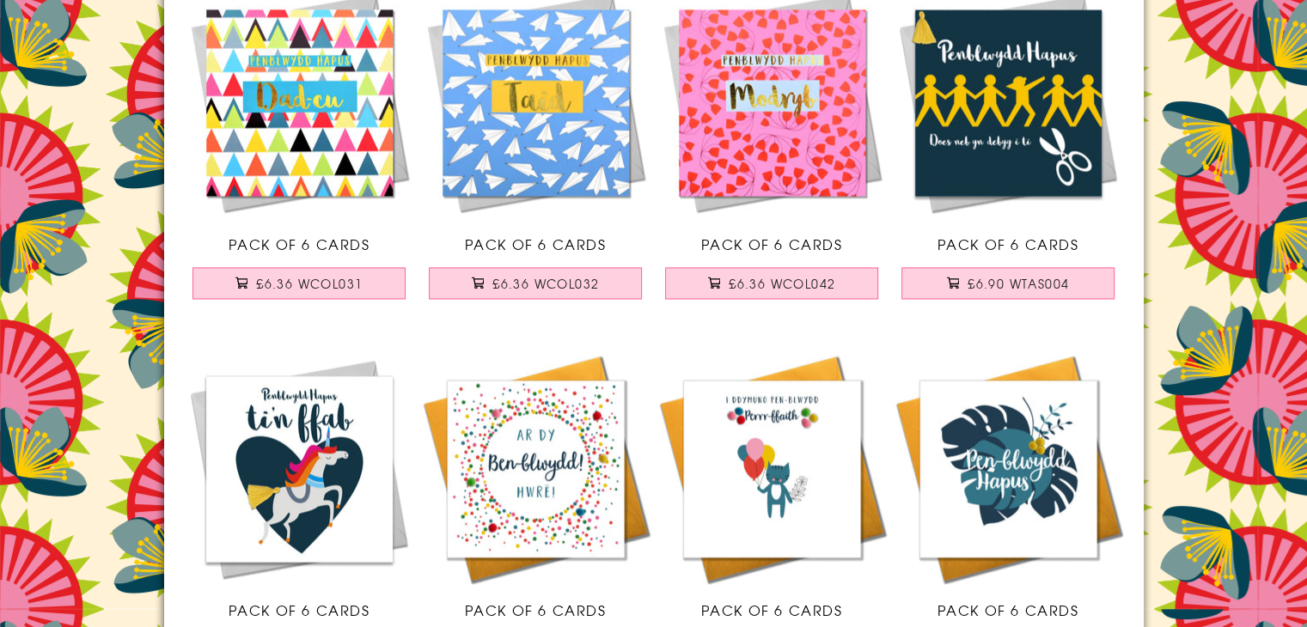
click at [533, 474] on img at bounding box center [536, 469] width 236 height 236
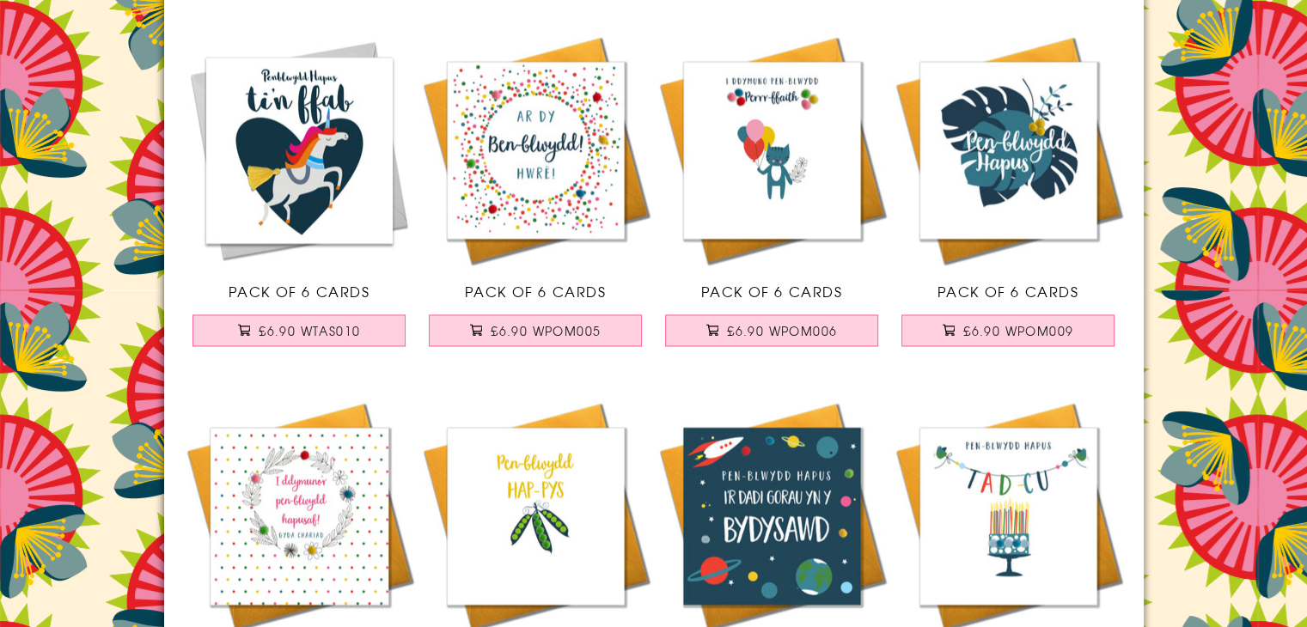
scroll to position [2836, 0]
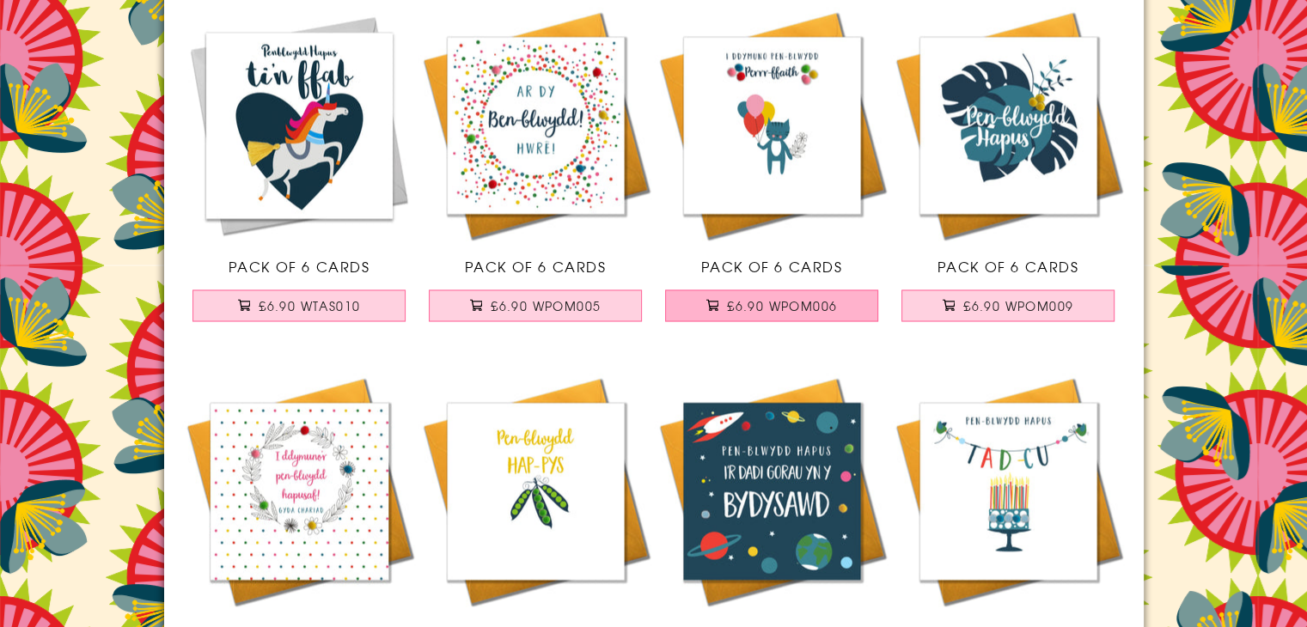
click at [822, 305] on span "£6.90 WPOM006" at bounding box center [782, 305] width 110 height 17
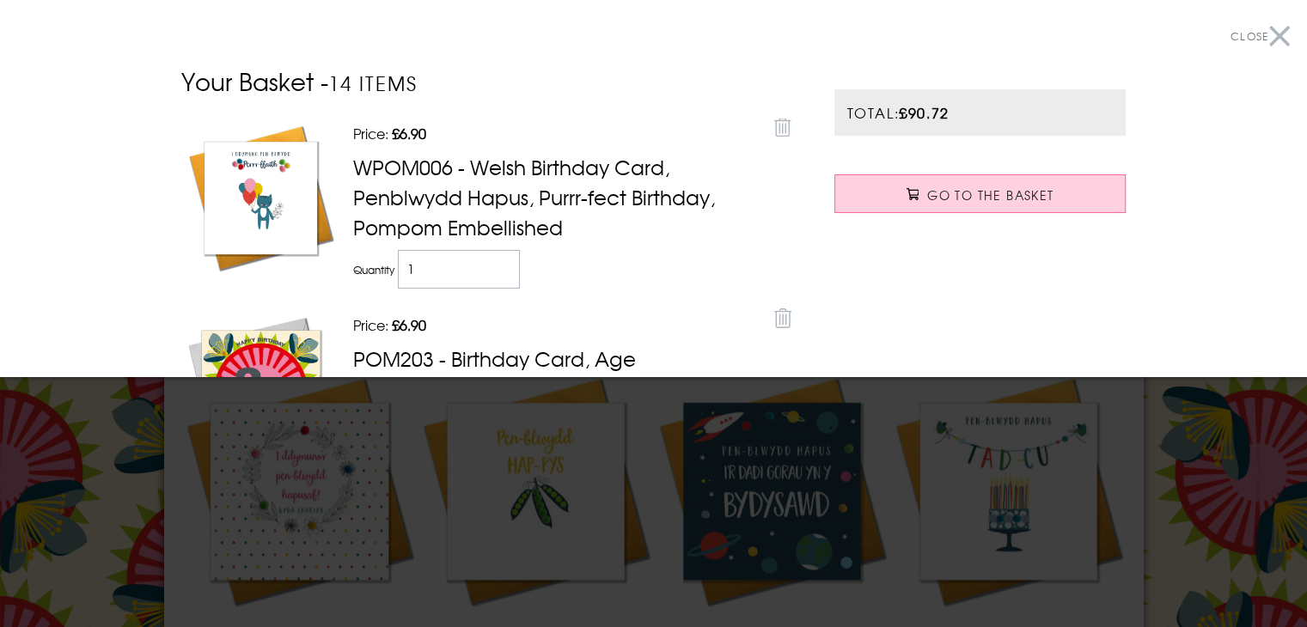
click at [1272, 32] on button "Close" at bounding box center [1260, 36] width 59 height 39
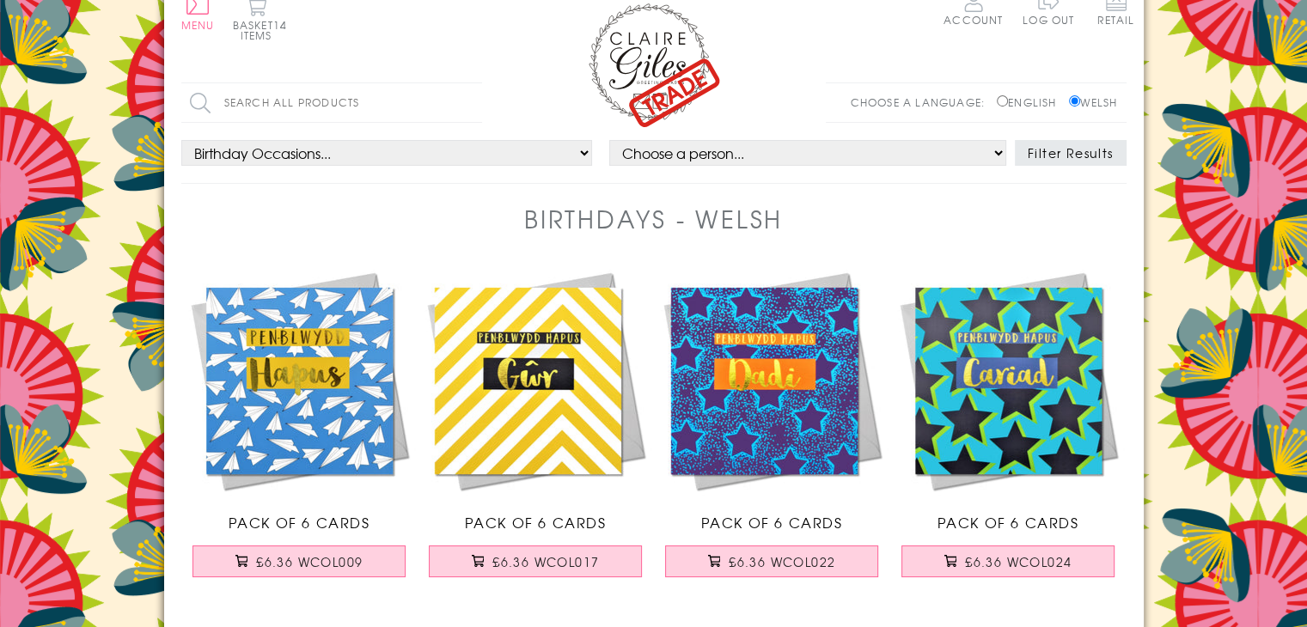
scroll to position [0, 0]
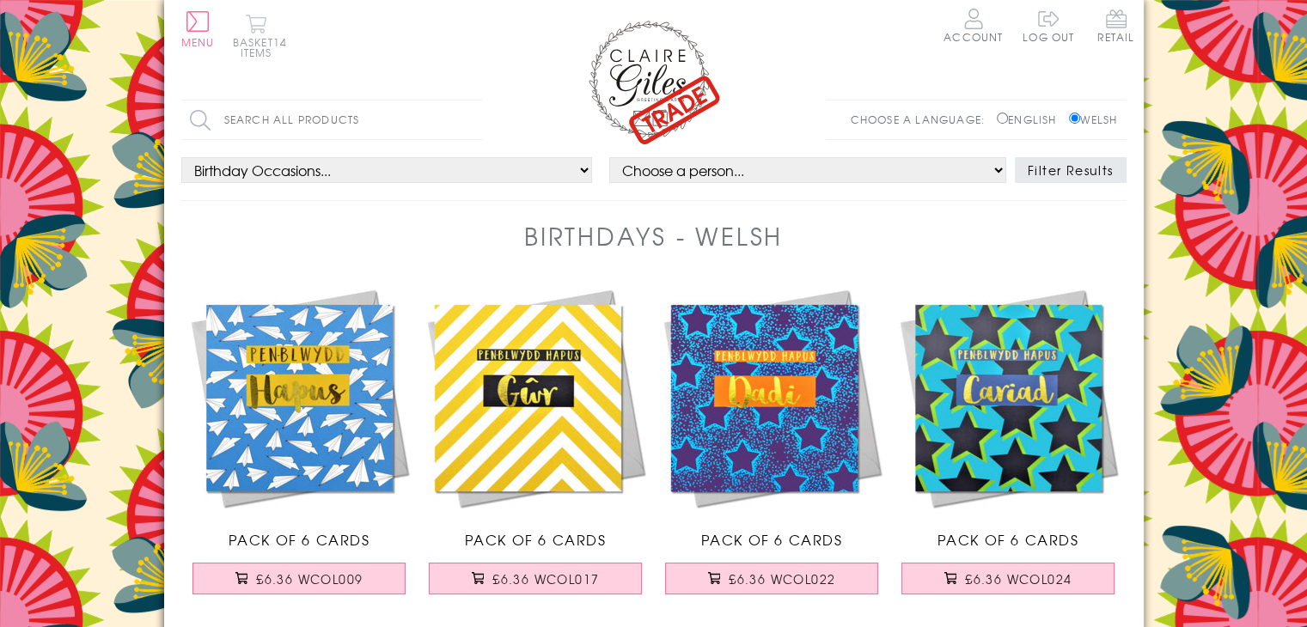
click at [253, 52] on span "14 items" at bounding box center [264, 47] width 47 height 26
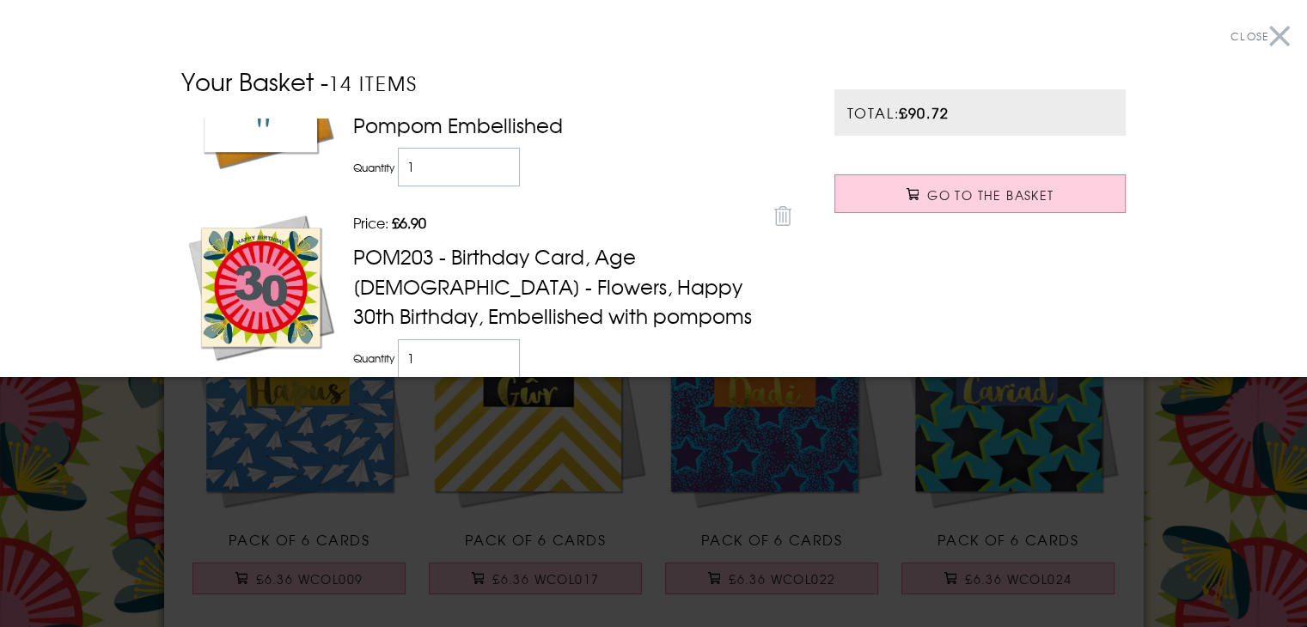
scroll to position [86, 0]
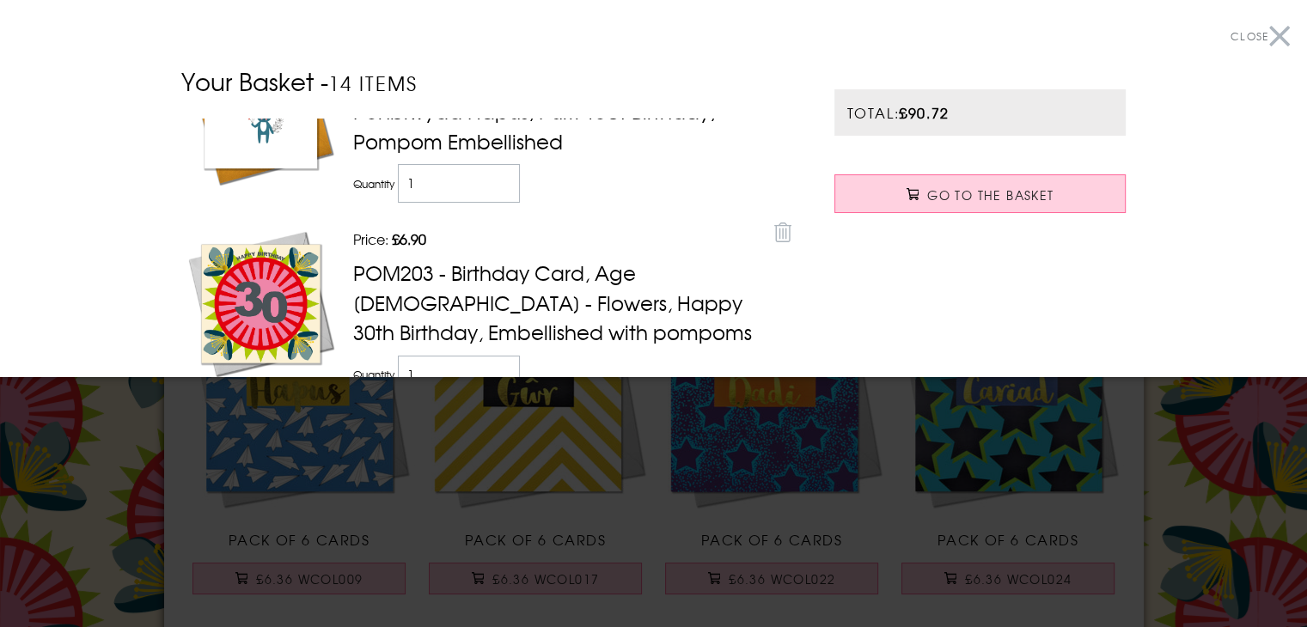
click at [773, 233] on link "Remove" at bounding box center [783, 231] width 26 height 31
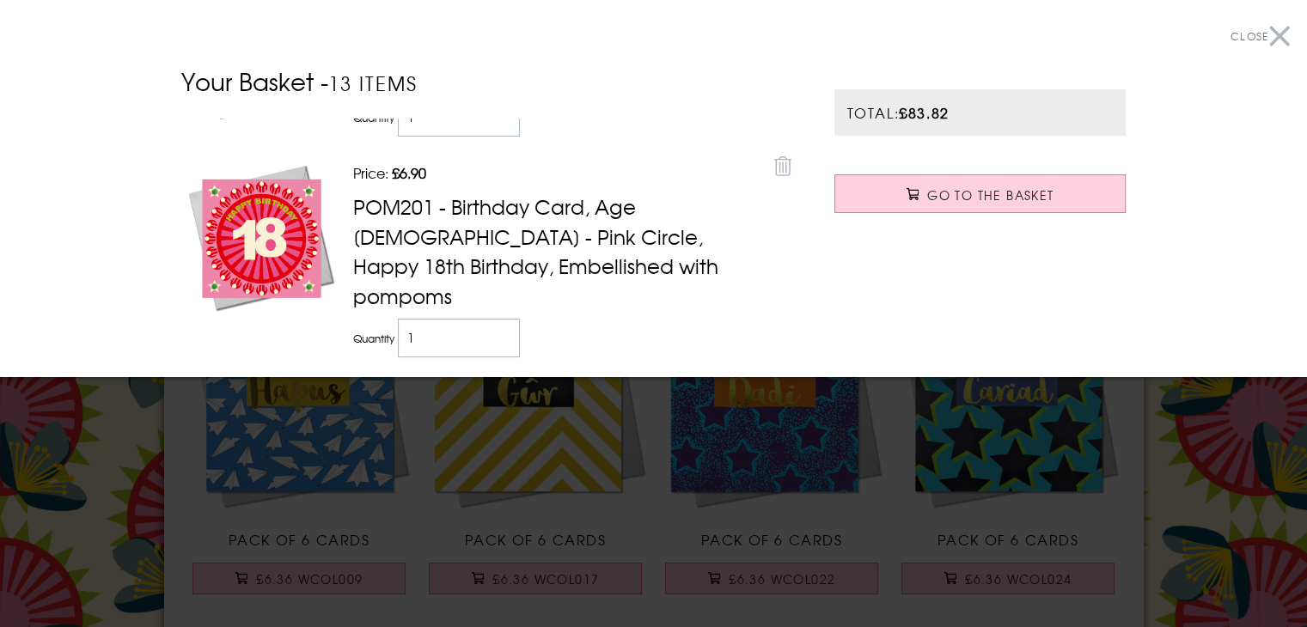
scroll to position [172, 0]
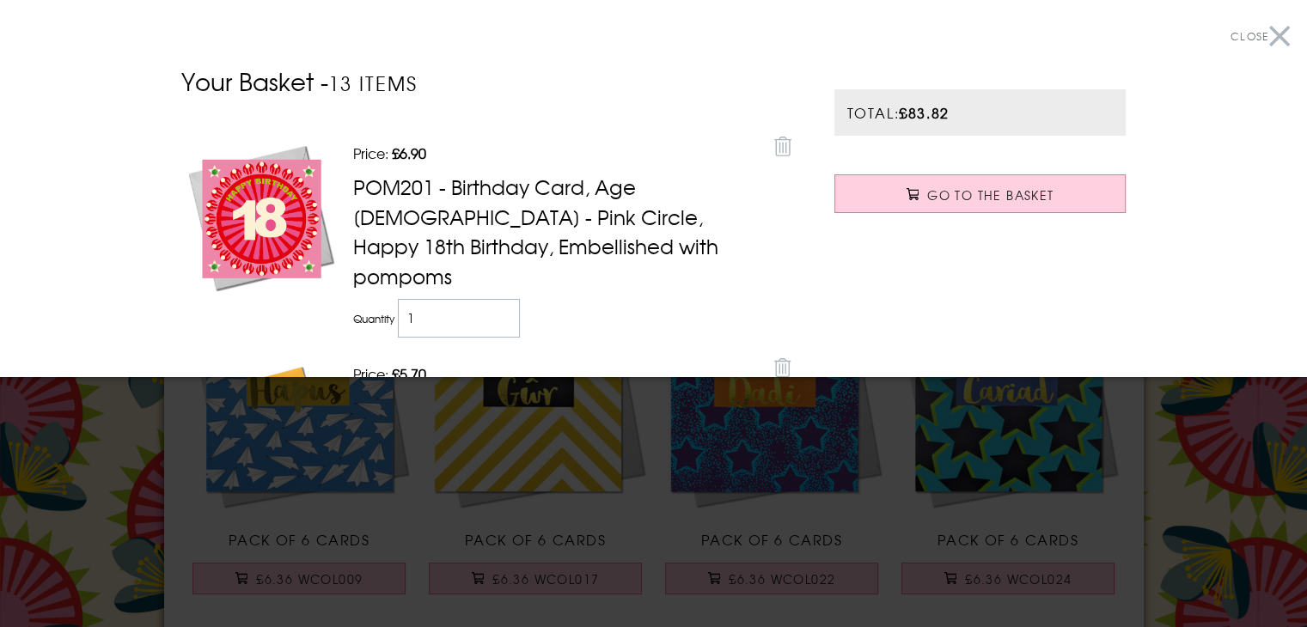
click at [774, 150] on icon at bounding box center [782, 147] width 17 height 20
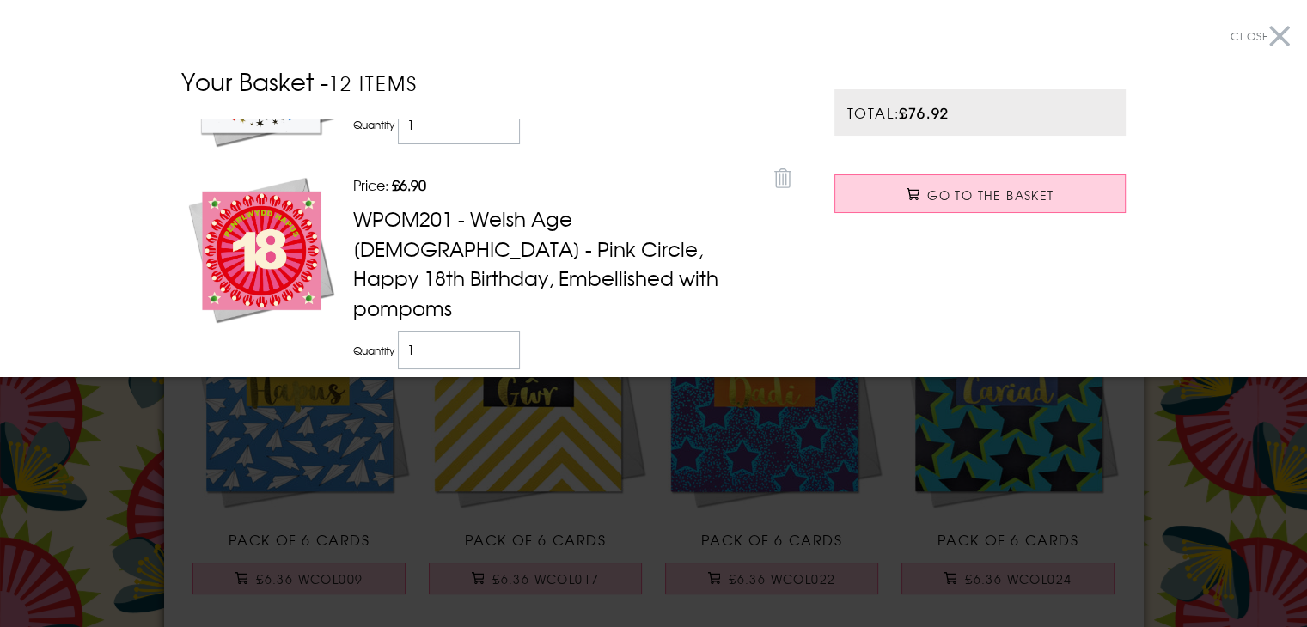
scroll to position [859, 0]
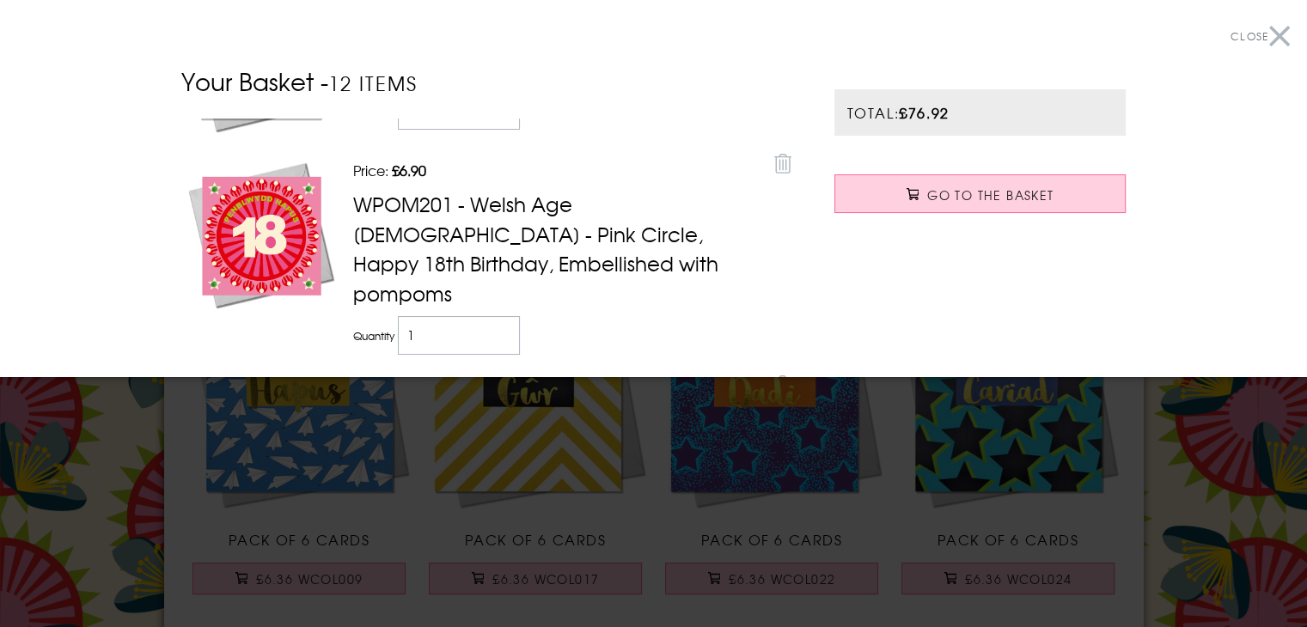
click at [774, 162] on icon at bounding box center [782, 164] width 17 height 20
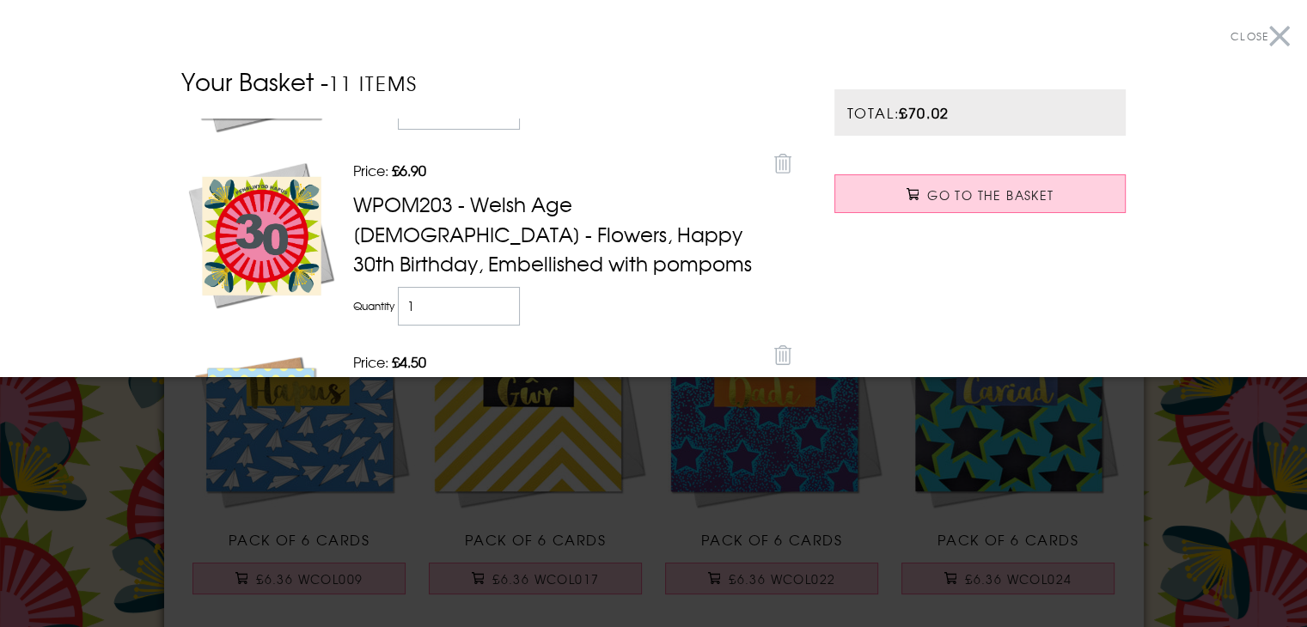
click at [774, 159] on icon at bounding box center [782, 164] width 17 height 20
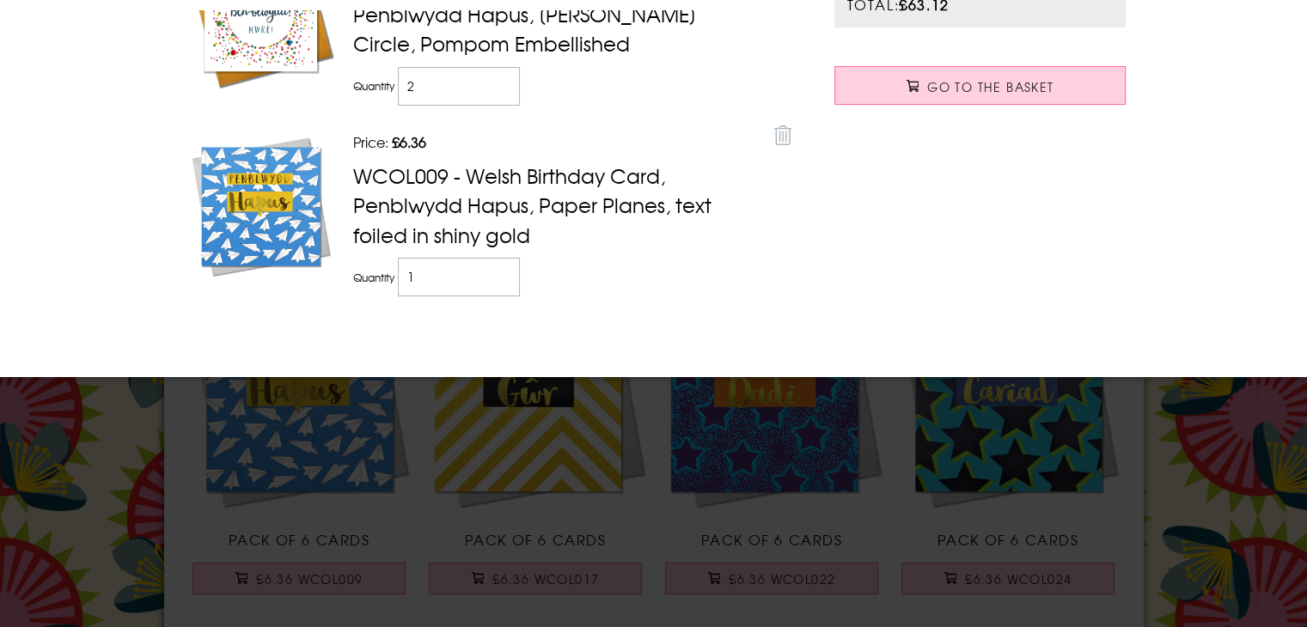
scroll to position [119, 0]
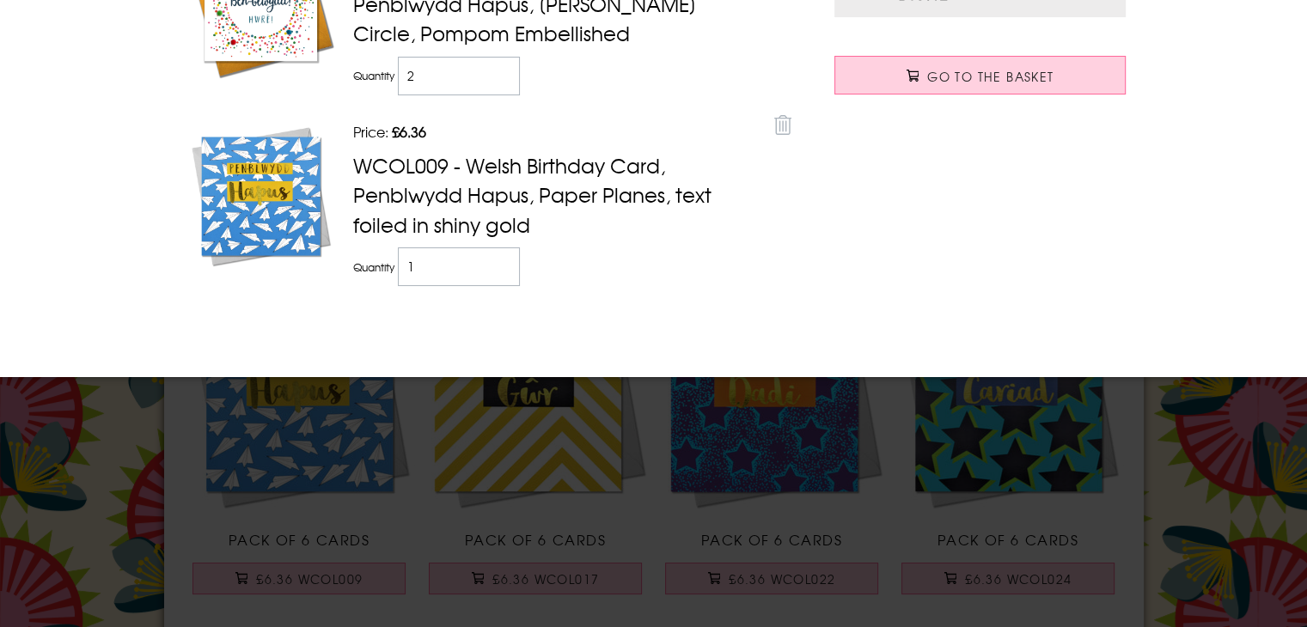
click at [774, 128] on icon at bounding box center [782, 125] width 17 height 20
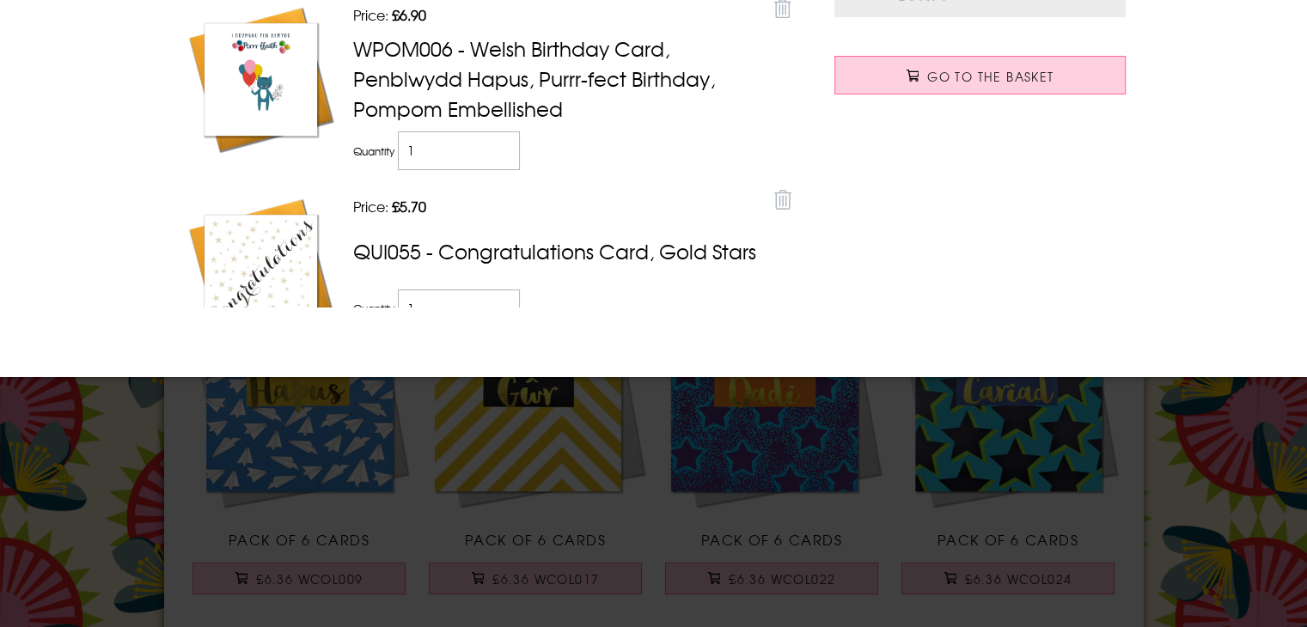
scroll to position [0, 0]
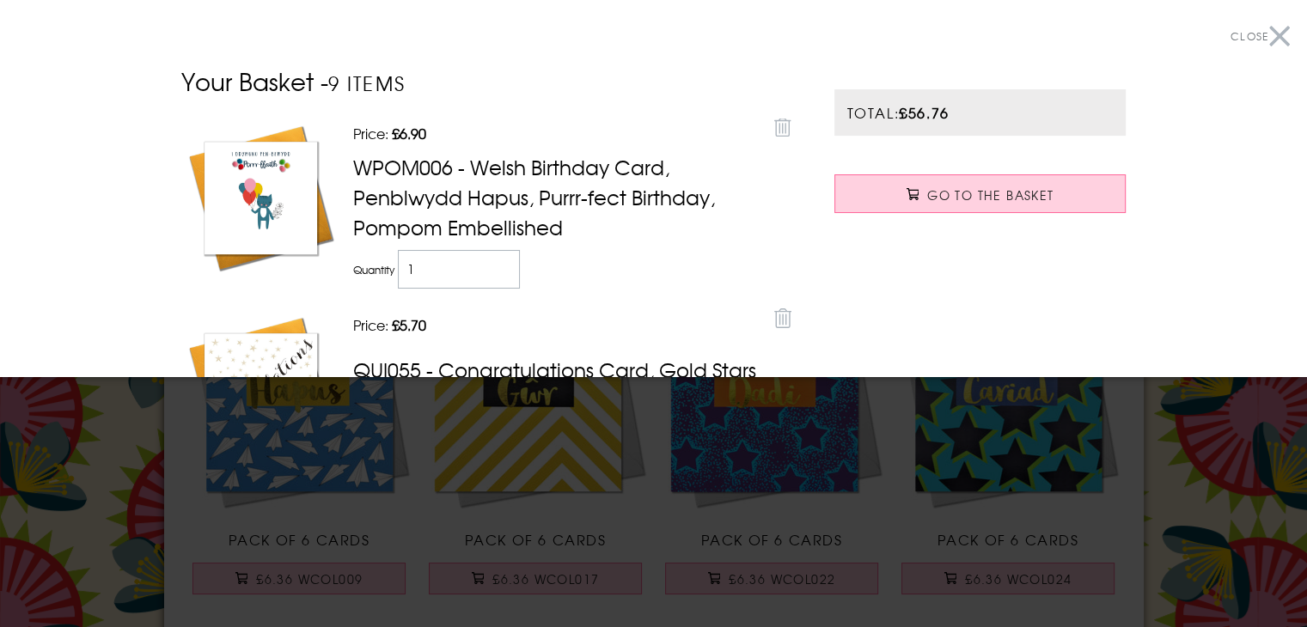
click at [1260, 32] on button "Close" at bounding box center [1260, 36] width 59 height 39
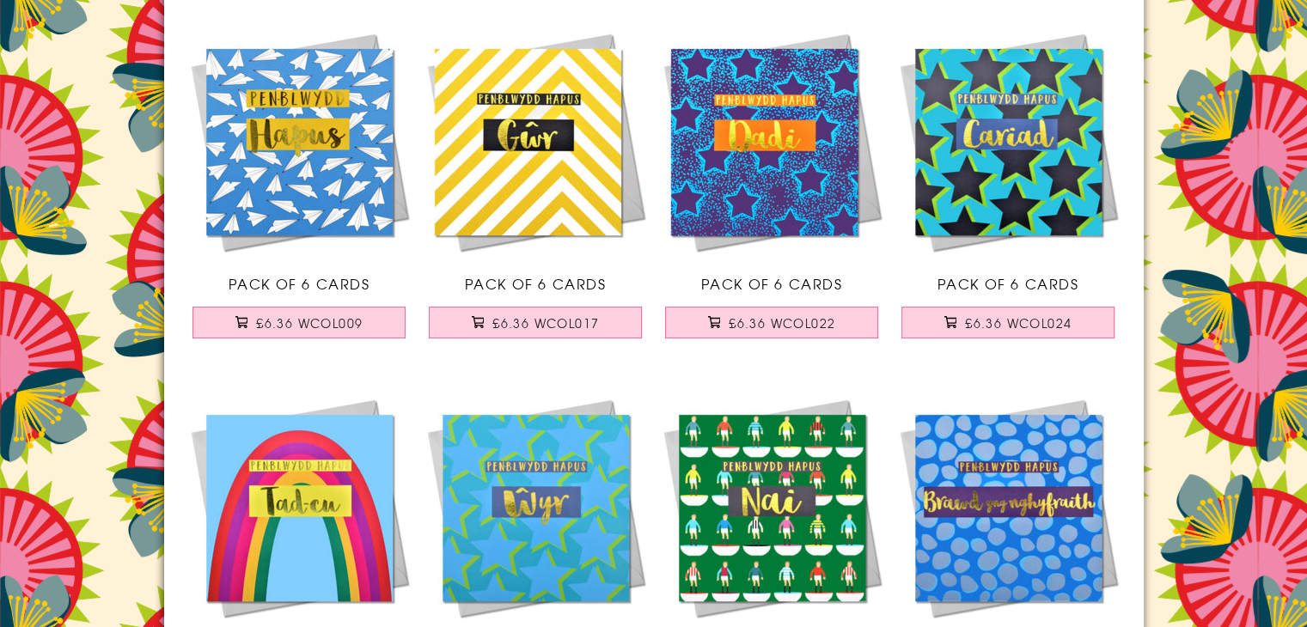
scroll to position [258, 0]
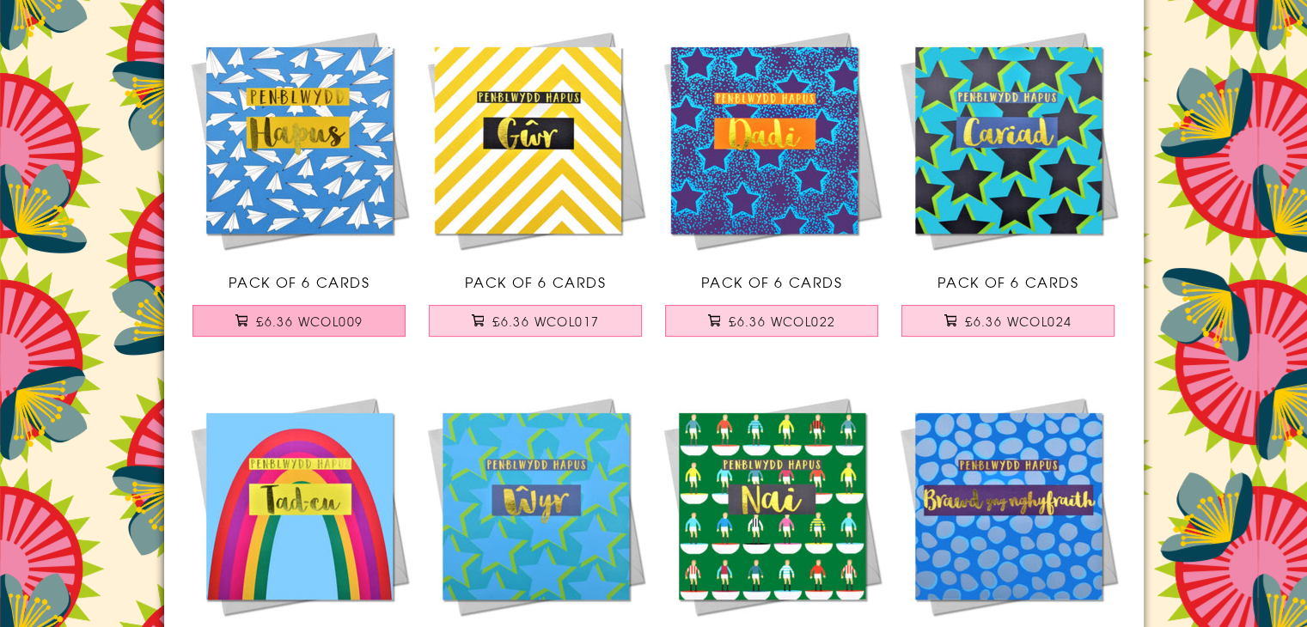
click at [336, 321] on span "£6.36 WCOL009" at bounding box center [309, 321] width 107 height 17
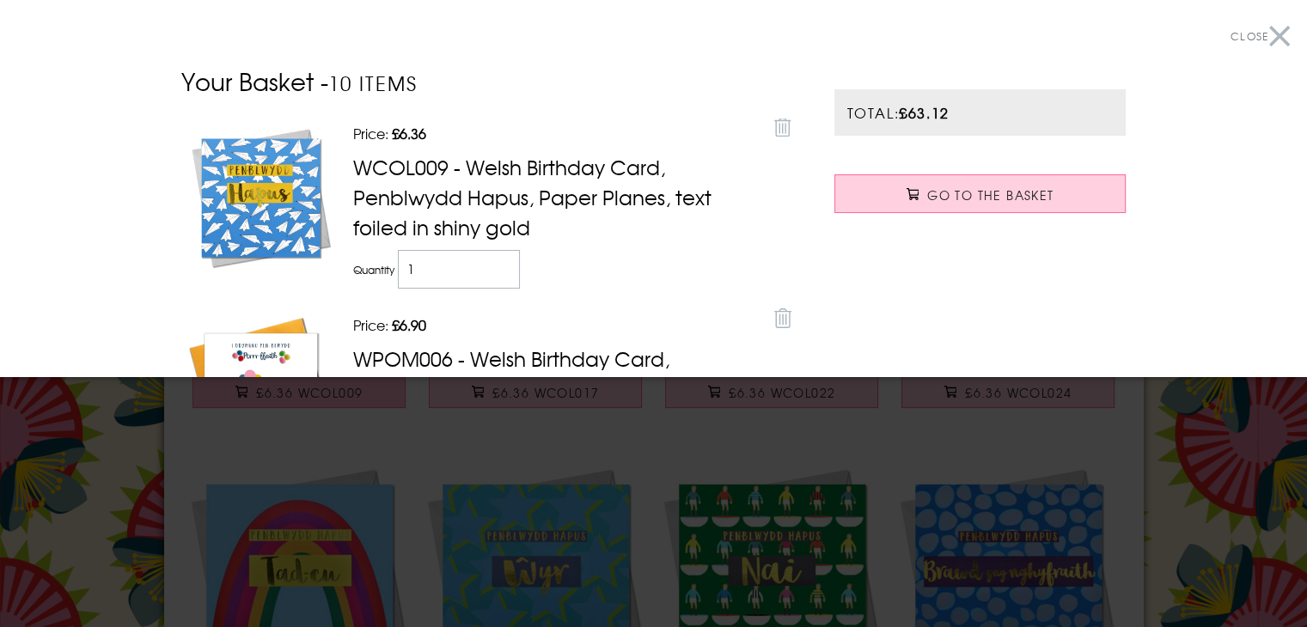
scroll to position [0, 0]
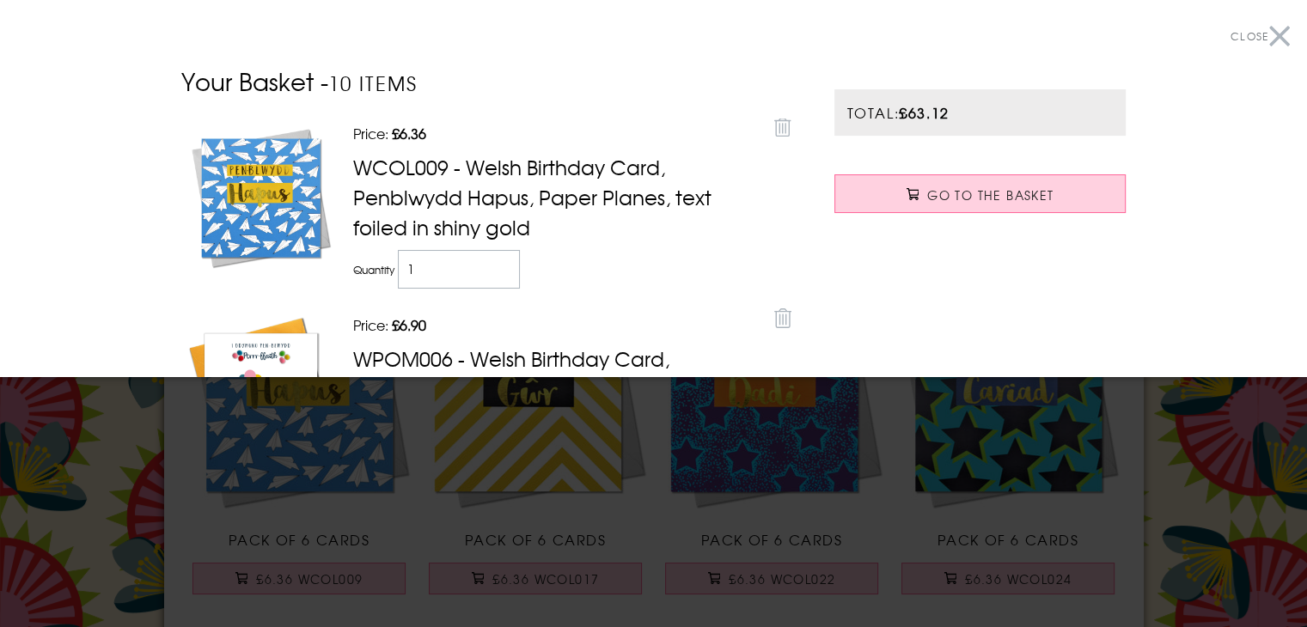
click at [1275, 36] on button "Close" at bounding box center [1260, 36] width 59 height 39
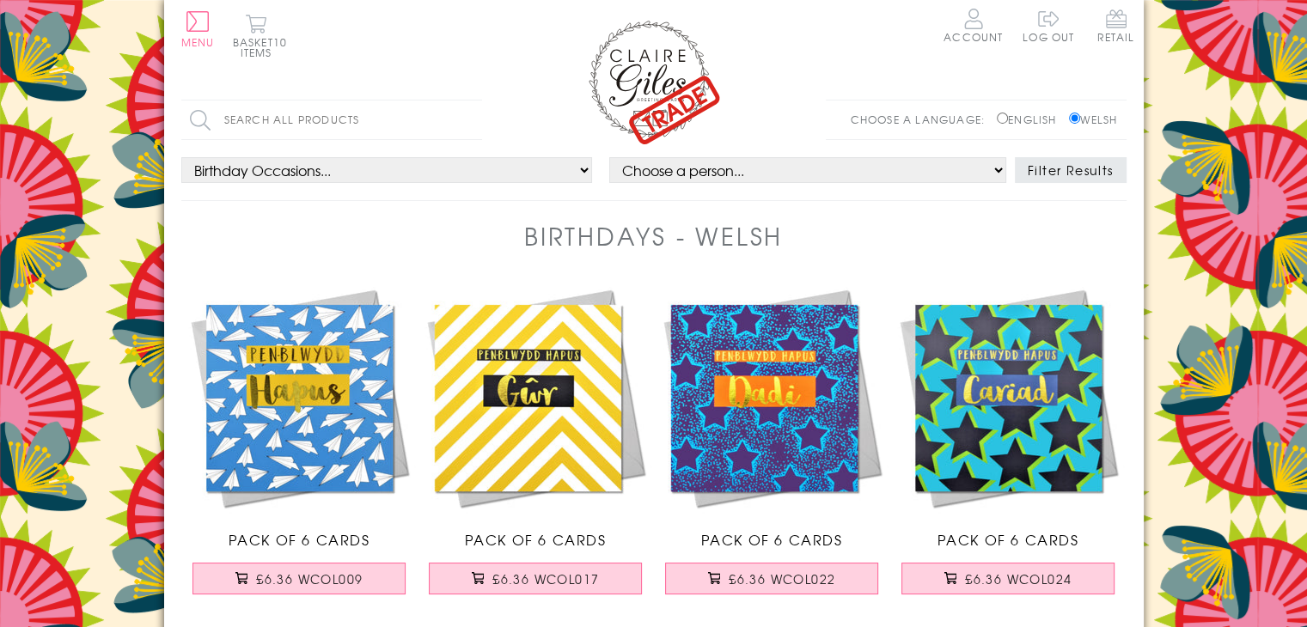
click at [269, 122] on input "Search all products" at bounding box center [331, 120] width 301 height 39
type input "da iawn"
click at [465, 101] on input "Search" at bounding box center [473, 120] width 17 height 39
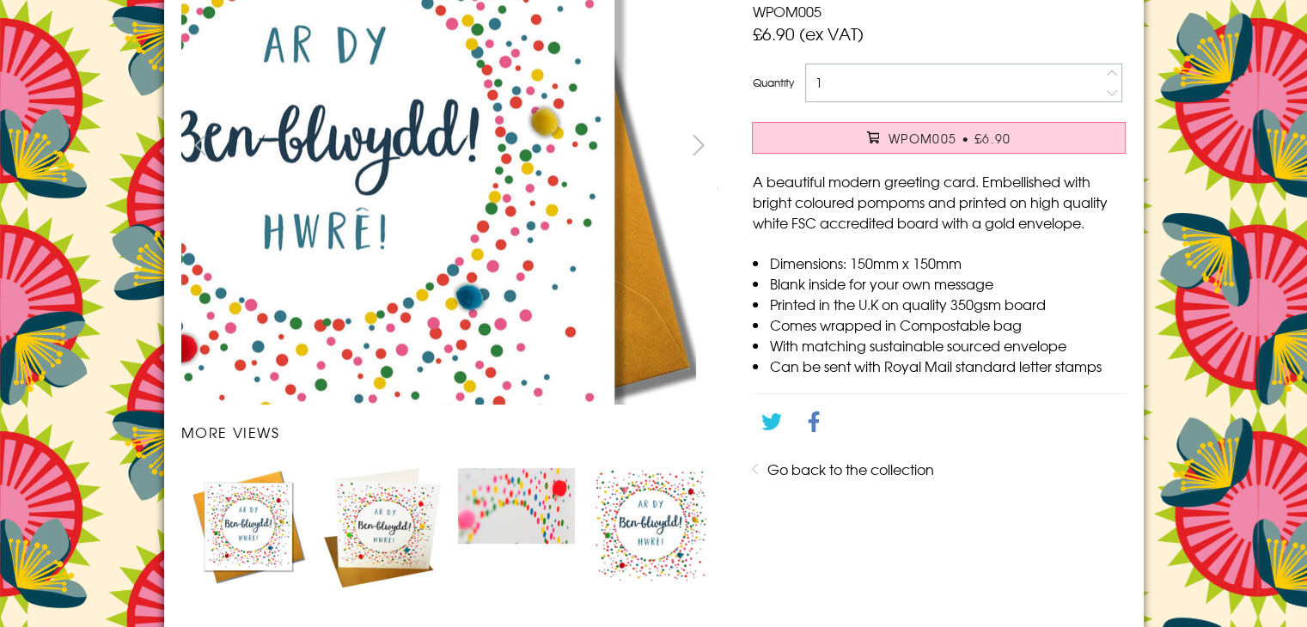
scroll to position [344, 0]
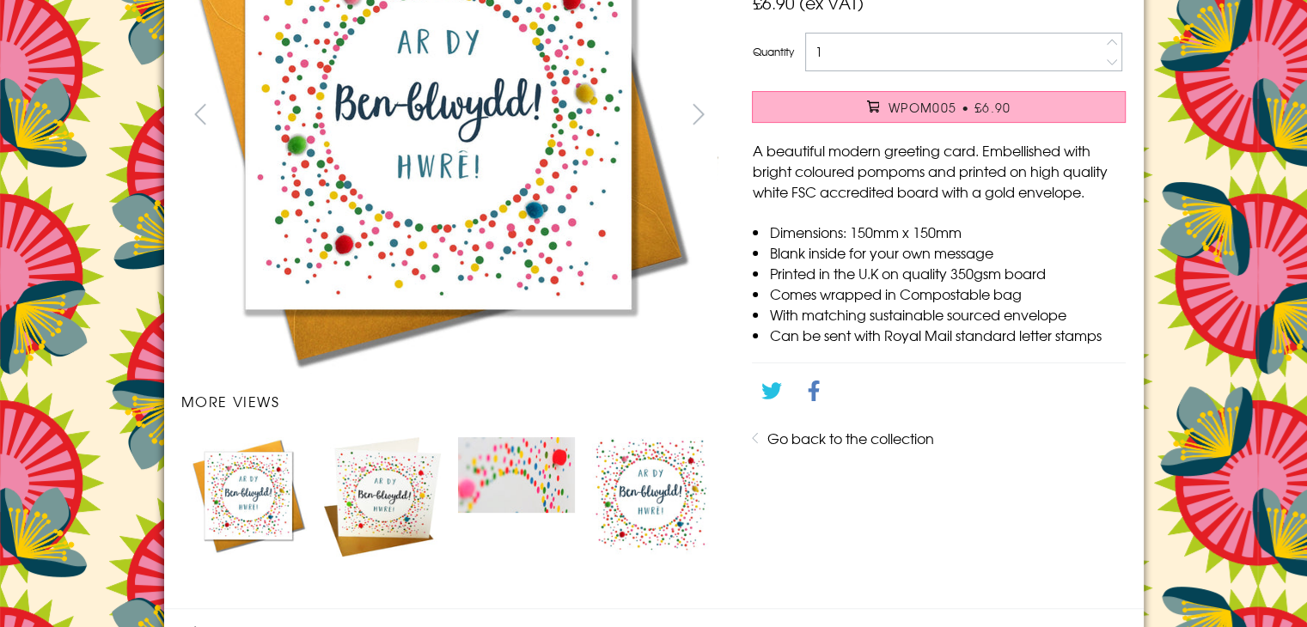
click at [871, 113] on button "WPOM005 • £6.90" at bounding box center [939, 107] width 374 height 32
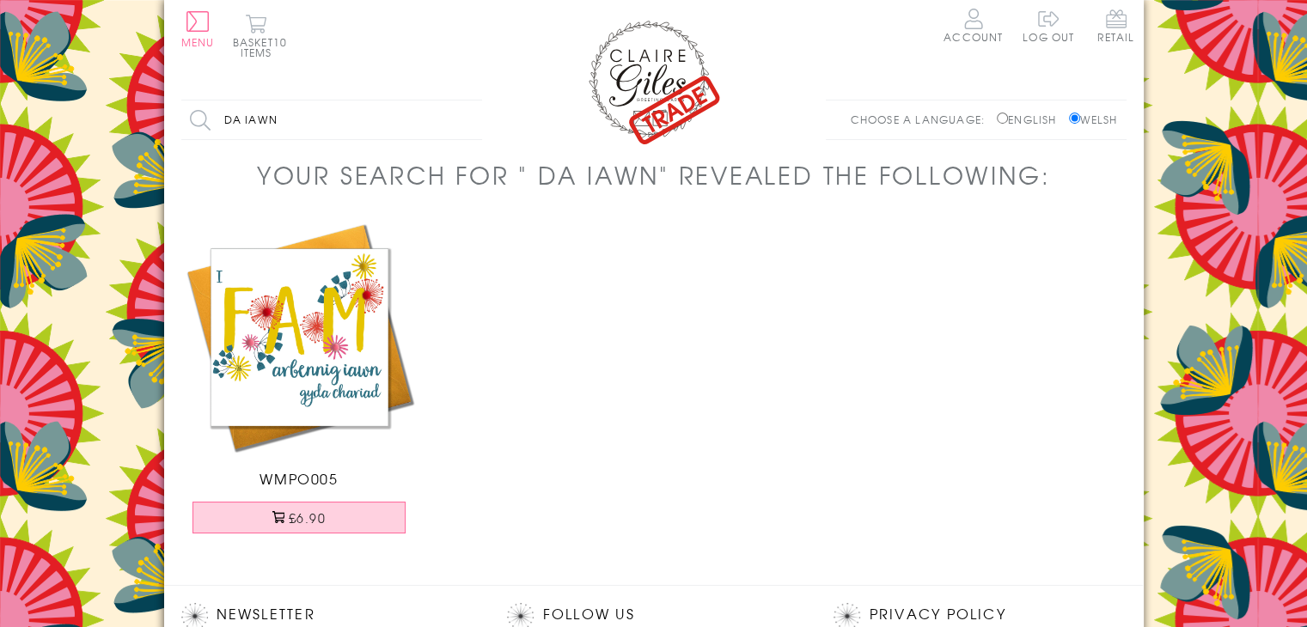
scroll to position [86, 0]
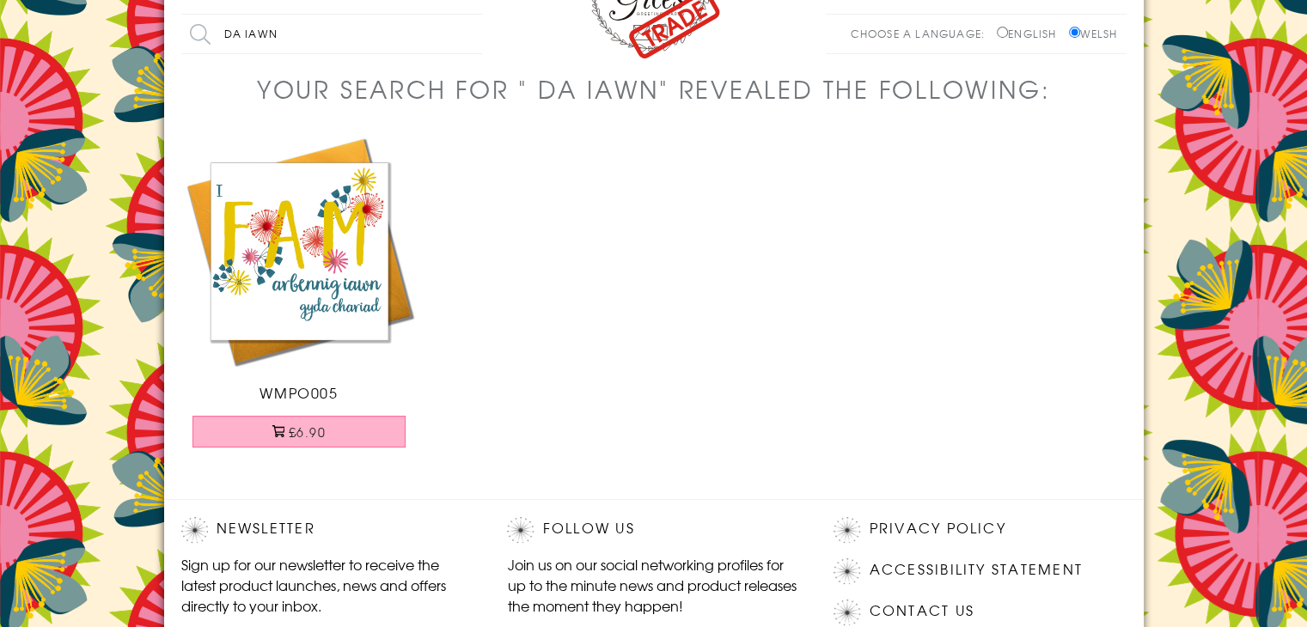
click at [337, 439] on button "£6.90" at bounding box center [298, 432] width 213 height 32
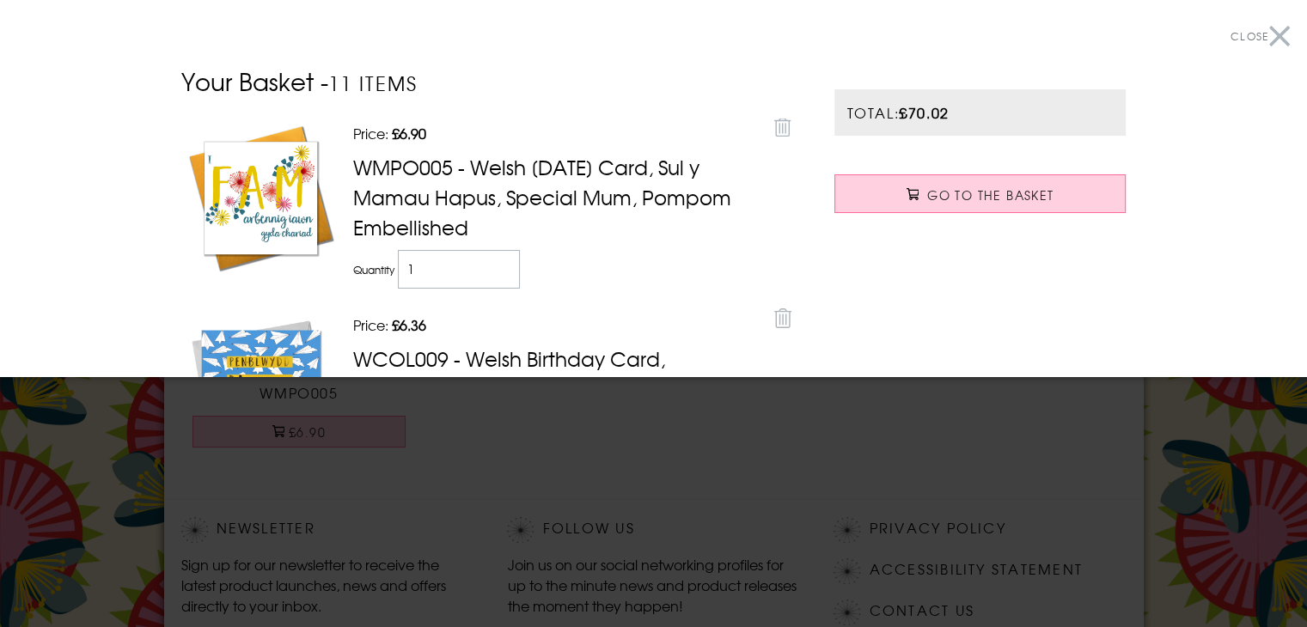
click at [774, 131] on icon at bounding box center [782, 128] width 17 height 20
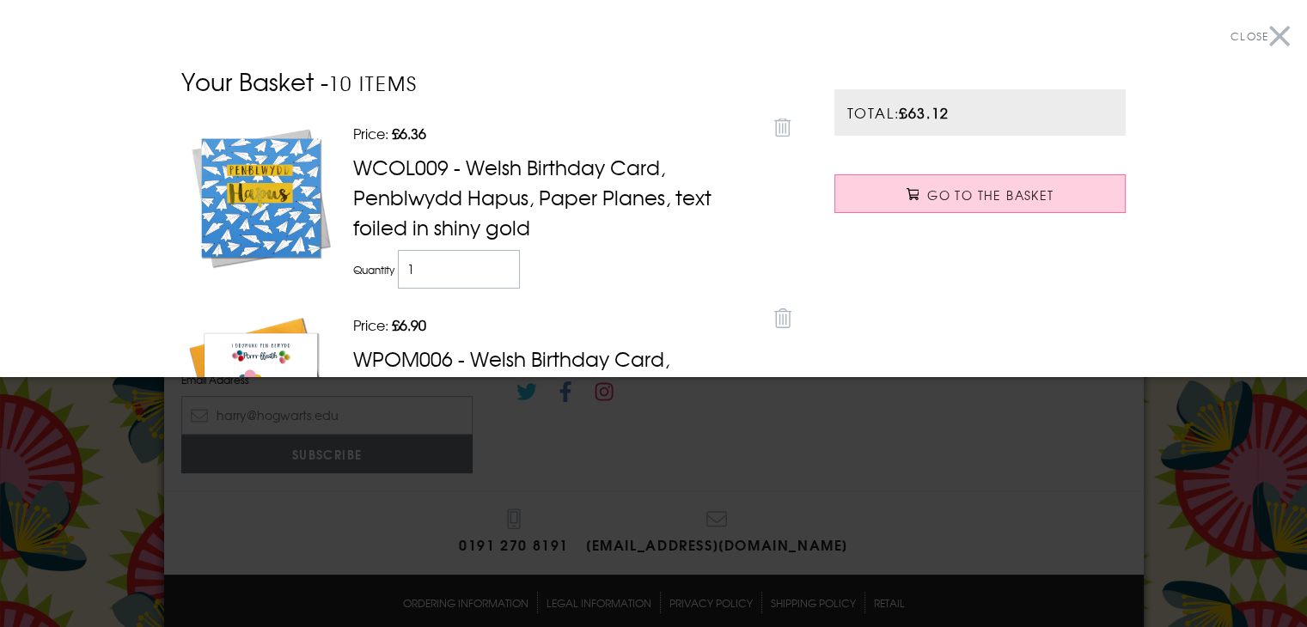
scroll to position [309, 0]
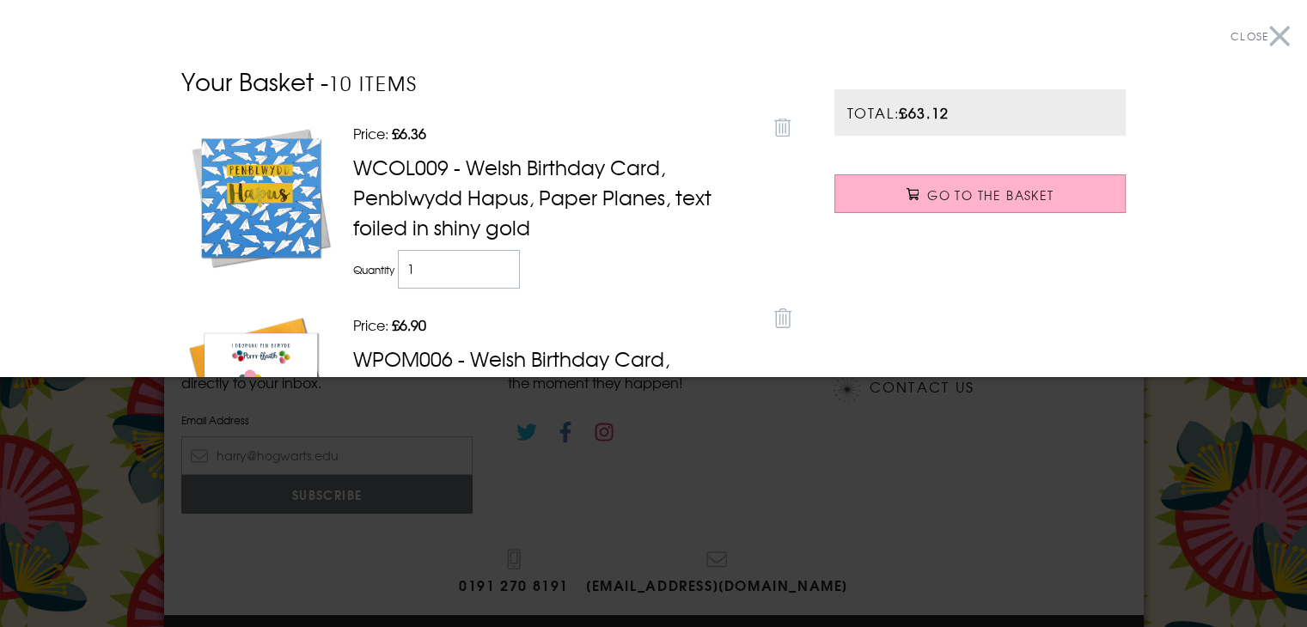
click at [1066, 204] on link "Go to the Basket" at bounding box center [980, 193] width 292 height 39
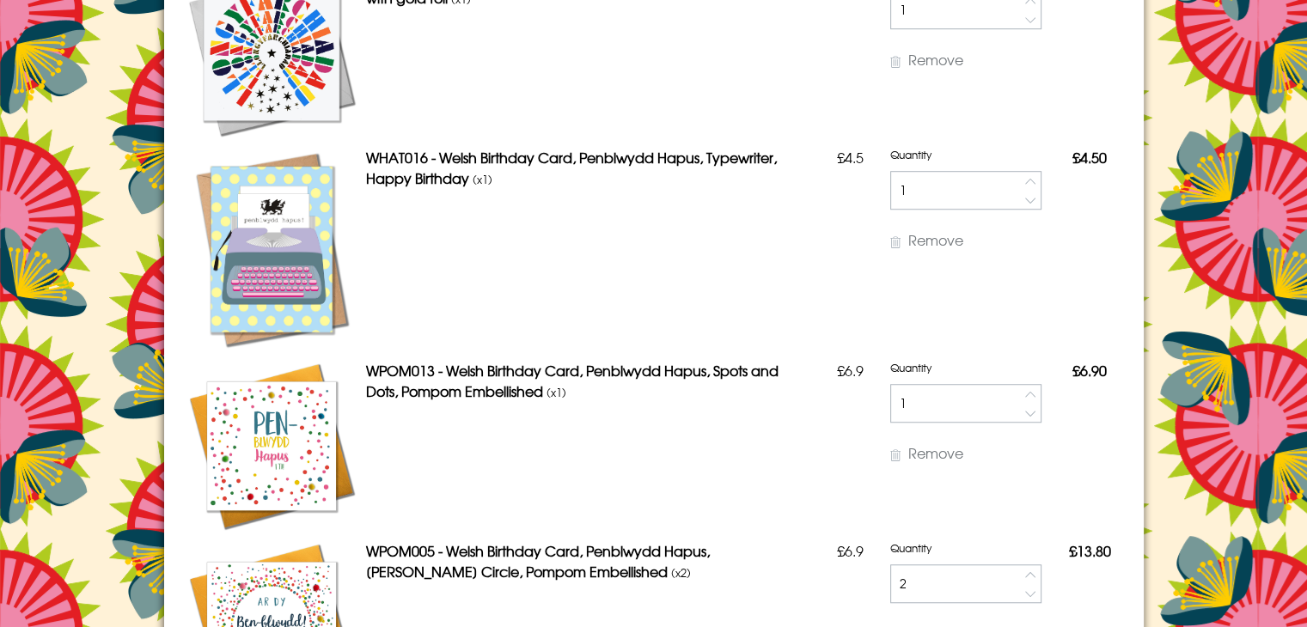
scroll to position [1461, 0]
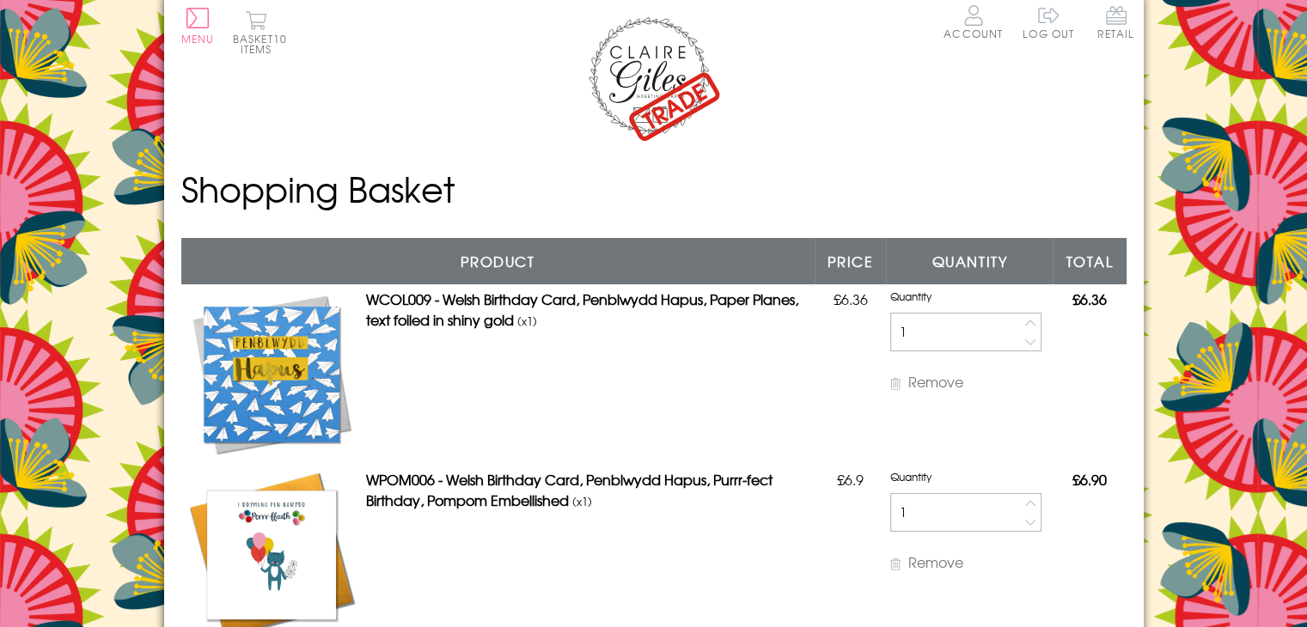
scroll to position [0, 0]
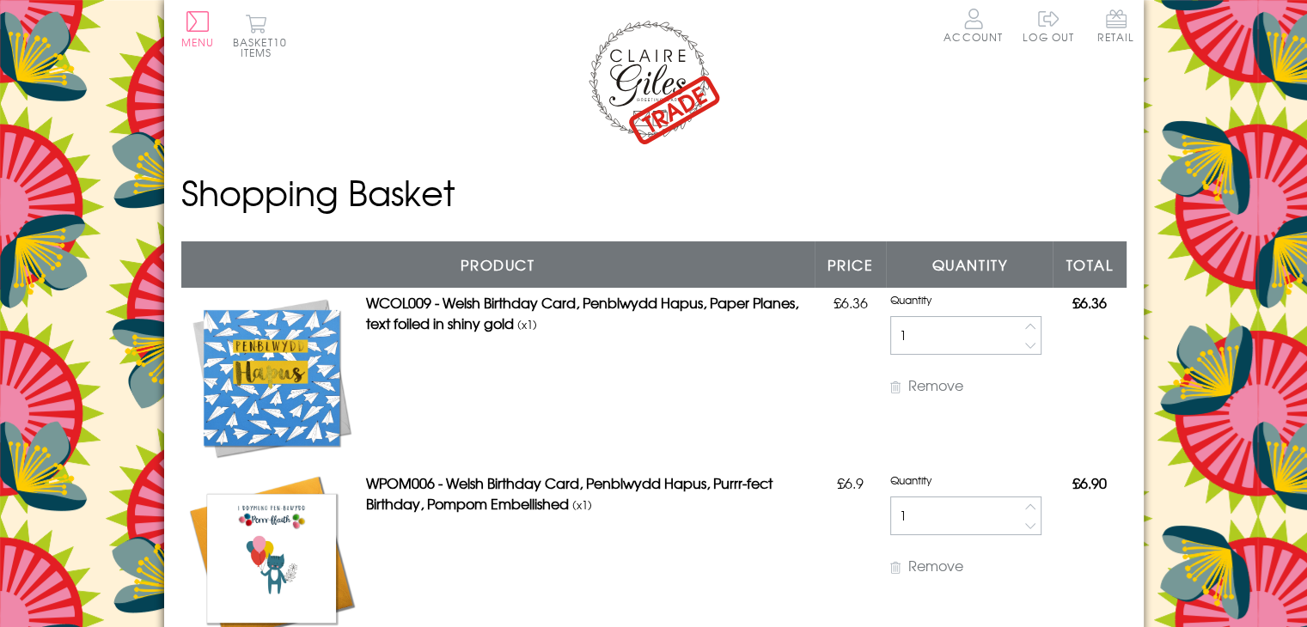
click at [671, 80] on img at bounding box center [653, 81] width 137 height 128
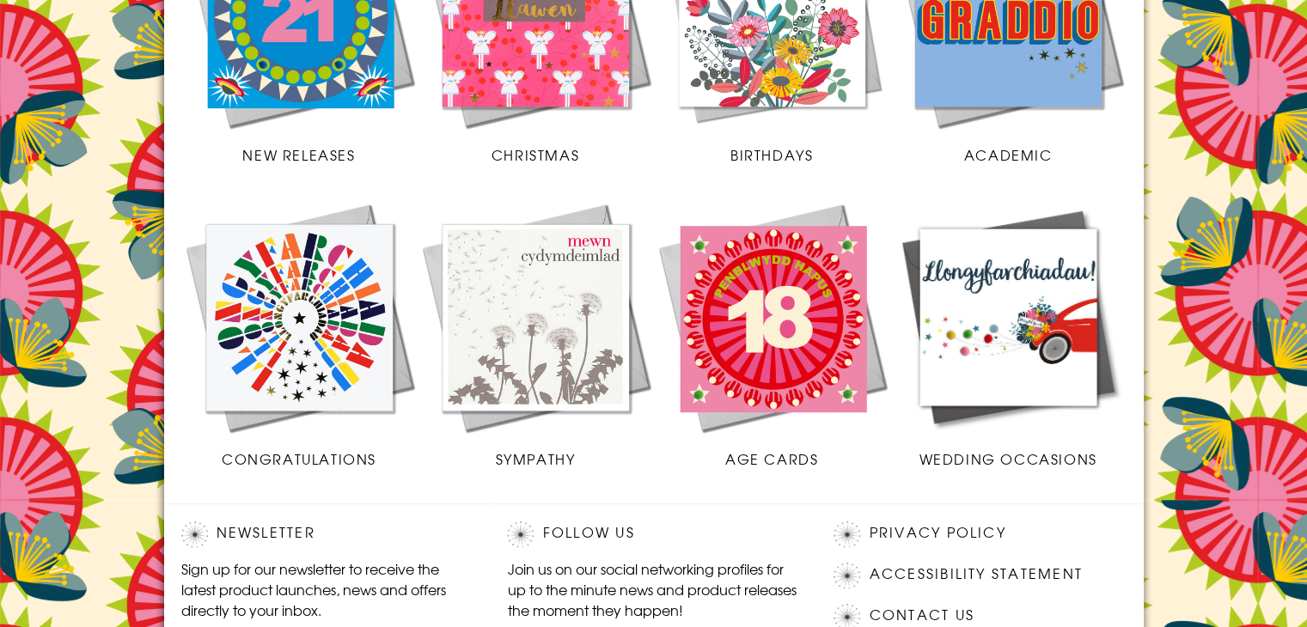
scroll to position [602, 0]
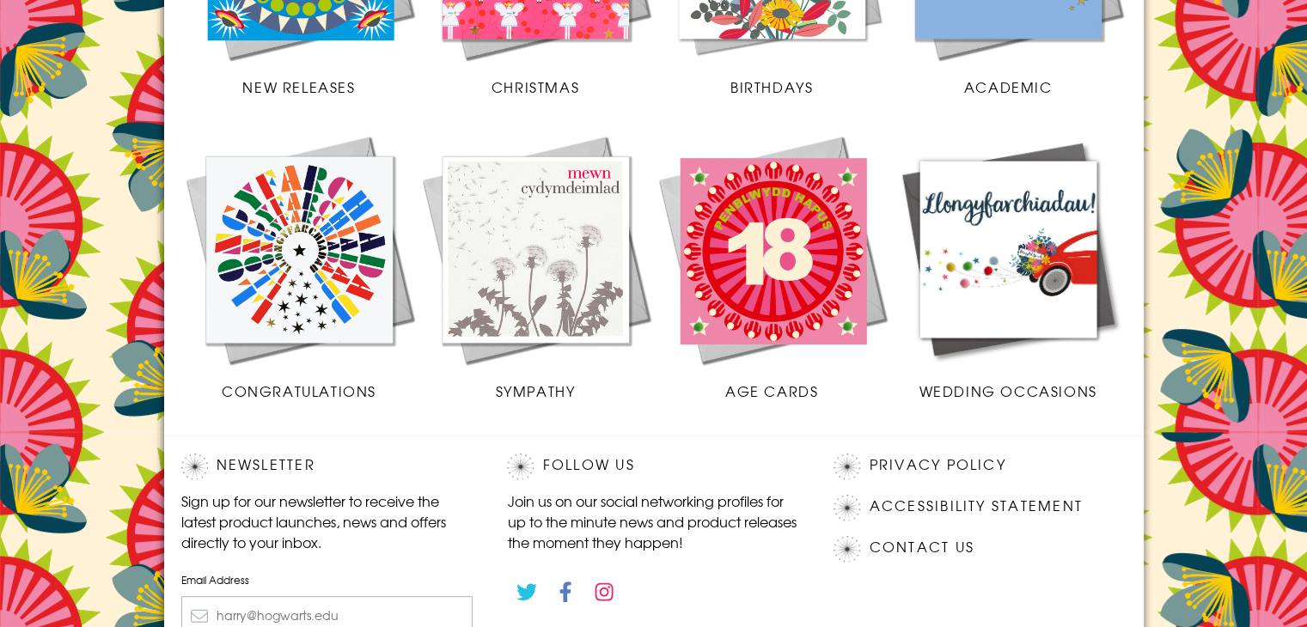
click at [598, 314] on img at bounding box center [536, 249] width 236 height 236
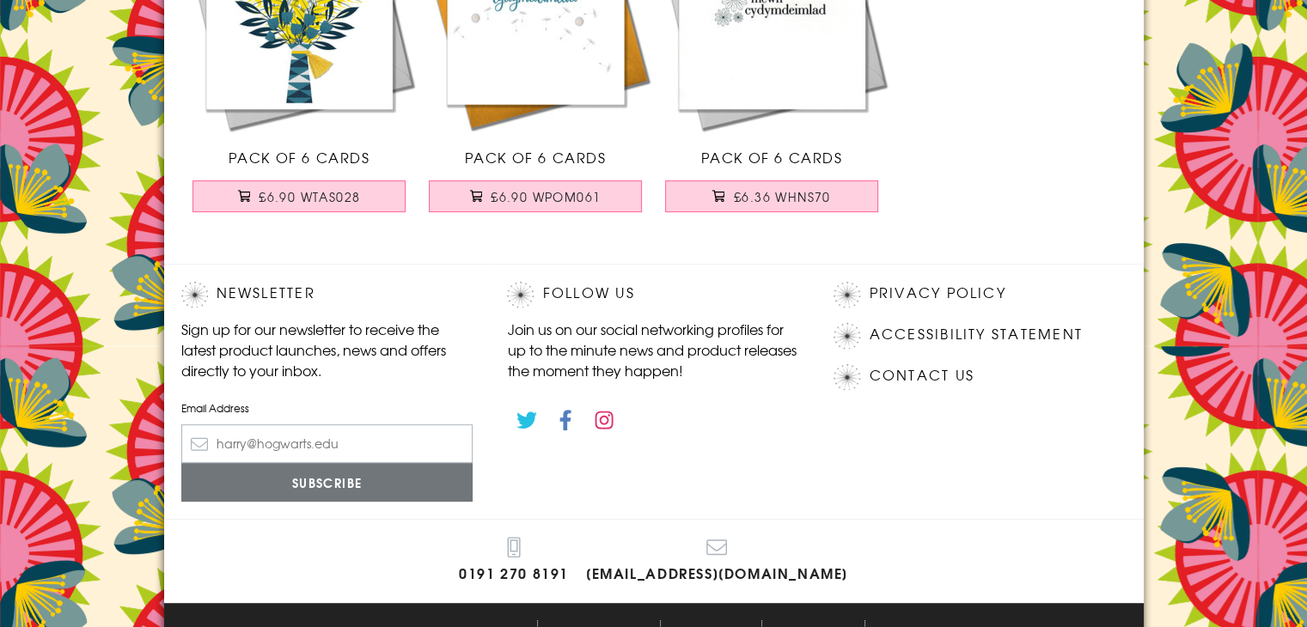
scroll to position [430, 0]
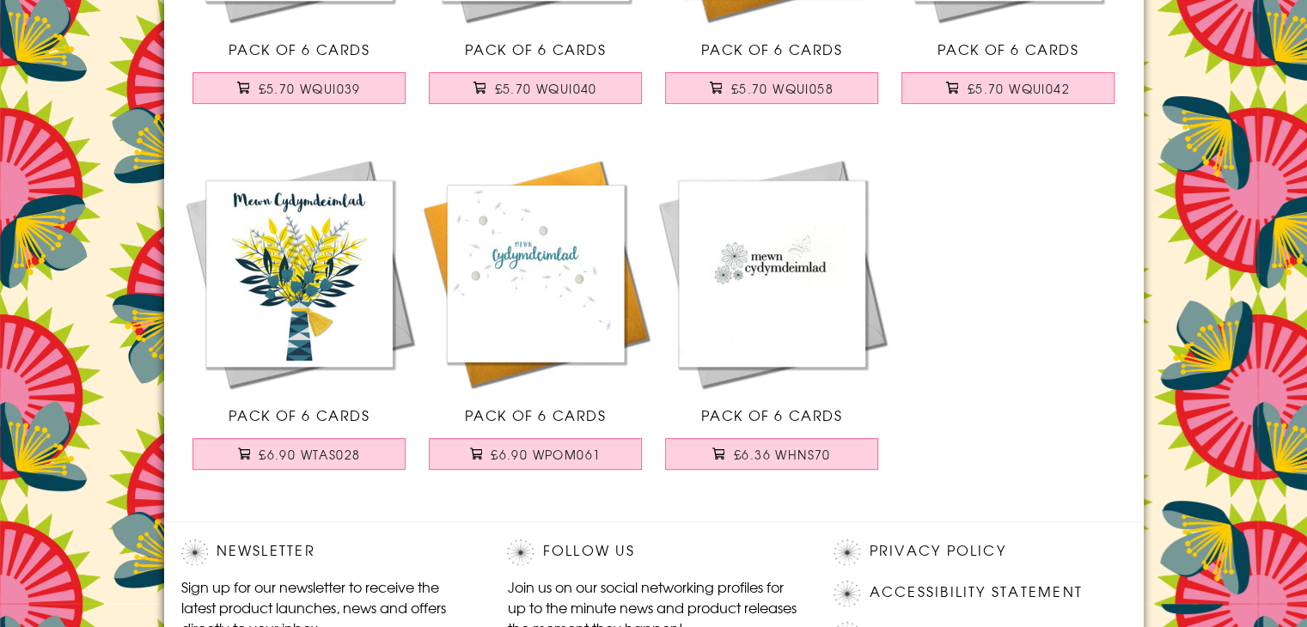
click at [815, 356] on img at bounding box center [772, 274] width 236 height 236
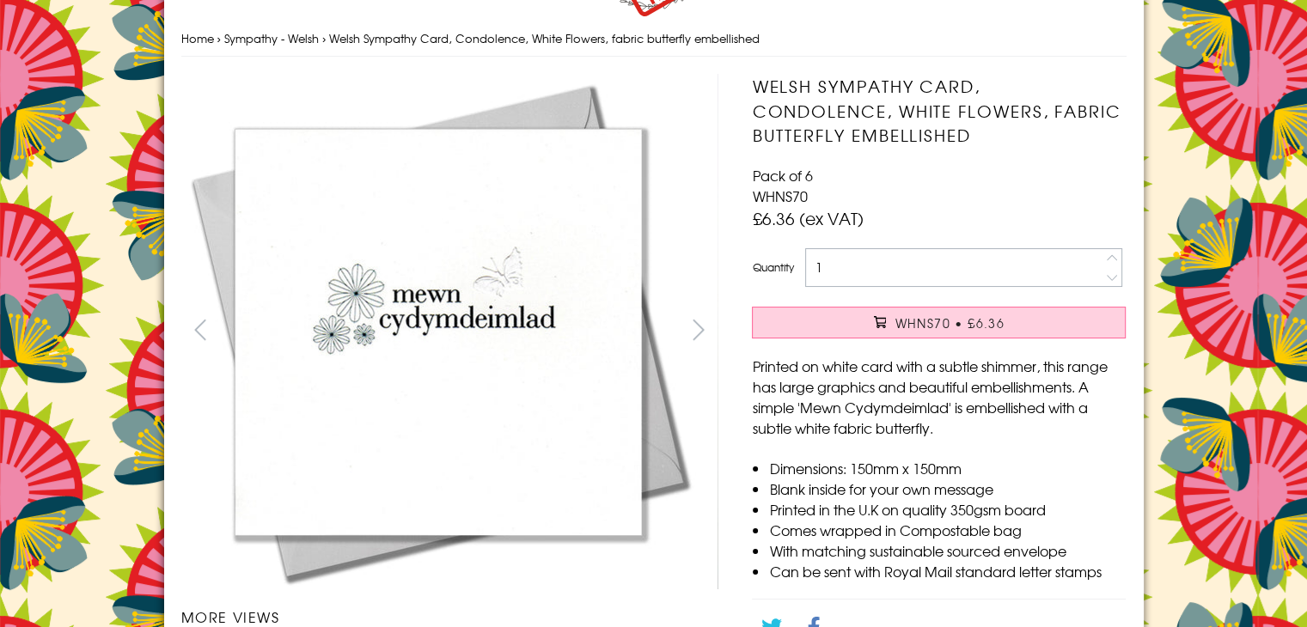
scroll to position [172, 0]
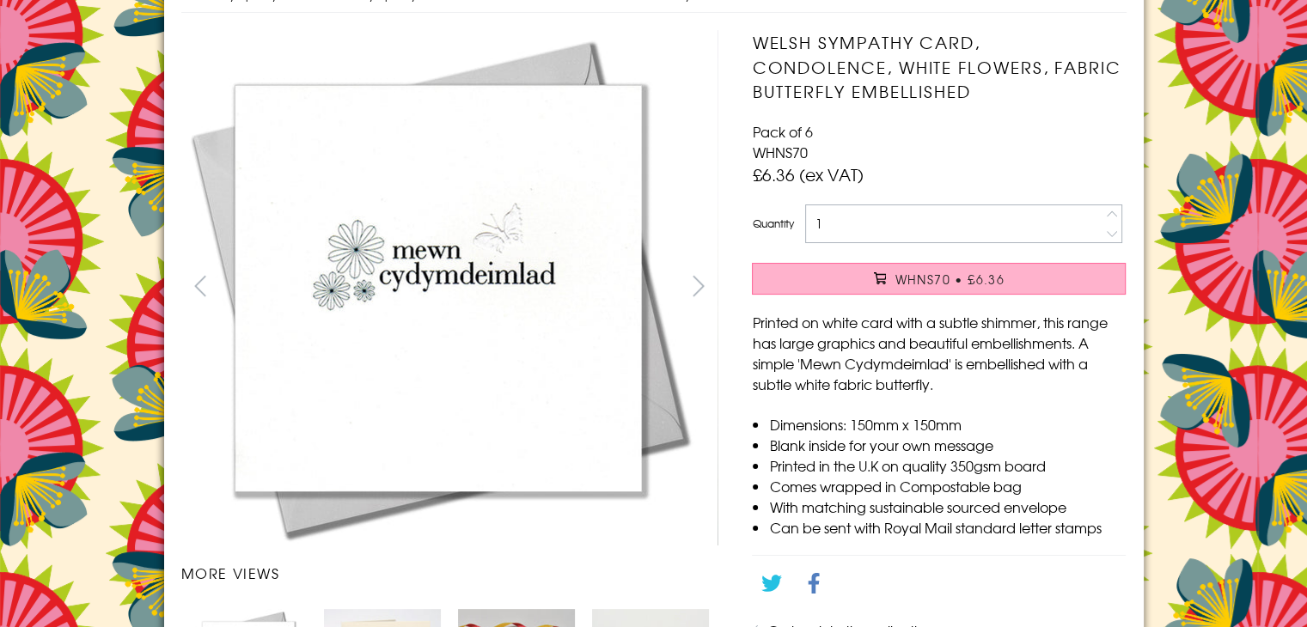
click at [960, 275] on span "WHNS70 • £6.36" at bounding box center [950, 279] width 110 height 17
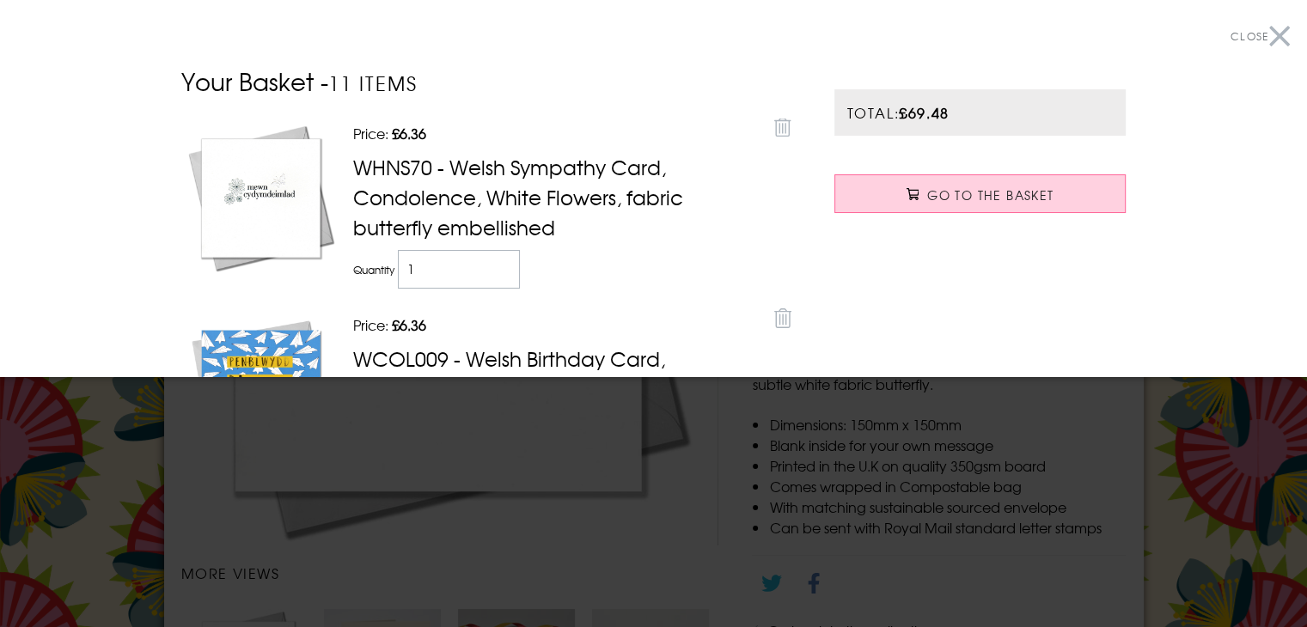
click at [1260, 40] on button "Close" at bounding box center [1260, 36] width 59 height 39
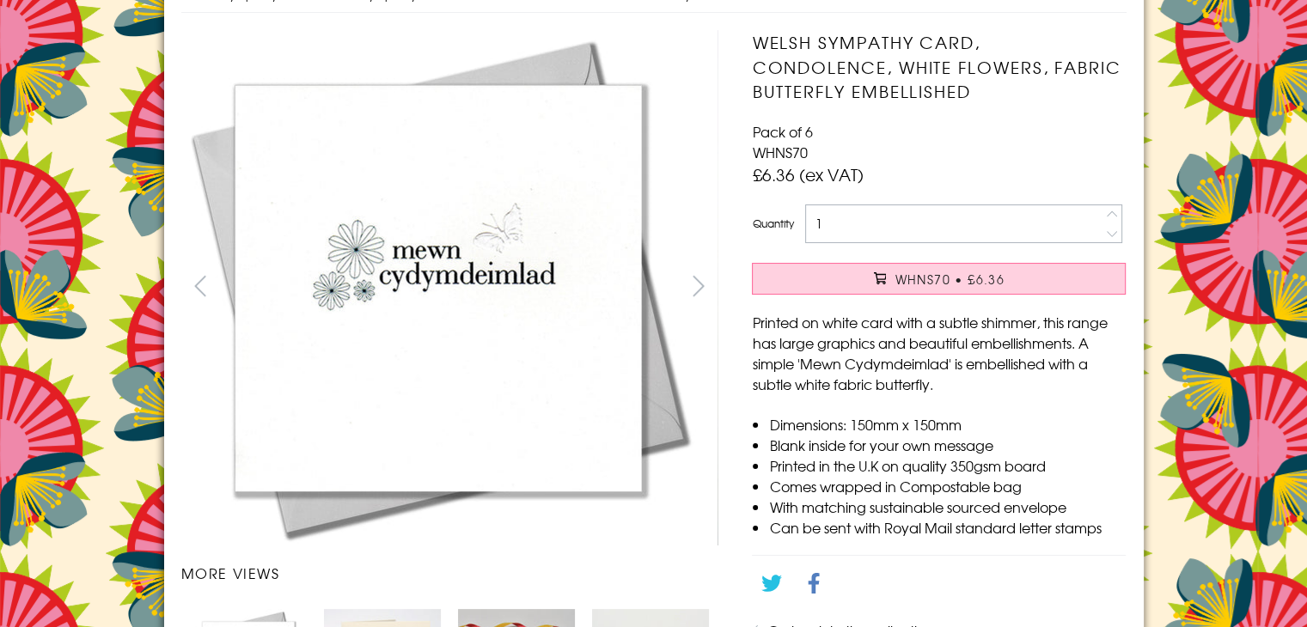
scroll to position [0, 0]
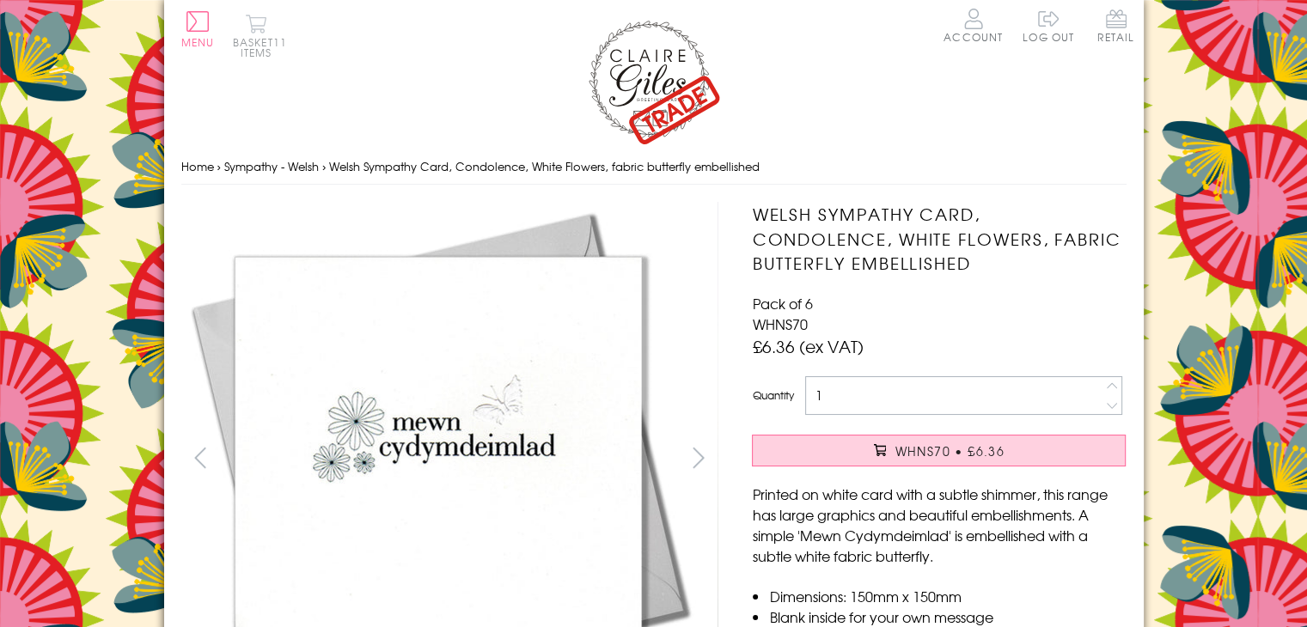
click at [262, 48] on button "Basket 11 items" at bounding box center [256, 36] width 47 height 44
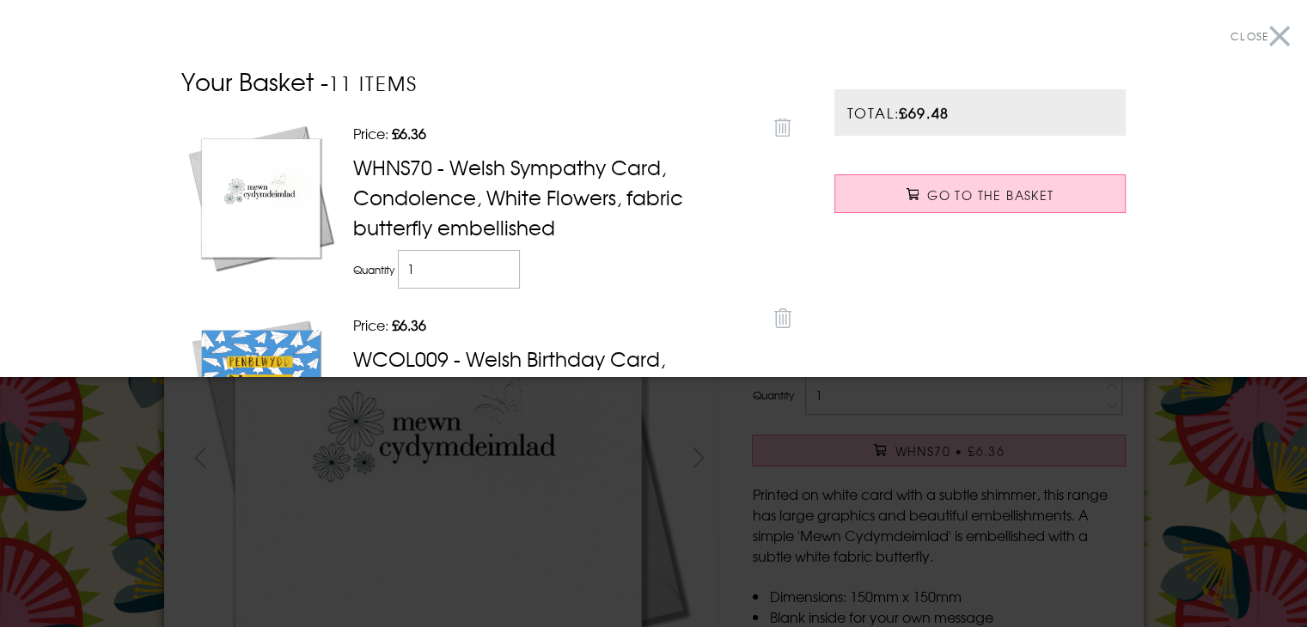
click at [1265, 40] on button "Close" at bounding box center [1260, 36] width 59 height 39
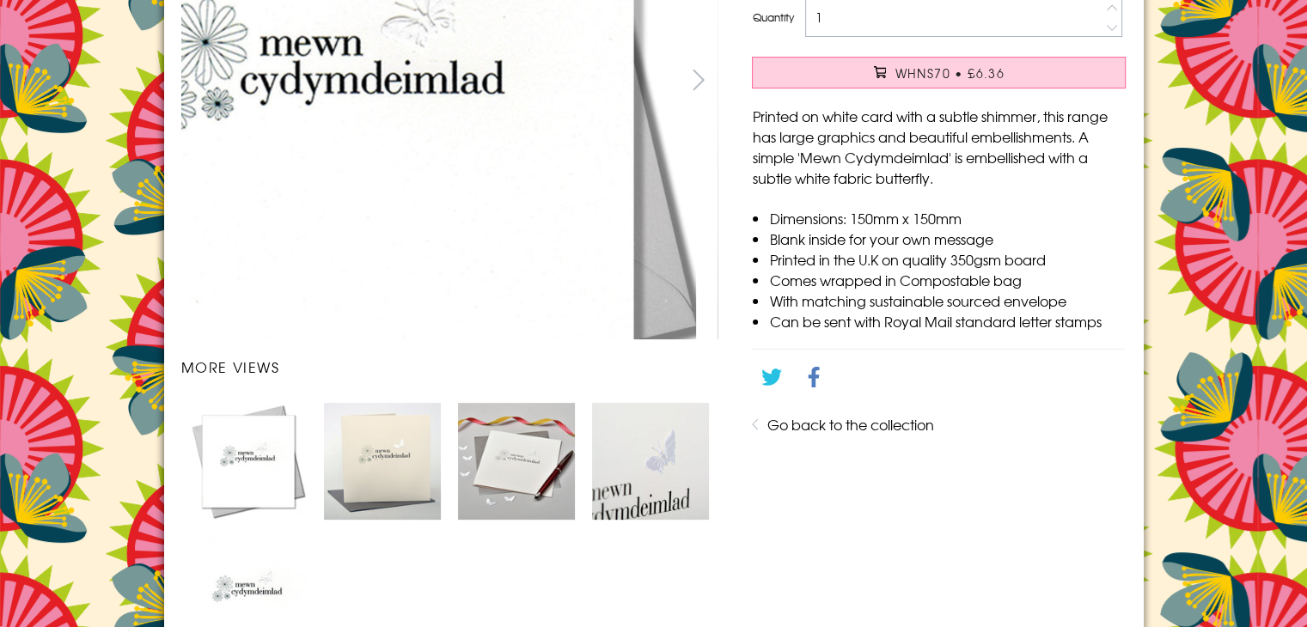
scroll to position [430, 0]
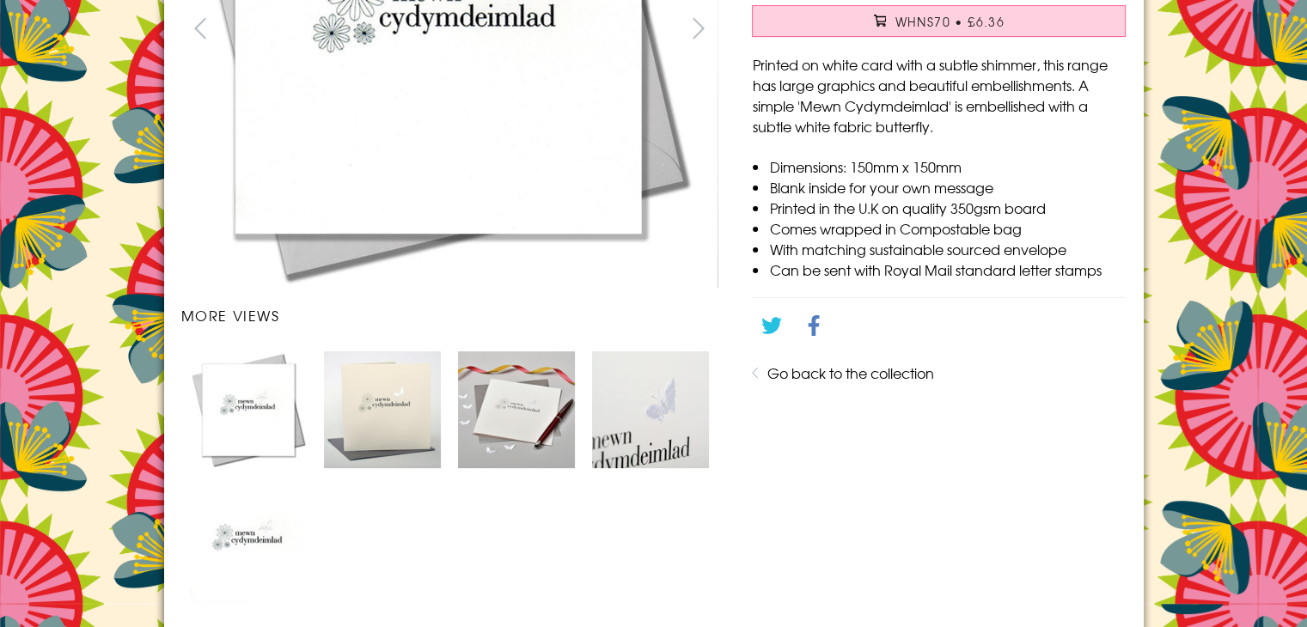
click at [366, 424] on img "Carousel Page 2" at bounding box center [382, 409] width 117 height 117
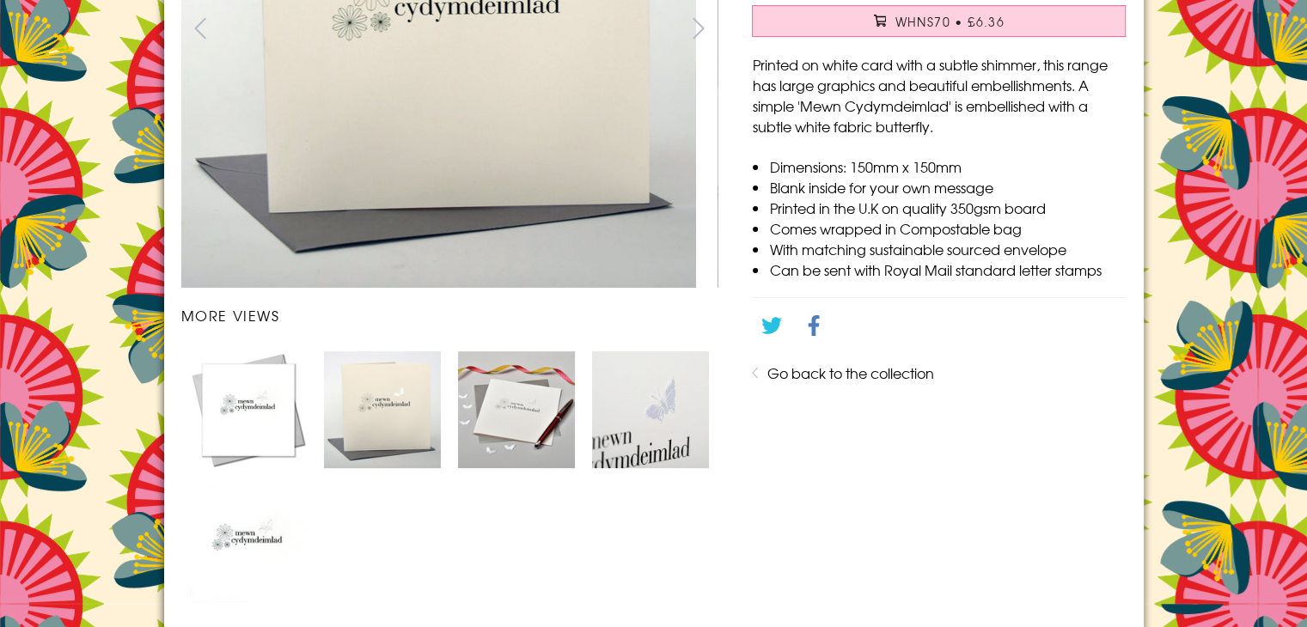
click at [525, 410] on img "Carousel Page 3" at bounding box center [516, 409] width 117 height 117
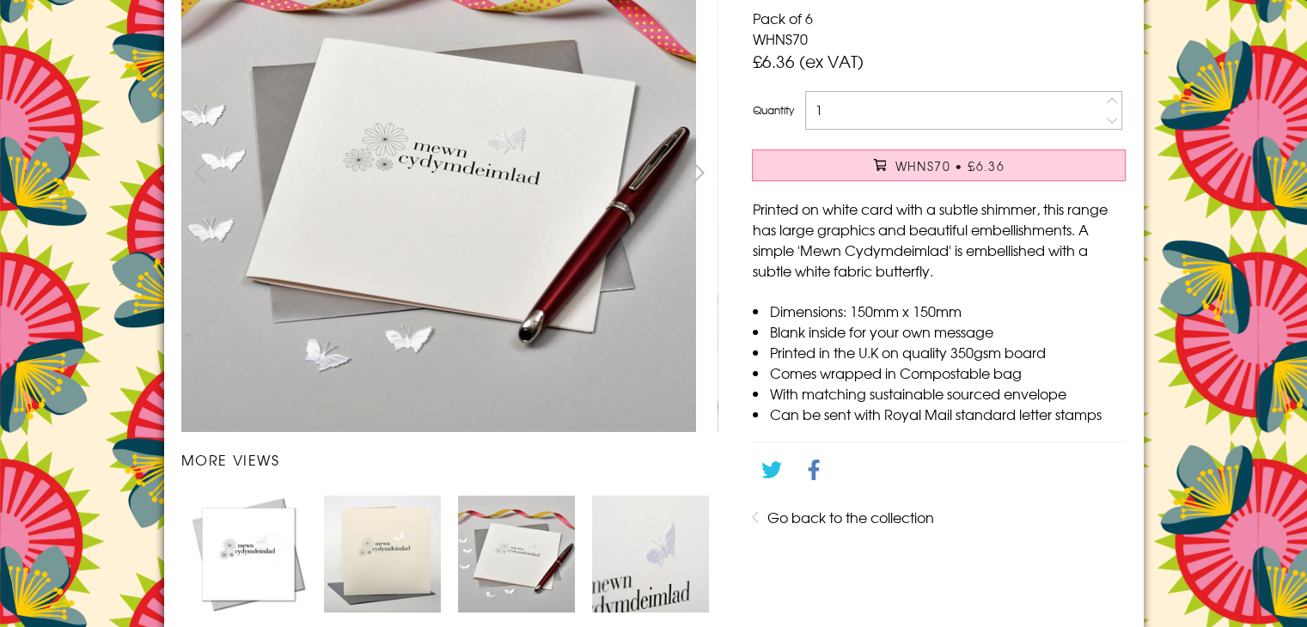
scroll to position [172, 0]
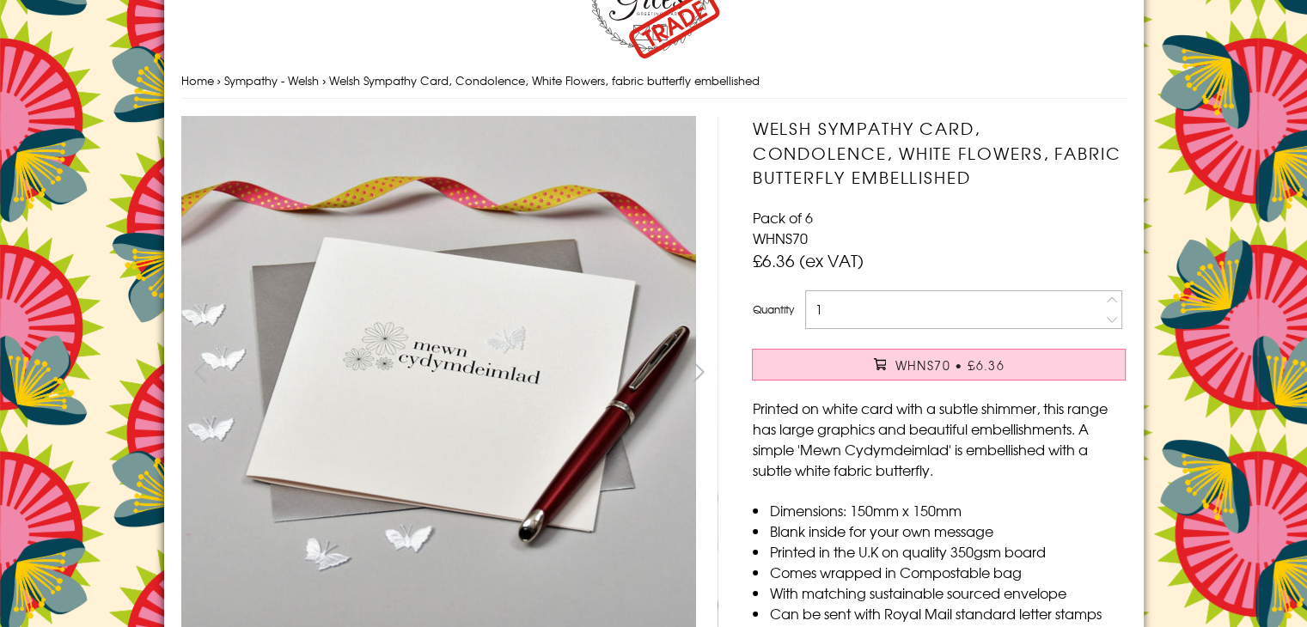
scroll to position [0, 0]
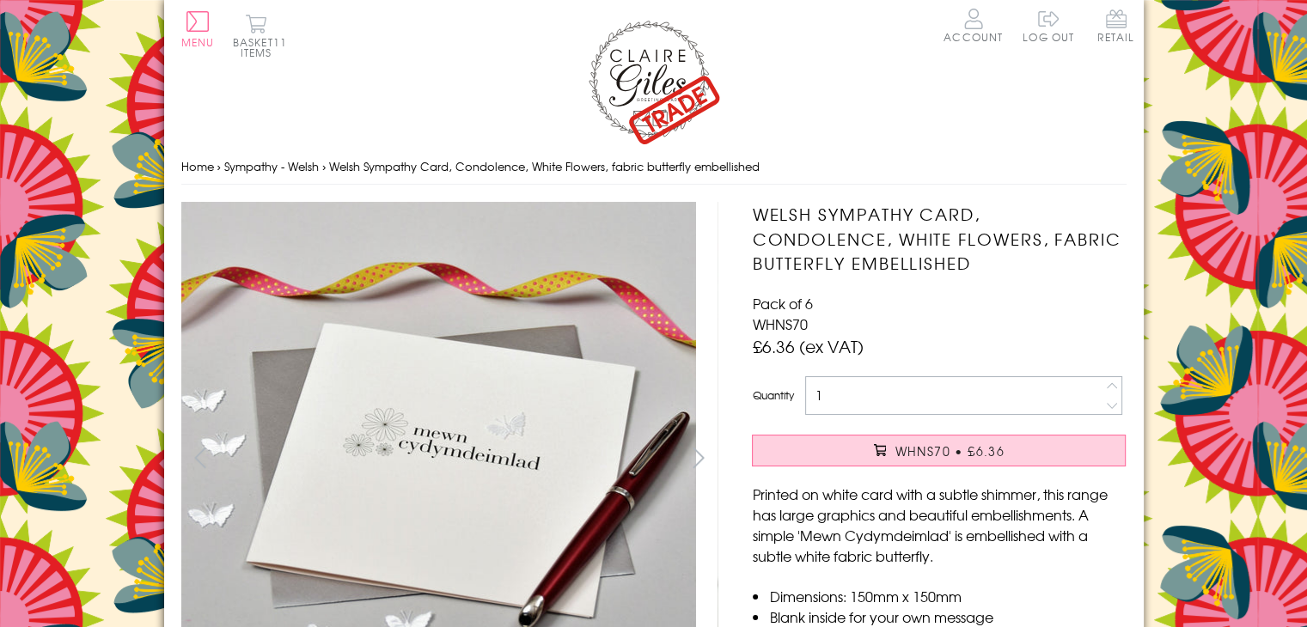
click at [190, 39] on span "Menu" at bounding box center [198, 41] width 34 height 15
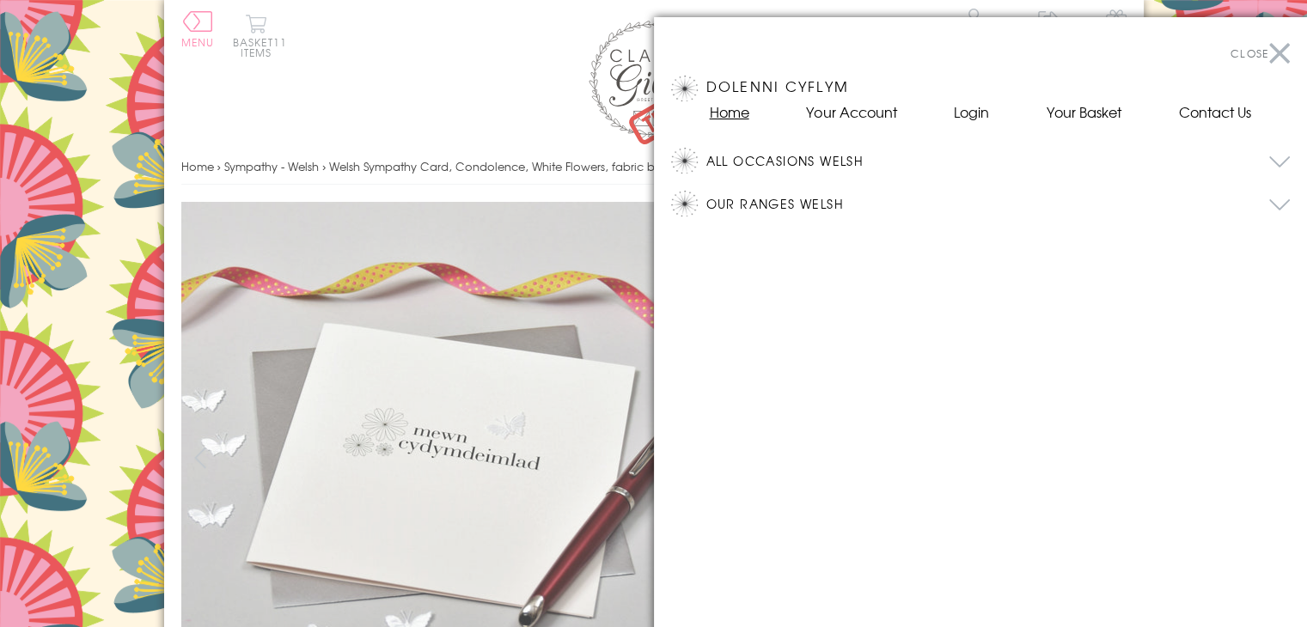
click at [742, 113] on link "Home" at bounding box center [730, 111] width 40 height 21
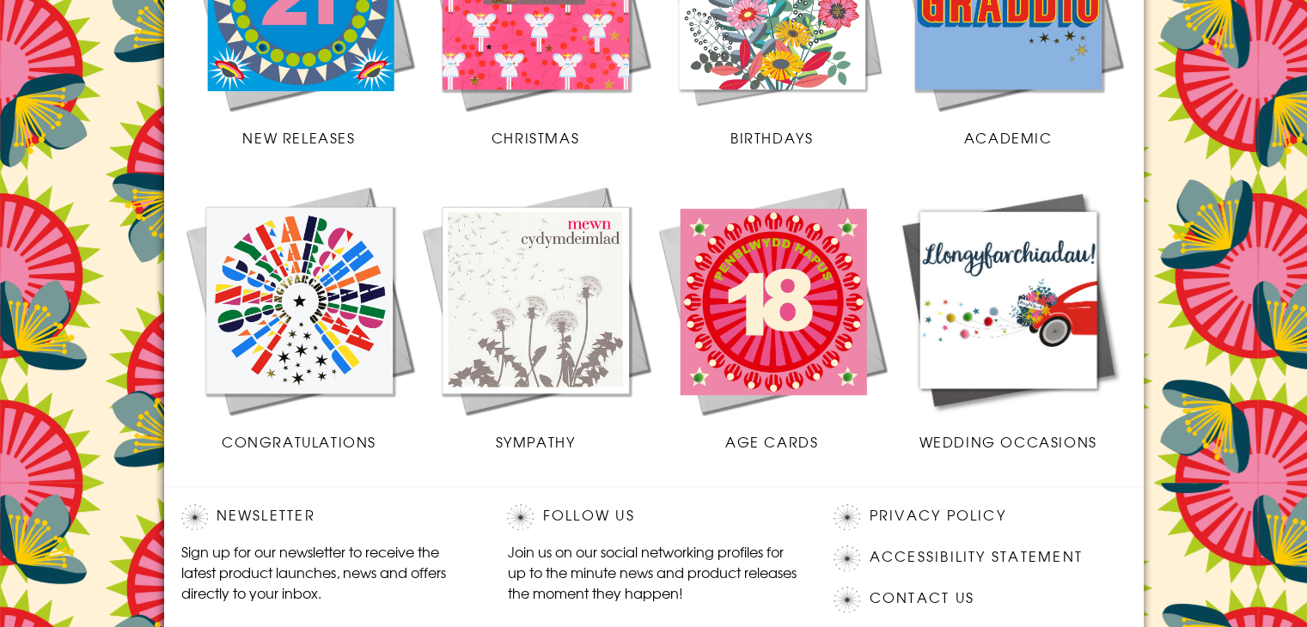
scroll to position [602, 0]
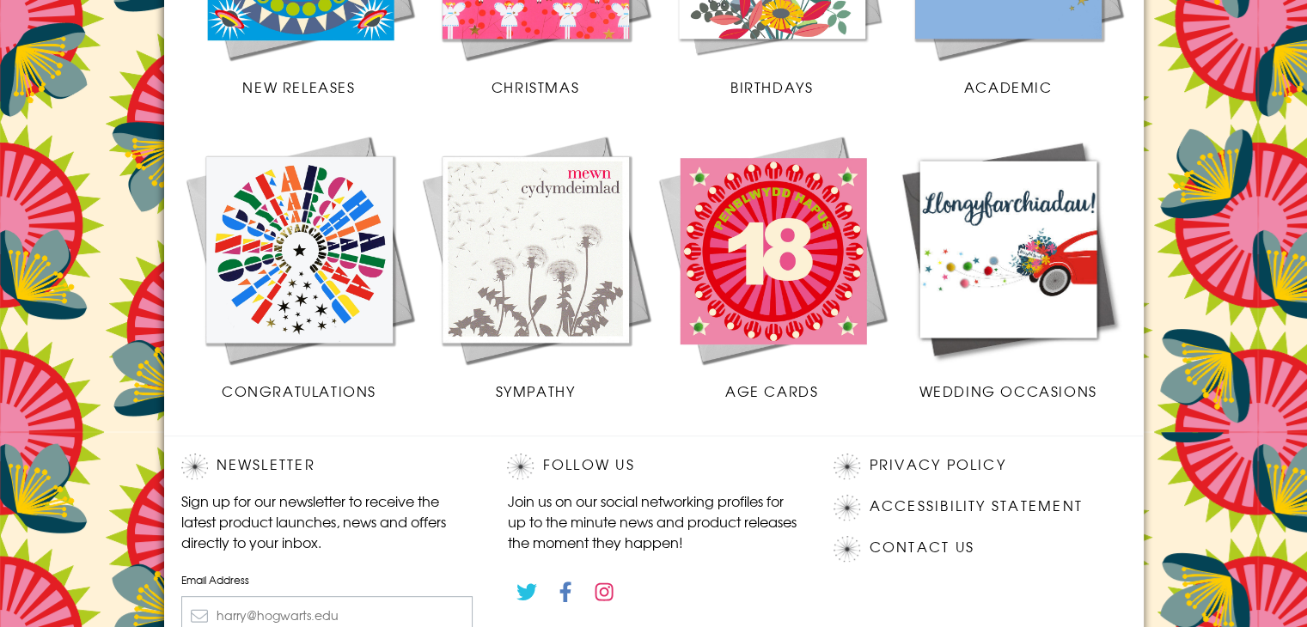
click at [347, 277] on img at bounding box center [299, 249] width 236 height 236
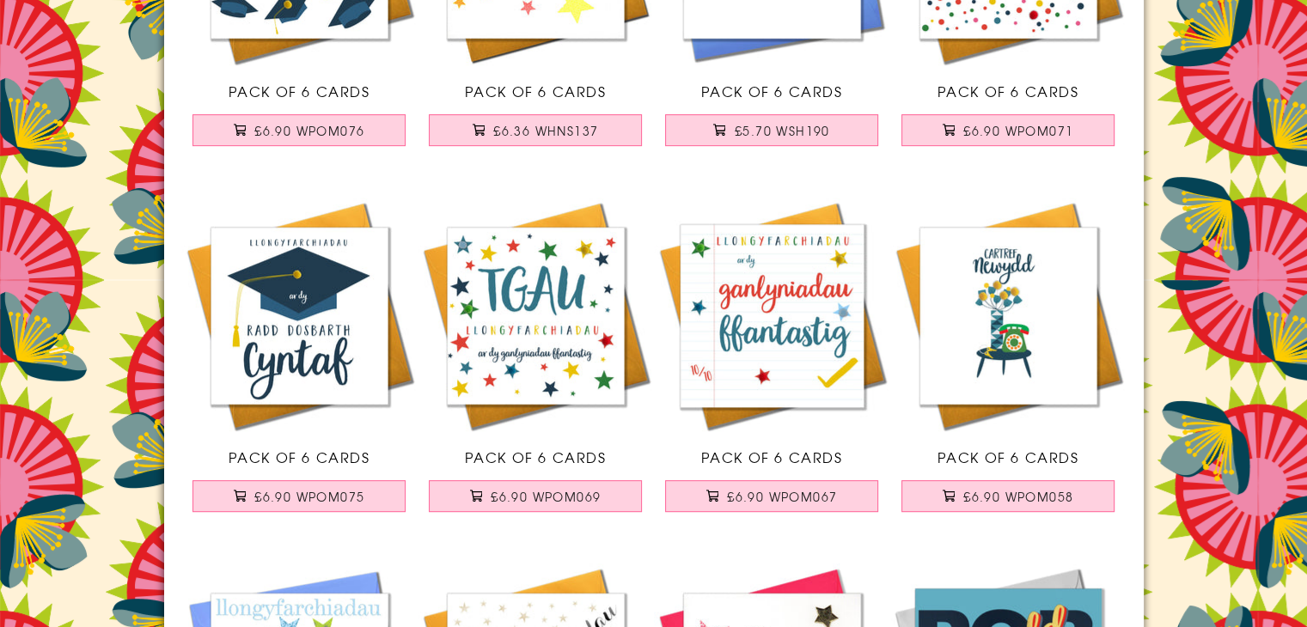
scroll to position [773, 0]
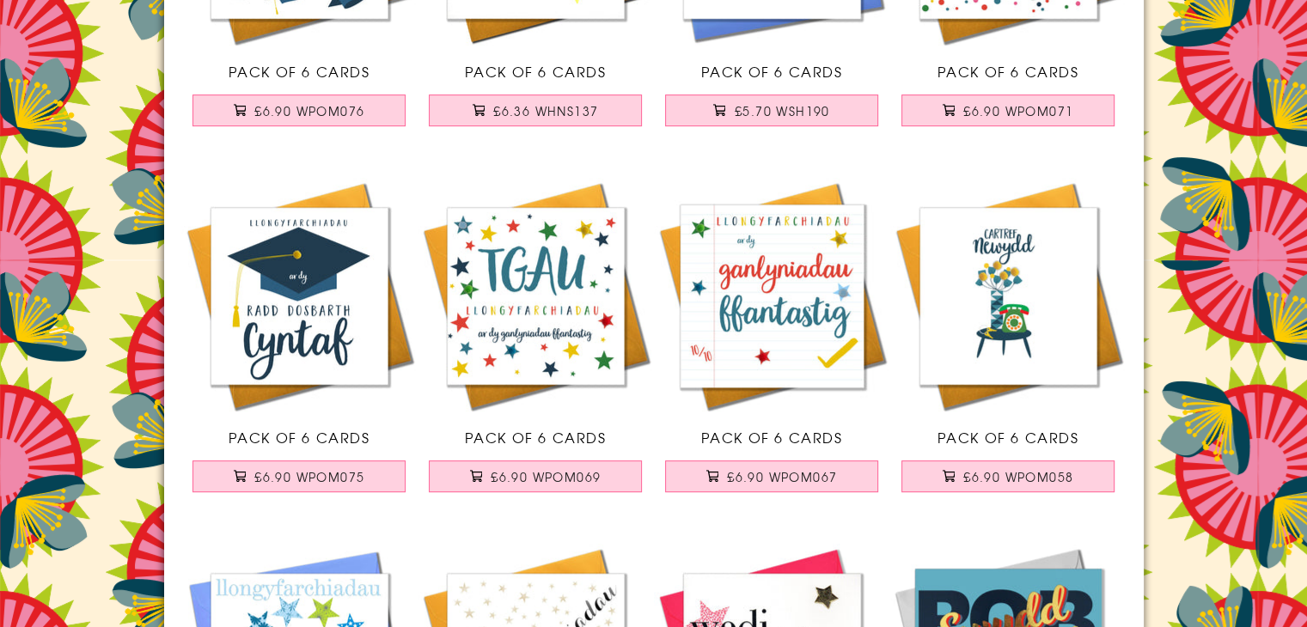
click at [1062, 353] on img at bounding box center [1008, 296] width 236 height 236
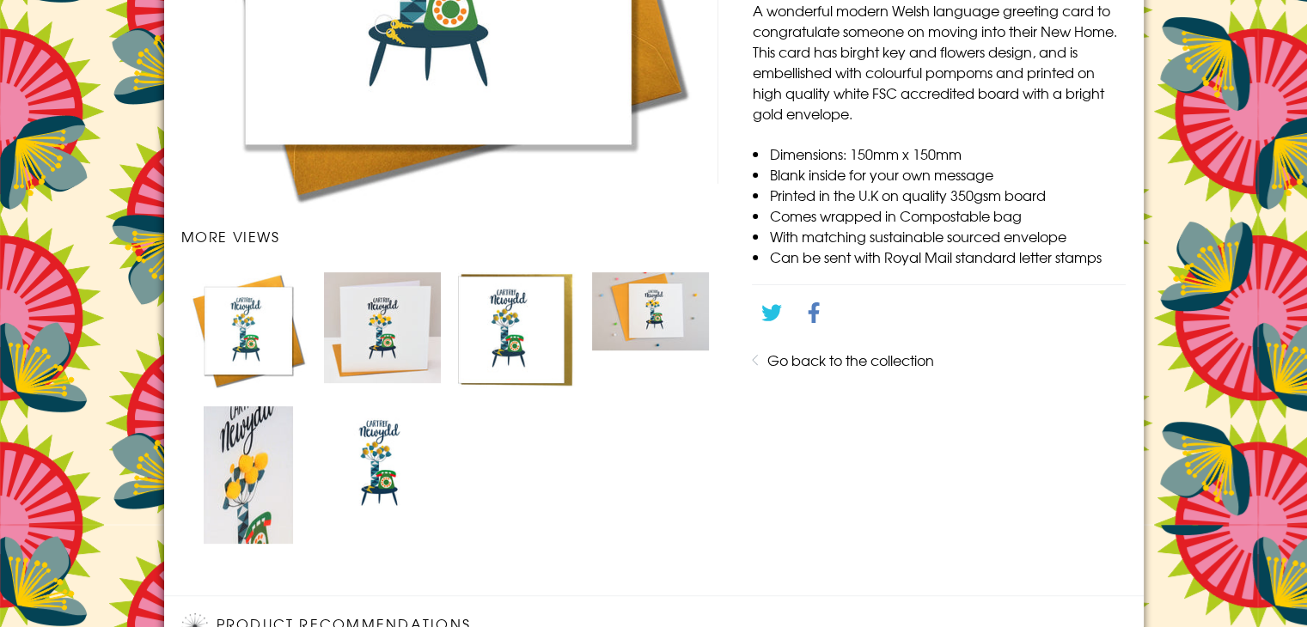
scroll to position [602, 0]
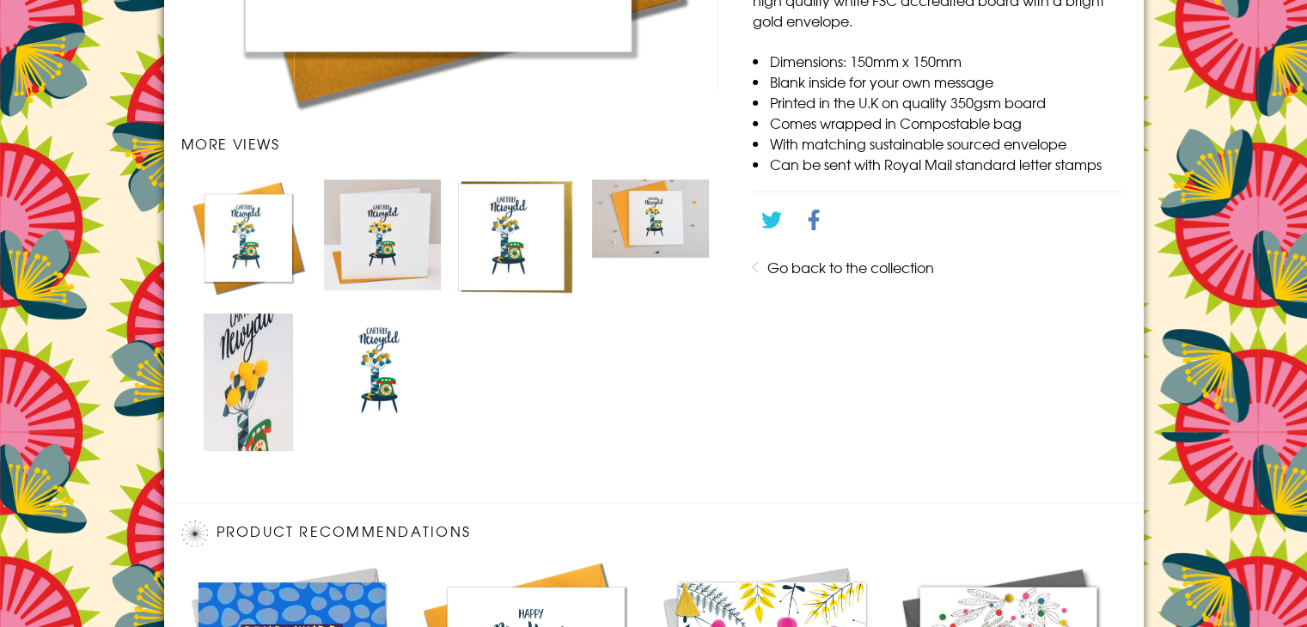
click at [602, 233] on img "Carousel Page 4" at bounding box center [650, 219] width 117 height 78
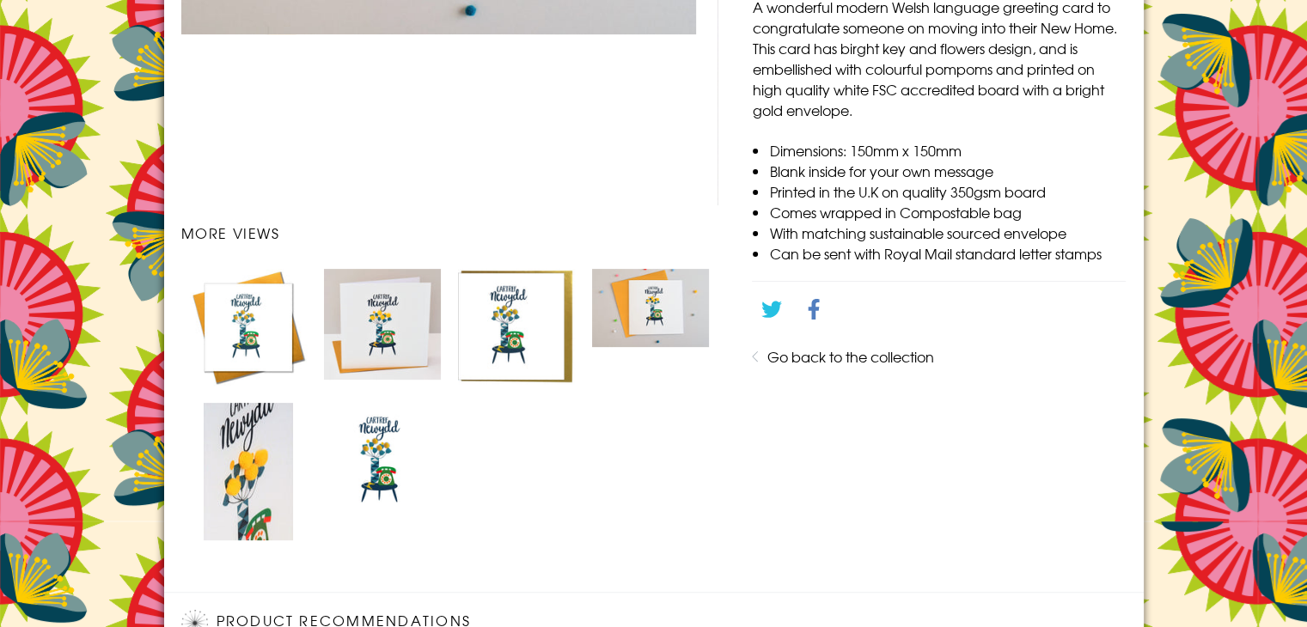
scroll to position [344, 0]
